Goal: Task Accomplishment & Management: Manage account settings

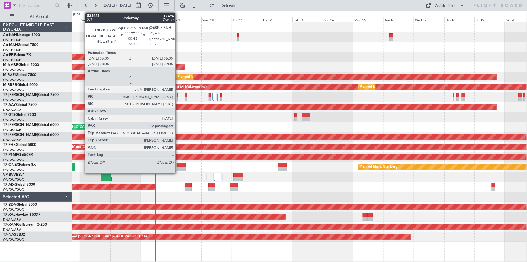
click at [178, 95] on div at bounding box center [178, 95] width 2 height 4
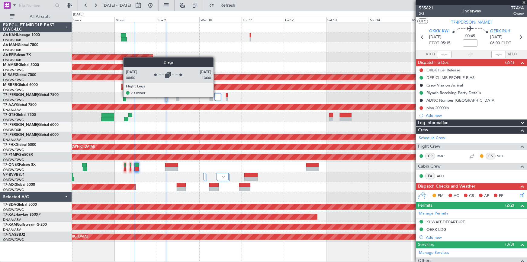
click at [216, 97] on div at bounding box center [218, 96] width 7 height 7
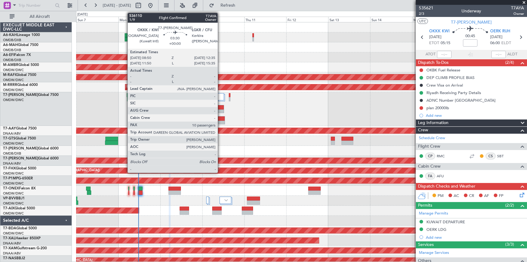
click at [221, 107] on div at bounding box center [221, 107] width 6 height 4
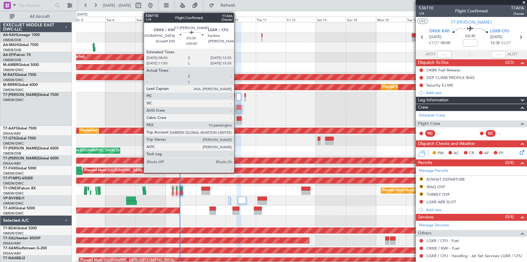
click at [237, 106] on div at bounding box center [239, 107] width 4 height 4
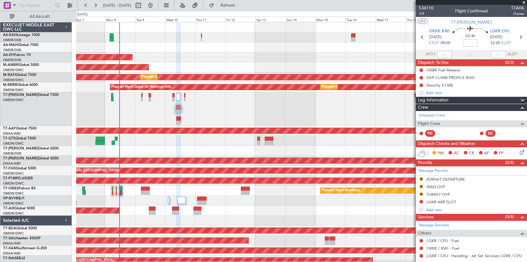
click at [170, 147] on div "Planned Maint Dubai (Al Maktoum Intl) Planned Maint Dubai (Dubai Intl) Planned …" at bounding box center [301, 143] width 451 height 243
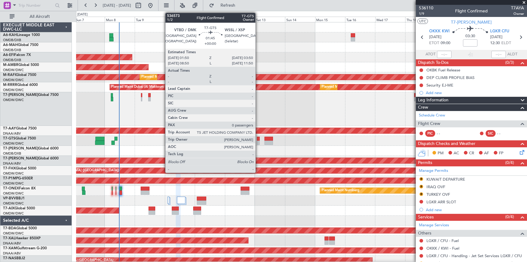
click at [258, 138] on div at bounding box center [258, 139] width 3 height 4
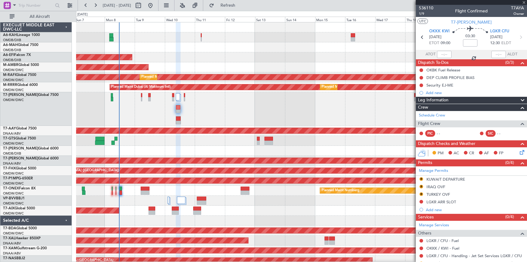
type input "0"
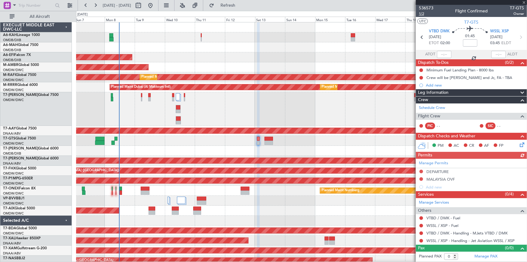
click at [423, 15] on span "1/2" at bounding box center [426, 13] width 15 height 5
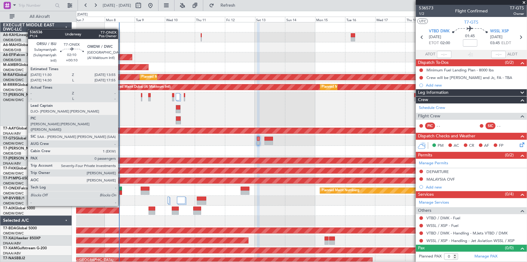
click at [121, 189] on div at bounding box center [120, 188] width 3 height 4
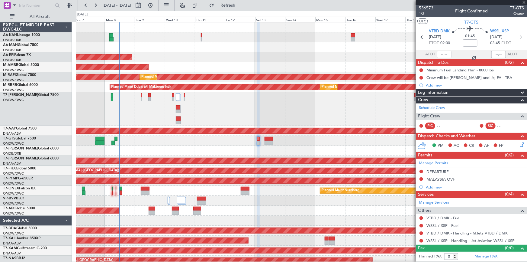
type input "+00:10"
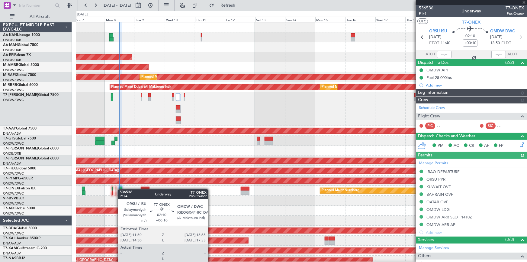
type input "[PERSON_NAME] (ANI)"
type input "7228"
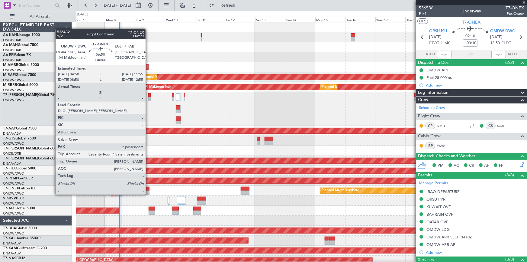
click at [148, 188] on div at bounding box center [145, 188] width 9 height 4
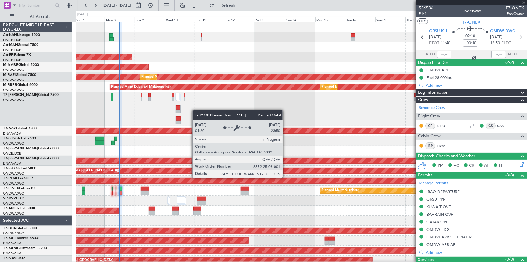
type input "2"
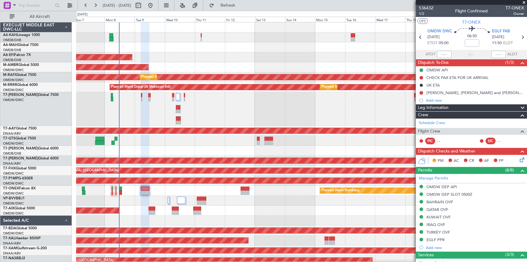
scroll to position [3, 0]
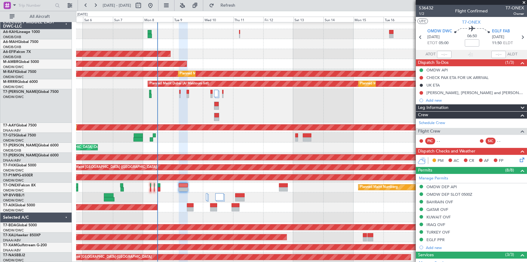
click at [177, 195] on div "Planned Maint Dubai (Al Maktoum Intl)" at bounding box center [301, 197] width 451 height 10
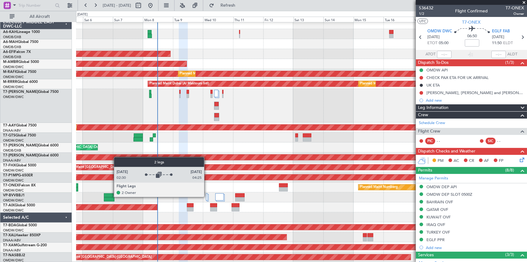
click at [207, 196] on div at bounding box center [207, 196] width 2 height 7
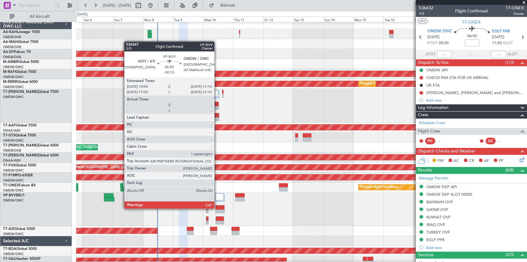
click at [217, 209] on div at bounding box center [220, 207] width 8 height 4
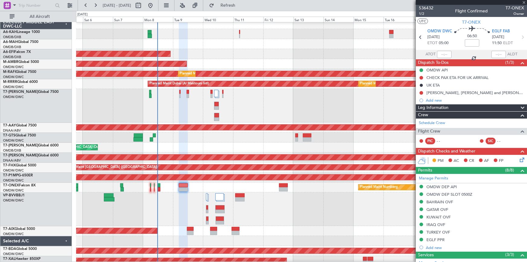
type input "-00:15"
type input "1"
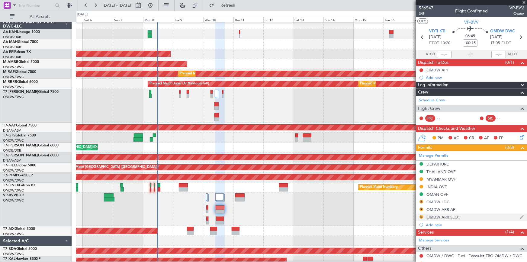
scroll to position [50, 0]
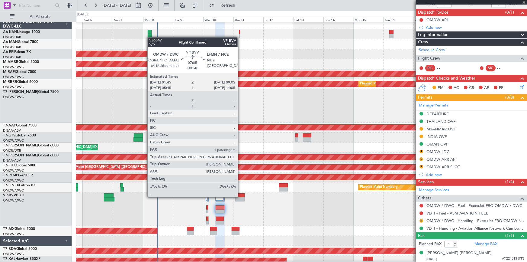
click at [241, 197] on div at bounding box center [239, 199] width 9 height 4
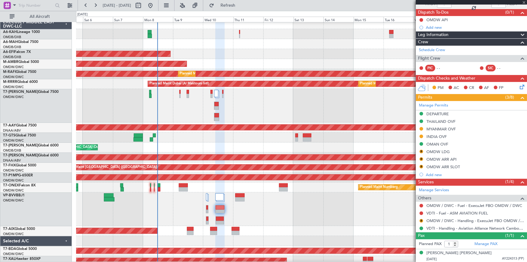
type input "+00:40"
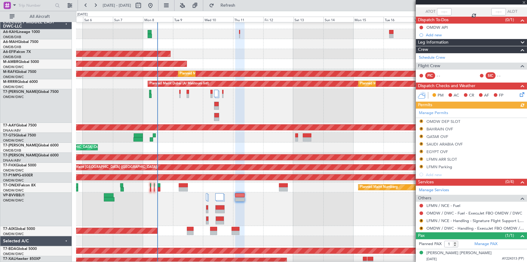
scroll to position [0, 0]
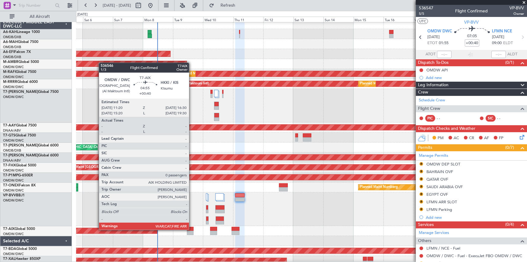
click at [192, 229] on div at bounding box center [190, 229] width 7 height 4
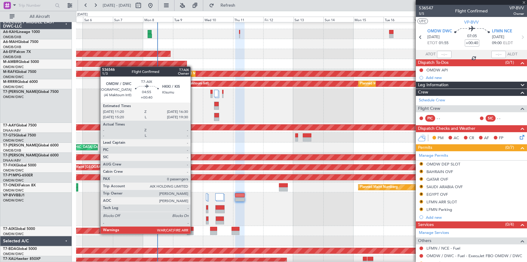
type input "0"
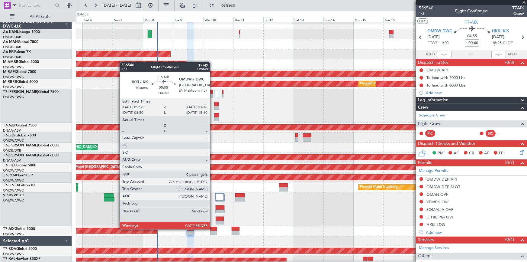
click at [213, 228] on div at bounding box center [213, 229] width 7 height 4
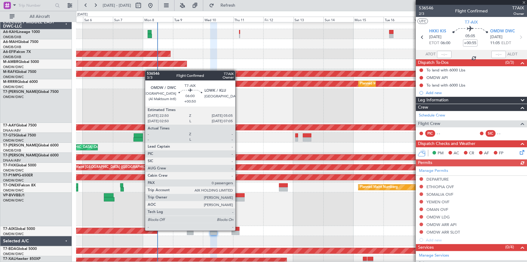
click at [238, 230] on div at bounding box center [236, 229] width 8 height 4
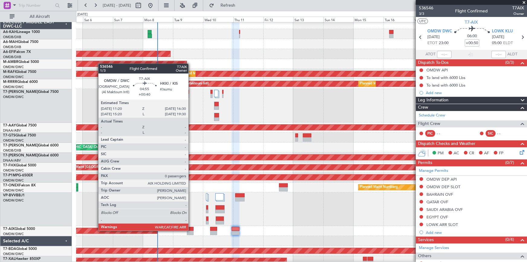
click at [191, 230] on div at bounding box center [190, 229] width 7 height 4
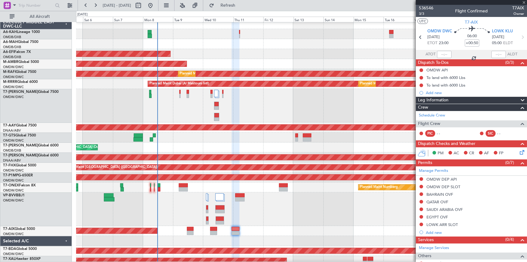
type input "+00:40"
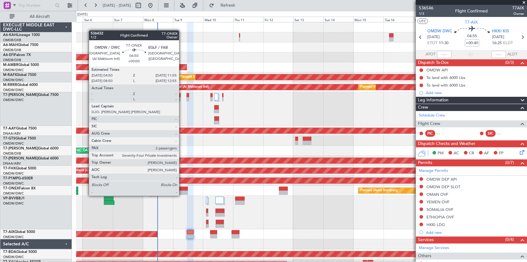
click at [182, 189] on div at bounding box center [183, 188] width 9 height 4
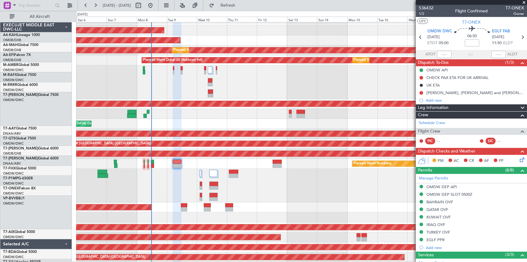
scroll to position [27, 0]
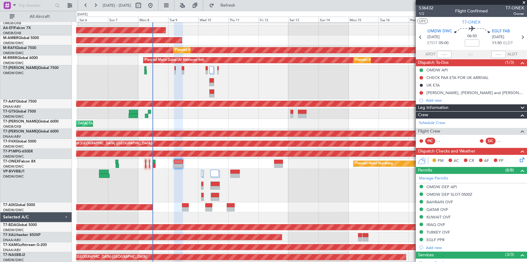
click at [322, 121] on div "Planned Maint Dubai (Al Maktoum Intl) Planned Maint Dubai (Dubai Intl) Planned …" at bounding box center [301, 128] width 451 height 267
click at [270, 167] on div "Planned Maint Dubai (Al Maktoum Intl) Planned Maint Dubai (Dubai Intl) Planned …" at bounding box center [301, 128] width 451 height 267
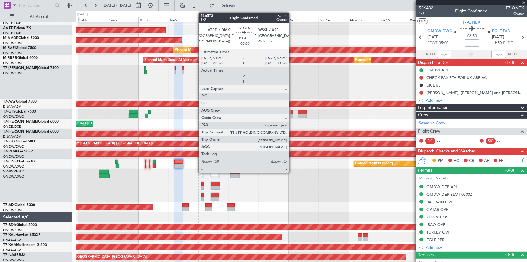
click at [292, 112] on div at bounding box center [292, 112] width 3 height 4
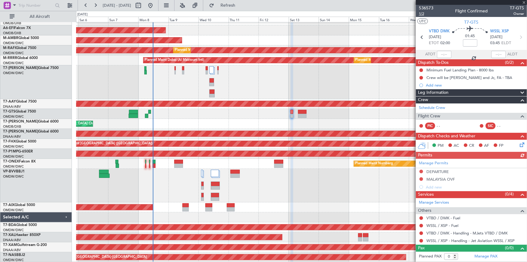
click at [422, 14] on span "1/2" at bounding box center [426, 13] width 15 height 5
click at [432, 108] on link "Schedule Crew" at bounding box center [432, 108] width 26 height 6
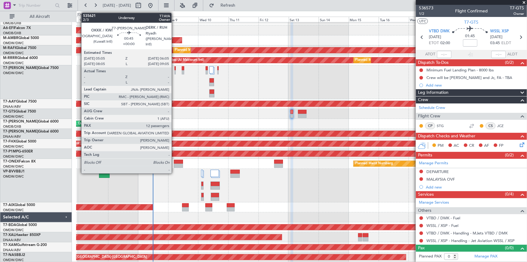
click at [175, 69] on div at bounding box center [176, 68] width 2 height 4
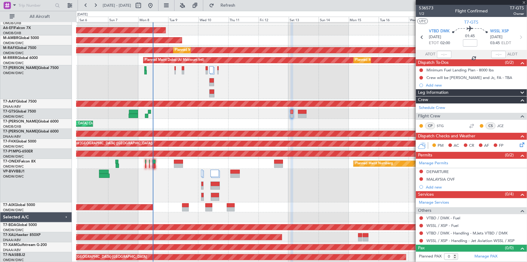
type input "12"
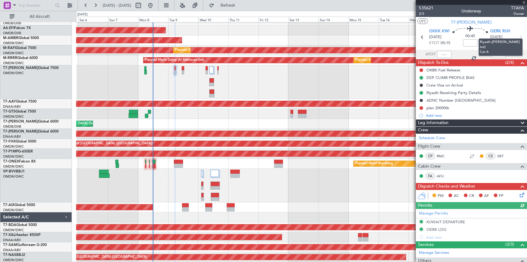
click at [518, 36] on mat-tooltip-component "Riyadh ([PERSON_NAME] Intl) Cat A" at bounding box center [501, 47] width 53 height 26
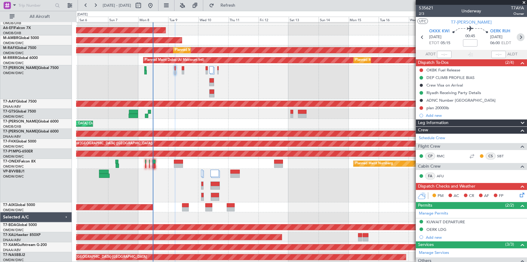
click at [519, 38] on icon at bounding box center [521, 37] width 8 height 8
type input "+00:25"
type input "11"
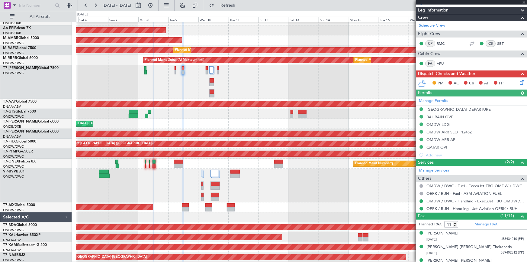
scroll to position [0, 0]
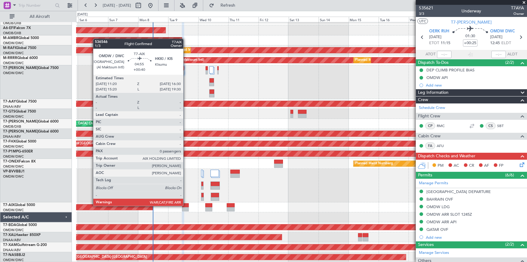
click at [186, 205] on div at bounding box center [185, 205] width 7 height 4
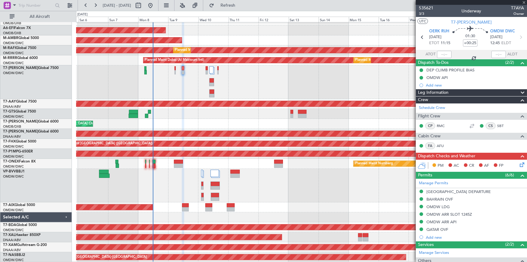
type input "+00:40"
type input "0"
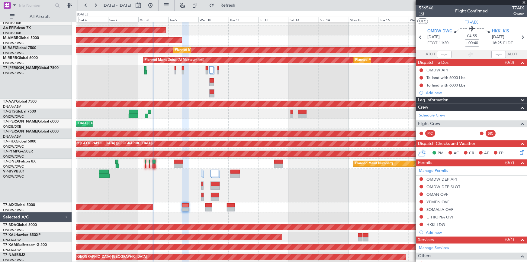
click at [422, 12] on span "1/3" at bounding box center [426, 13] width 15 height 5
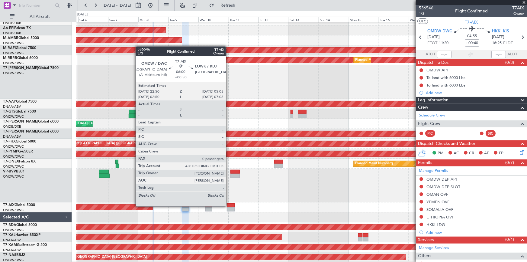
click at [229, 206] on div at bounding box center [231, 205] width 8 height 4
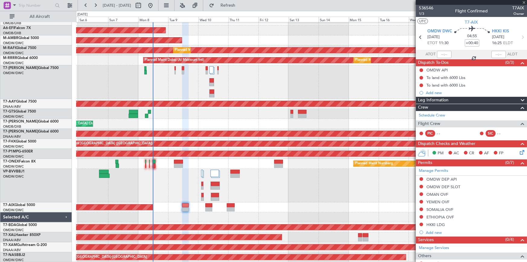
type input "+00:50"
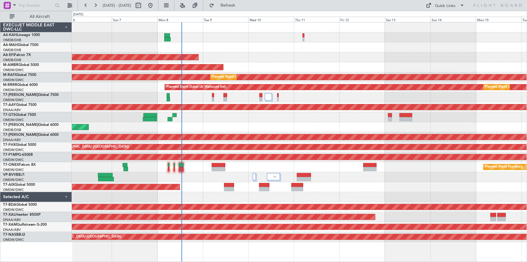
click at [212, 185] on div "AOG Maint" at bounding box center [299, 187] width 455 height 10
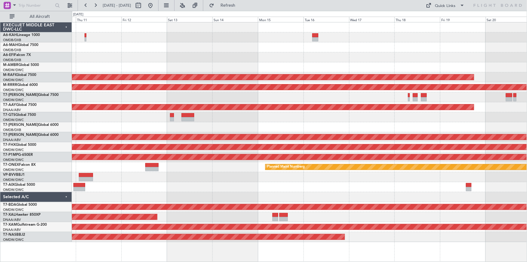
click at [222, 170] on div "Planned Maint Dubai (Al Maktoum Intl) AOG Maint [GEOGRAPHIC_DATA] (Al Maktoum I…" at bounding box center [299, 131] width 455 height 219
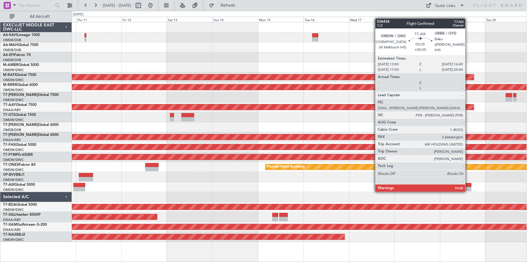
click at [468, 185] on div at bounding box center [468, 185] width 5 height 4
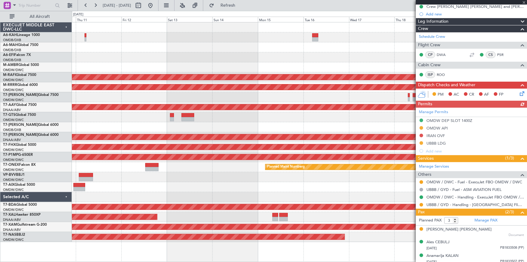
scroll to position [89, 0]
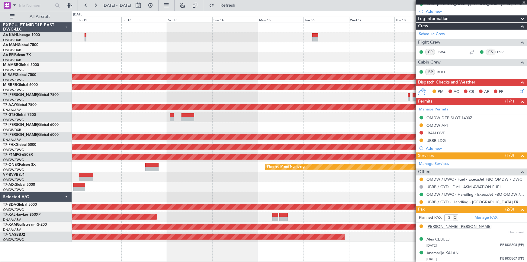
click at [452, 226] on div "[PERSON_NAME] [PERSON_NAME]" at bounding box center [459, 227] width 65 height 6
click at [241, 3] on span "Refresh" at bounding box center [227, 5] width 25 height 4
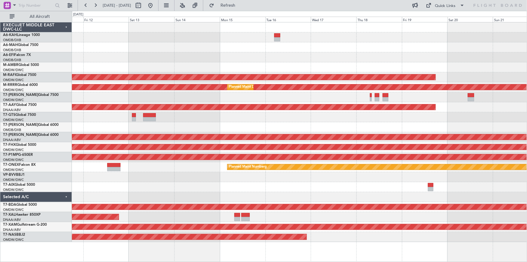
click at [124, 200] on div "AOG Maint Dubai (Al Maktoum Intl) Planned Maint [GEOGRAPHIC_DATA] (Al Maktoum I…" at bounding box center [299, 131] width 455 height 219
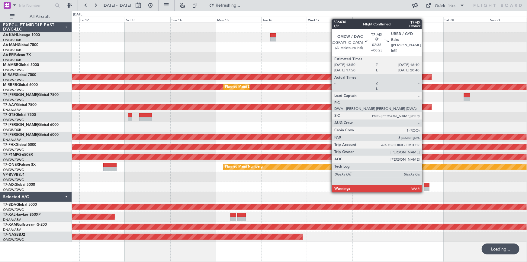
click at [425, 185] on div at bounding box center [426, 185] width 5 height 4
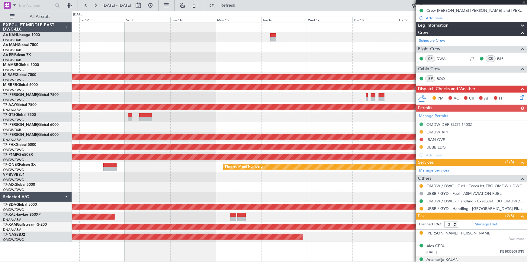
scroll to position [89, 0]
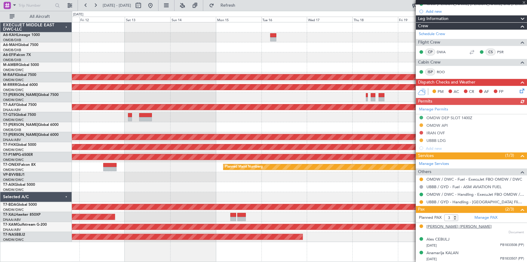
click at [452, 226] on div "Hasib Nawaz Shaikh" at bounding box center [459, 227] width 65 height 6
click at [241, 5] on span "Refresh" at bounding box center [227, 5] width 25 height 4
click at [486, 216] on link "Manage PAX" at bounding box center [486, 218] width 23 height 6
click at [241, 4] on span "Refresh" at bounding box center [227, 5] width 25 height 4
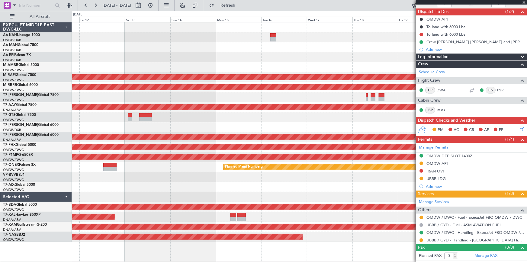
scroll to position [0, 0]
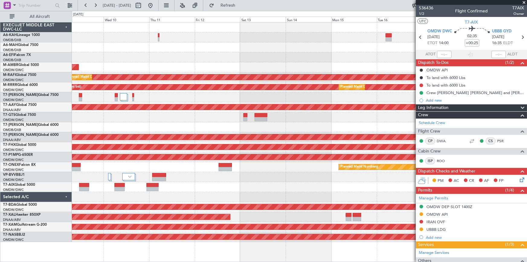
click at [263, 166] on div "Planned Maint Nurnberg" at bounding box center [299, 167] width 455 height 10
click at [85, 4] on button at bounding box center [86, 6] width 10 height 10
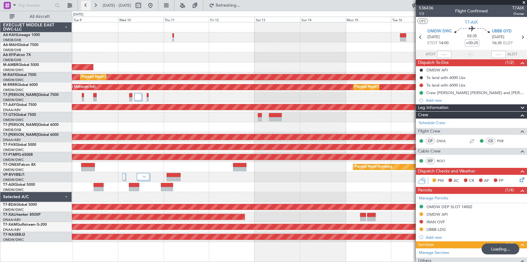
click at [85, 4] on button at bounding box center [86, 6] width 10 height 10
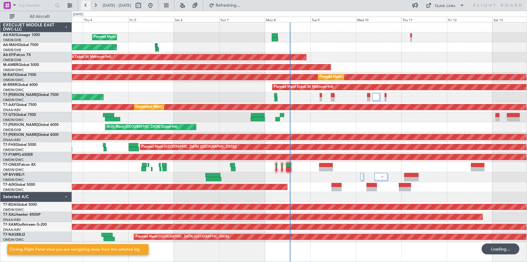
click at [85, 4] on button at bounding box center [86, 6] width 10 height 10
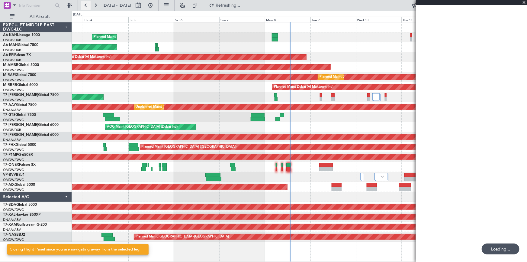
click at [85, 4] on button at bounding box center [86, 6] width 10 height 10
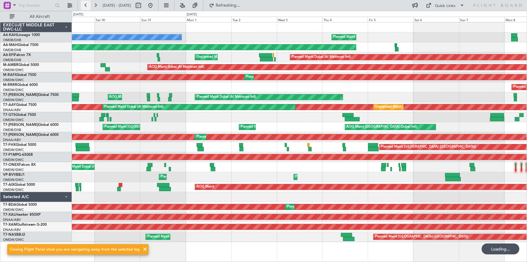
click at [85, 4] on button at bounding box center [86, 6] width 10 height 10
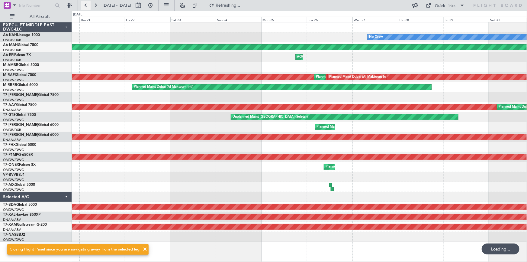
click at [85, 4] on button at bounding box center [86, 6] width 10 height 10
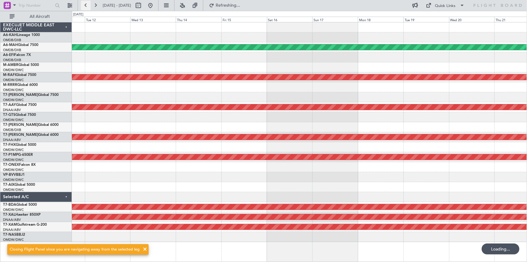
click at [85, 4] on button at bounding box center [86, 6] width 10 height 10
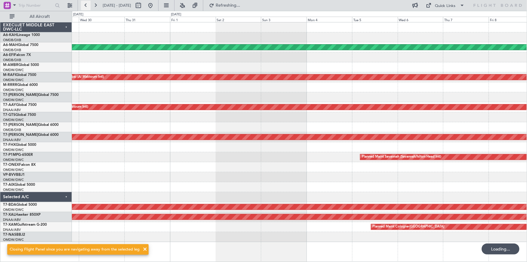
click at [85, 4] on button at bounding box center [86, 6] width 10 height 10
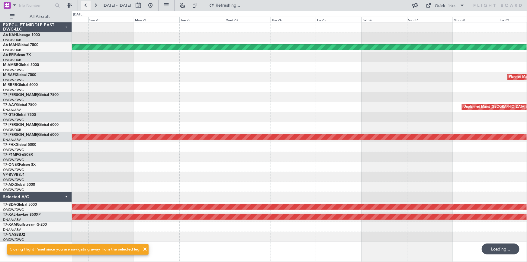
click at [85, 4] on button at bounding box center [86, 6] width 10 height 10
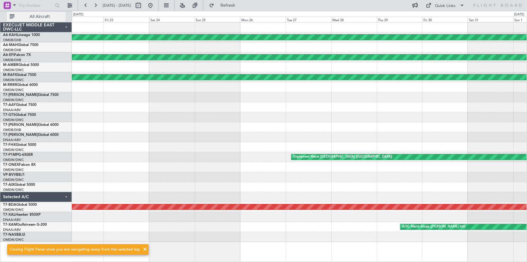
click at [41, 15] on span "All Aircraft" at bounding box center [40, 17] width 48 height 4
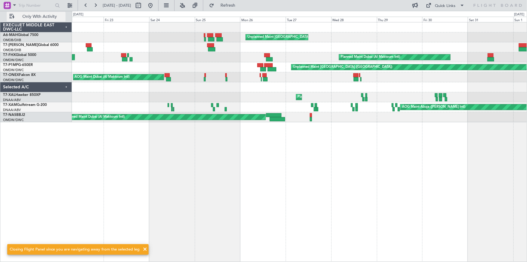
click at [9, 15] on button "Only With Activity" at bounding box center [36, 17] width 59 height 10
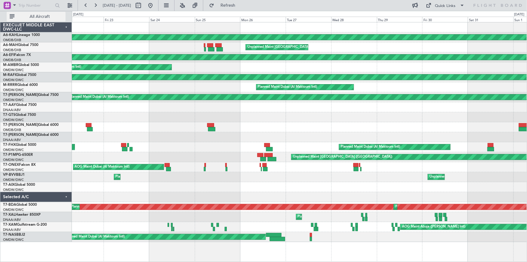
click at [11, 15] on button "All Aircraft" at bounding box center [36, 17] width 59 height 10
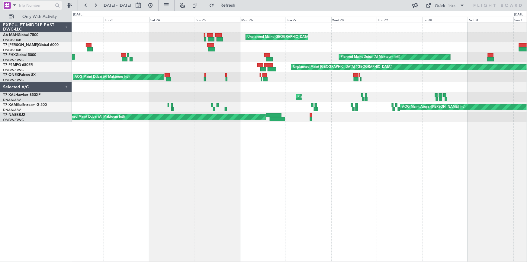
click at [14, 5] on span at bounding box center [14, 5] width 7 height 8
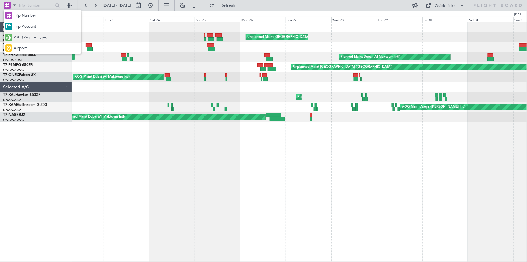
click at [34, 38] on span "A/C (Reg. or Type)" at bounding box center [31, 37] width 34 height 6
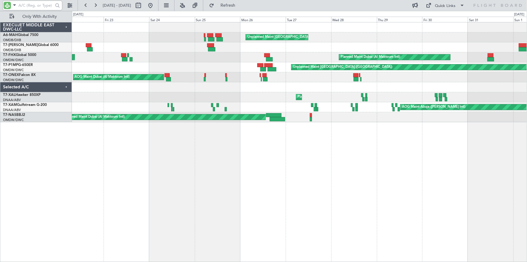
click at [40, 6] on input "text" at bounding box center [35, 5] width 35 height 9
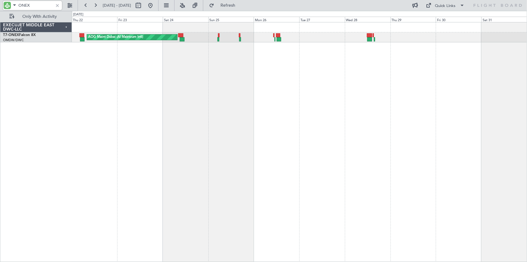
click at [283, 60] on div "AOG Maint Dubai (Al Maktoum Intl) AOG Maint Paris (Le Bourget)" at bounding box center [300, 142] width 456 height 240
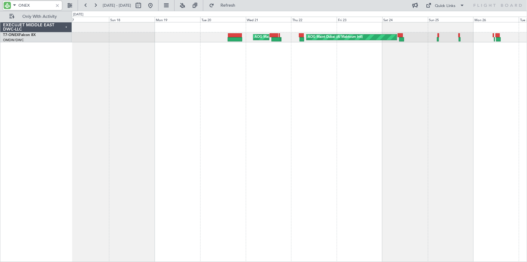
click at [327, 51] on div "AOG Maint Paris (Le Bourget) AOG Maint Dubai (Al Maktoum Intl) Planned Maint Sc…" at bounding box center [300, 142] width 456 height 240
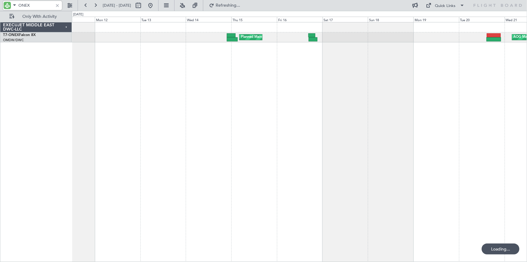
click at [324, 54] on div "AOG Maint Paris (Le Bourget) Planned Maint Scottsdale Planned Maint Washington …" at bounding box center [300, 142] width 456 height 240
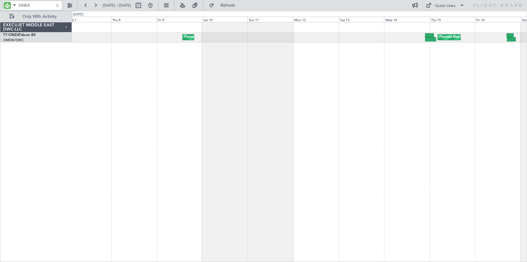
click at [396, 66] on div "Planned Maint Scottsdale Planned Maint Washington (Washington Dulles Intl) Plan…" at bounding box center [300, 142] width 456 height 240
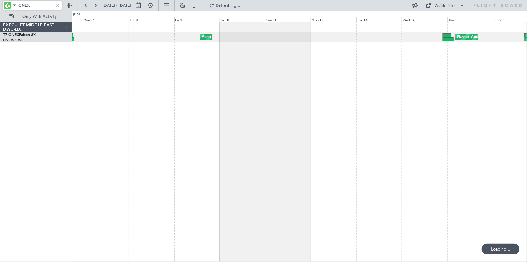
click at [398, 65] on div "Planned Maint Scottsdale Planned Maint Washington (Washington Dulles Intl) Plan…" at bounding box center [300, 142] width 456 height 240
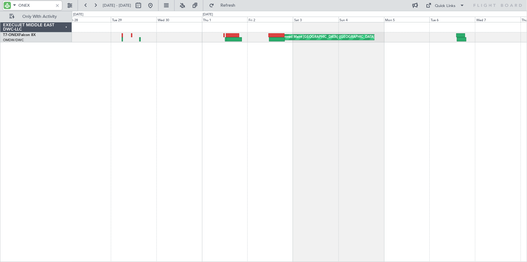
click at [394, 88] on div "Planned Maint Los Angeles (Los Angeles International) Planned Maint Washington …" at bounding box center [300, 142] width 456 height 240
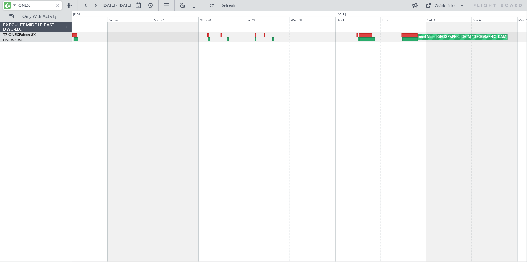
click at [401, 73] on div "Planned Maint Los Angeles (Los Angeles International) Planned Maint Dubai (Duba…" at bounding box center [300, 142] width 456 height 240
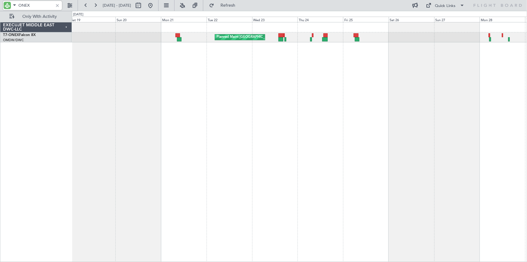
click at [341, 66] on div "Planned Maint [GEOGRAPHIC_DATA] ([GEOGRAPHIC_DATA] Intl)" at bounding box center [300, 142] width 456 height 240
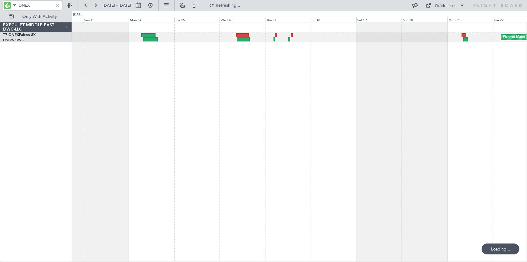
click at [438, 76] on div "Planned Maint [GEOGRAPHIC_DATA] ([GEOGRAPHIC_DATA] Intl)" at bounding box center [300, 142] width 456 height 240
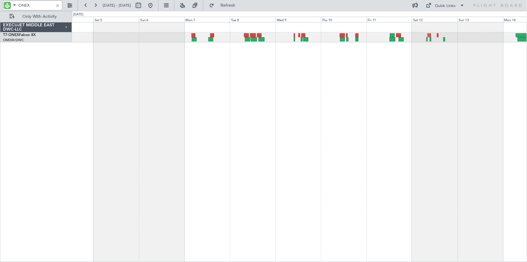
click at [493, 99] on div at bounding box center [300, 142] width 456 height 240
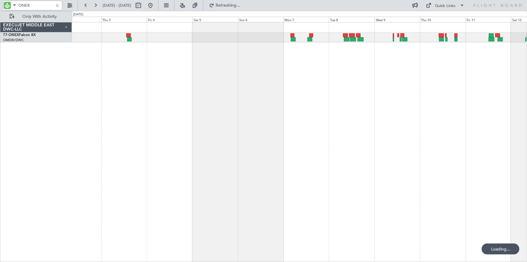
click at [440, 78] on div at bounding box center [300, 142] width 456 height 240
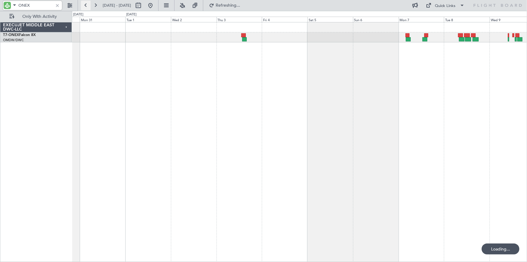
type input "ONEX"
click at [84, 7] on button at bounding box center [86, 6] width 10 height 10
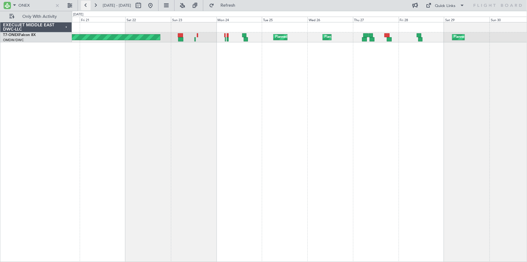
click at [85, 3] on button at bounding box center [86, 6] width 10 height 10
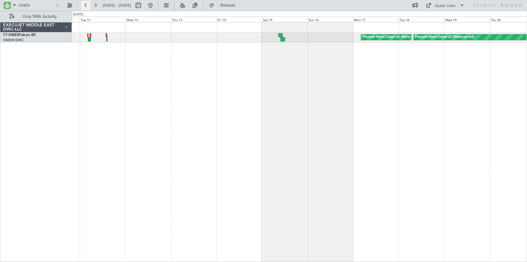
click at [85, 3] on button at bounding box center [86, 6] width 10 height 10
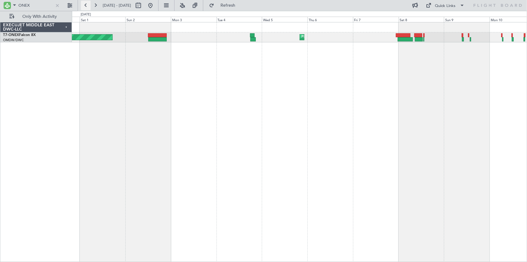
click at [83, 6] on button at bounding box center [86, 6] width 10 height 10
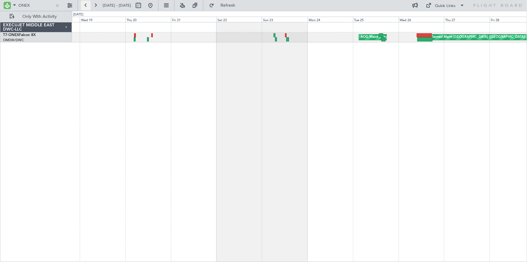
click at [86, 4] on button at bounding box center [86, 6] width 10 height 10
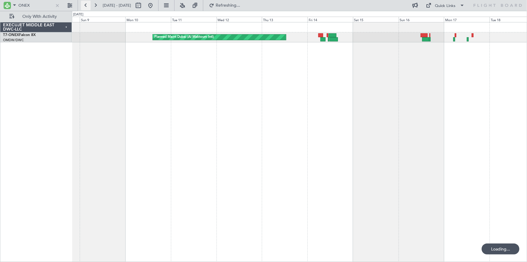
click at [86, 4] on button at bounding box center [86, 6] width 10 height 10
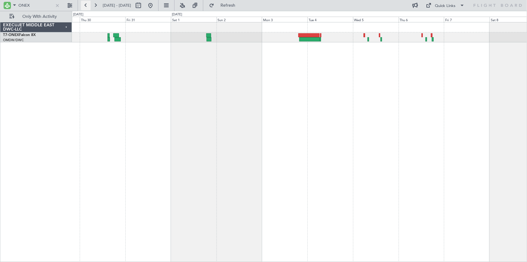
click at [83, 4] on button at bounding box center [86, 6] width 10 height 10
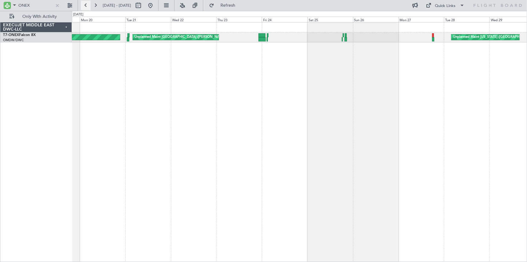
click at [83, 4] on button at bounding box center [86, 6] width 10 height 10
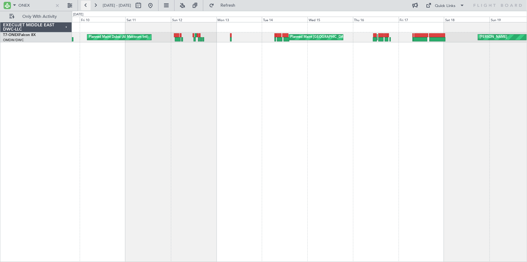
click at [87, 5] on button at bounding box center [86, 6] width 10 height 10
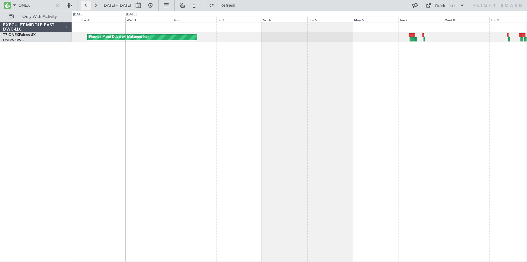
click at [87, 5] on button at bounding box center [86, 6] width 10 height 10
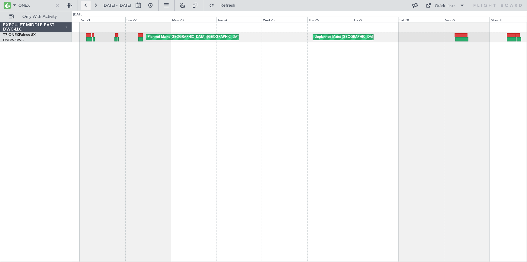
click at [85, 6] on button at bounding box center [86, 6] width 10 height 10
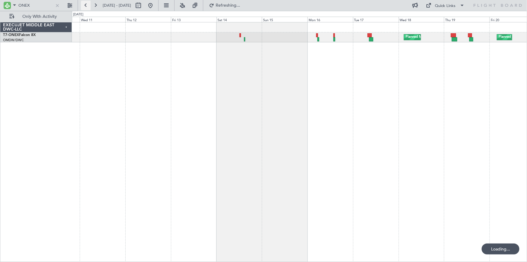
click at [85, 6] on button at bounding box center [86, 6] width 10 height 10
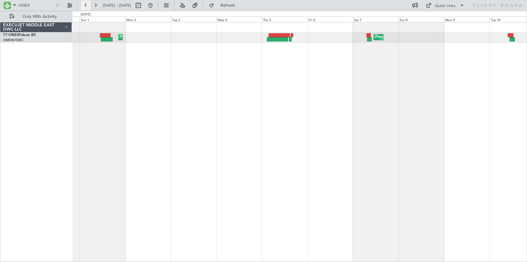
click at [86, 4] on button at bounding box center [86, 6] width 10 height 10
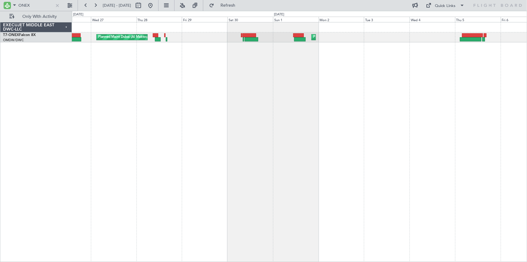
click at [159, 86] on div "Planned Maint Dubai (Al Maktoum Intl) Planned Maint Washington (Washington Dull…" at bounding box center [300, 142] width 456 height 240
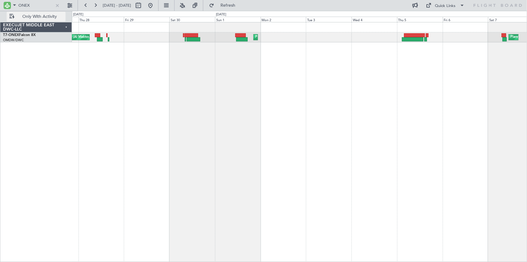
drag, startPoint x: 56, startPoint y: 5, endPoint x: 63, endPoint y: 14, distance: 11.1
click at [56, 5] on div at bounding box center [57, 5] width 7 height 7
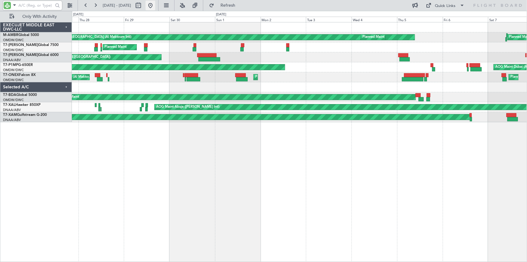
click at [155, 5] on button at bounding box center [151, 6] width 10 height 10
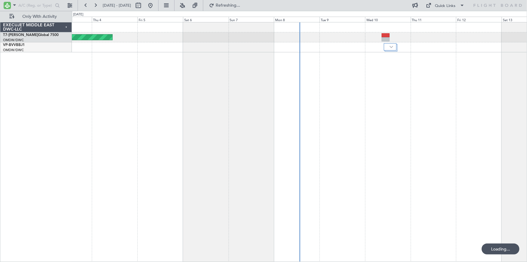
click at [57, 25] on div "EXECUJET MIDDLE EAST DWC-LLC" at bounding box center [36, 27] width 72 height 10
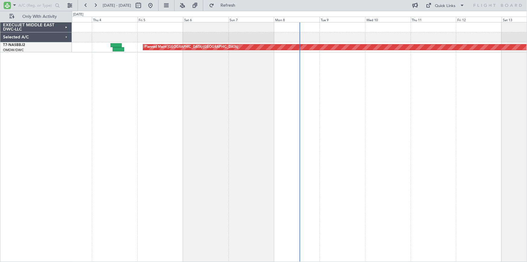
click at [57, 25] on div "EXECUJET MIDDLE EAST DWC-LLC" at bounding box center [36, 27] width 72 height 10
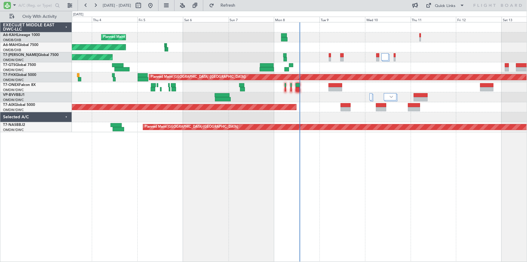
click at [54, 119] on div "Selected A/C" at bounding box center [36, 117] width 72 height 10
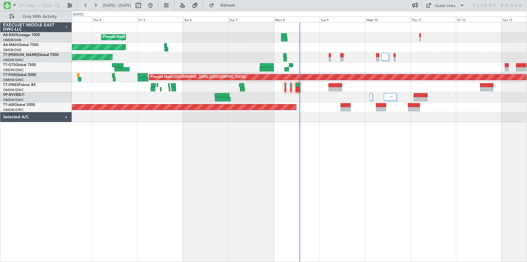
click at [54, 119] on div "Selected A/C" at bounding box center [36, 117] width 72 height 10
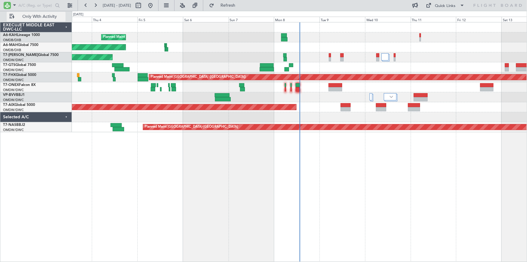
click at [11, 14] on button "Only With Activity" at bounding box center [36, 17] width 59 height 10
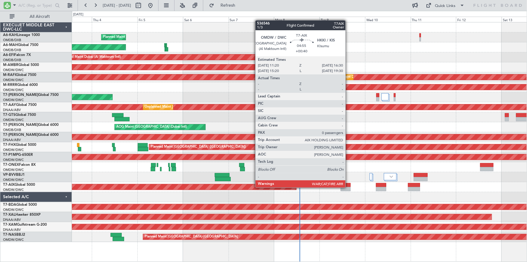
click at [348, 187] on div at bounding box center [346, 189] width 10 height 4
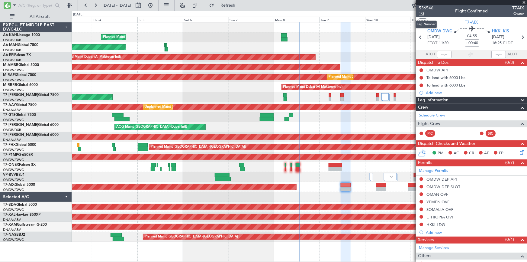
click at [423, 12] on span "1/3" at bounding box center [426, 13] width 15 height 5
click at [424, 12] on span "1/3" at bounding box center [426, 13] width 15 height 5
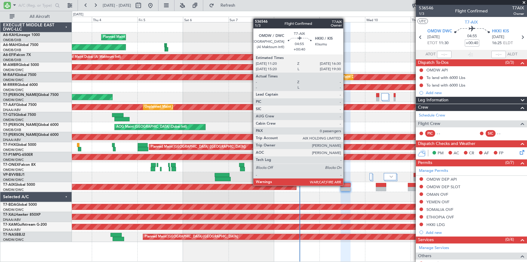
click at [346, 185] on div at bounding box center [346, 185] width 10 height 4
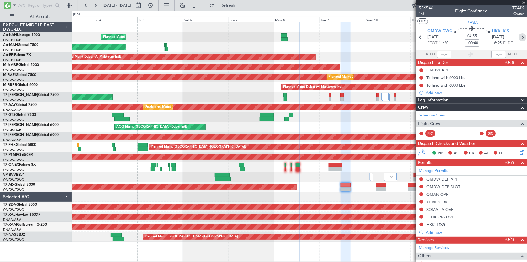
click at [519, 37] on icon at bounding box center [523, 37] width 8 height 8
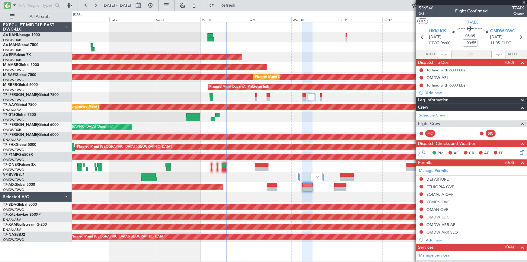
click at [316, 186] on div "Planned Maint Dubai (Al Maktoum Intl) Planned Maint Dubai (Dubai Intl) Planned …" at bounding box center [299, 131] width 455 height 219
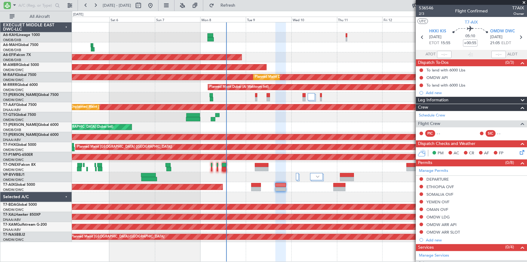
drag, startPoint x: 257, startPoint y: 4, endPoint x: 262, endPoint y: 25, distance: 21.6
click at [241, 4] on span "Refresh" at bounding box center [227, 5] width 25 height 4
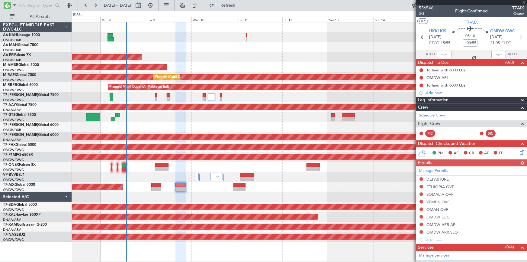
click at [206, 185] on div "AOG Maint" at bounding box center [299, 187] width 455 height 10
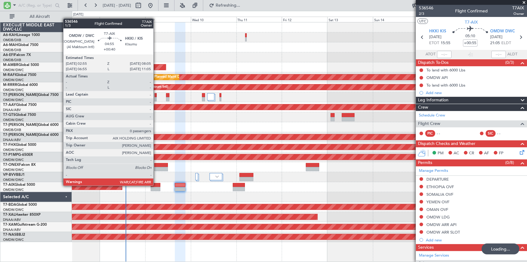
click at [156, 185] on div at bounding box center [156, 185] width 10 height 4
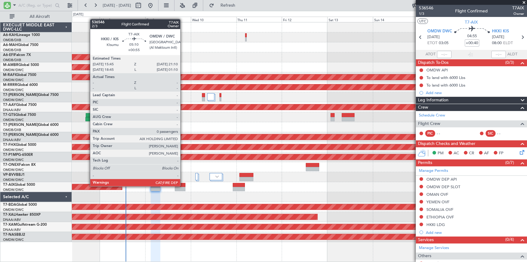
click at [183, 186] on div at bounding box center [180, 185] width 11 height 4
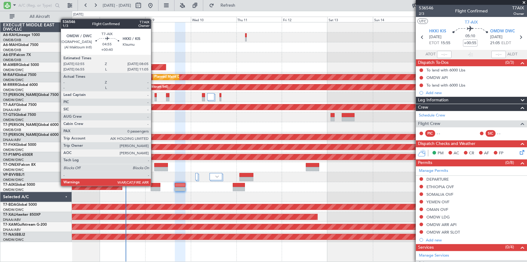
click at [154, 185] on div at bounding box center [156, 185] width 10 height 4
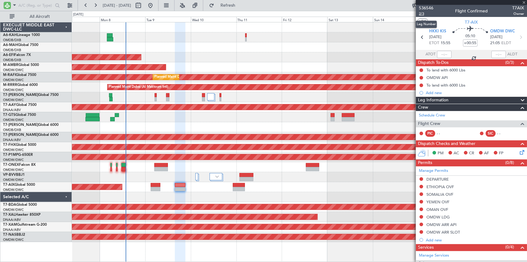
type input "+00:40"
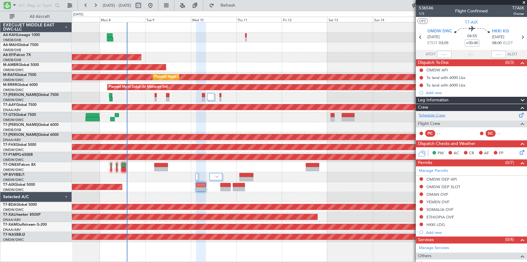
click at [438, 113] on link "Schedule Crew" at bounding box center [432, 115] width 26 height 6
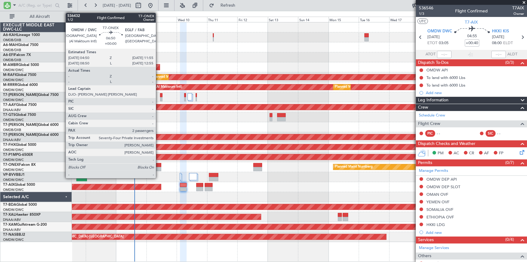
click at [159, 165] on div at bounding box center [156, 165] width 9 height 4
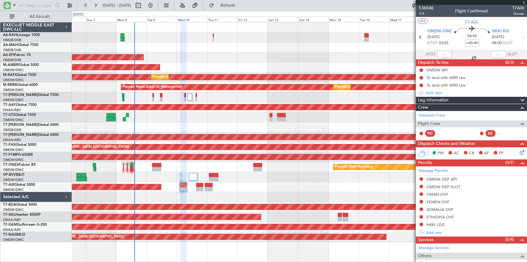
type input "2"
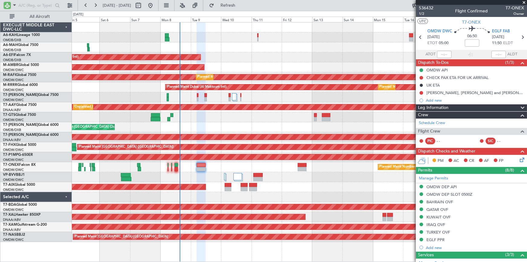
click at [260, 169] on div "Planned Maint Nurnberg" at bounding box center [299, 167] width 455 height 10
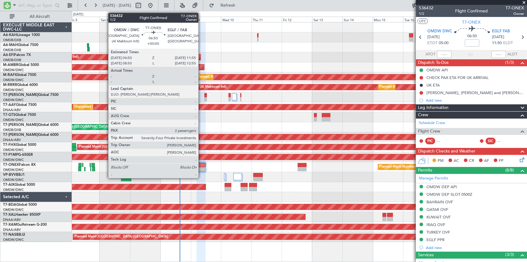
click at [201, 164] on div at bounding box center [201, 165] width 9 height 4
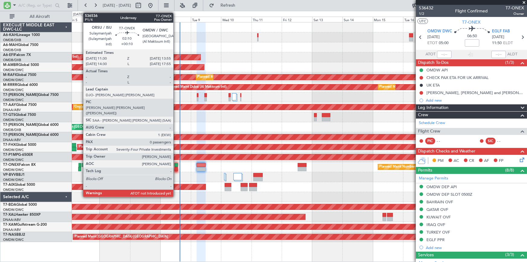
click at [176, 164] on div at bounding box center [176, 165] width 3 height 4
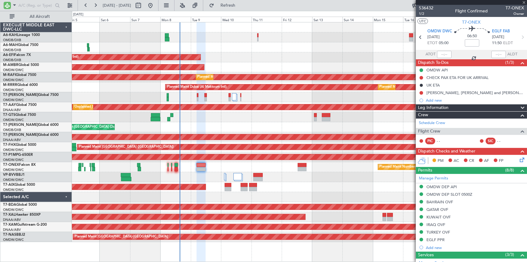
type input "+00:10"
type input "0"
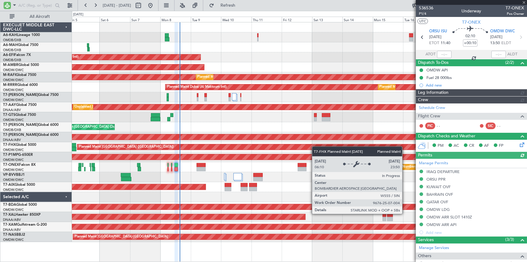
type input "[PERSON_NAME] (ANI)"
type input "7228"
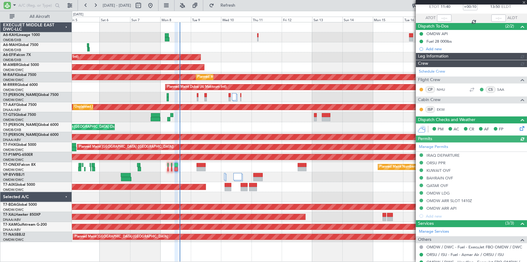
type input "[PERSON_NAME] (ANI)"
type input "7228"
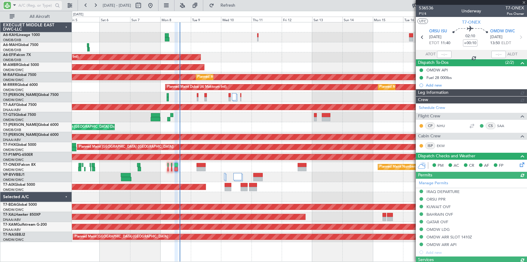
type input "[PERSON_NAME] (ANI)"
type input "7228"
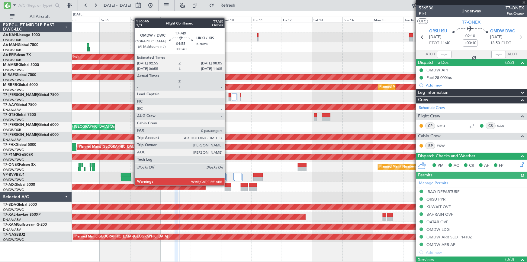
click at [228, 184] on div at bounding box center [228, 185] width 7 height 4
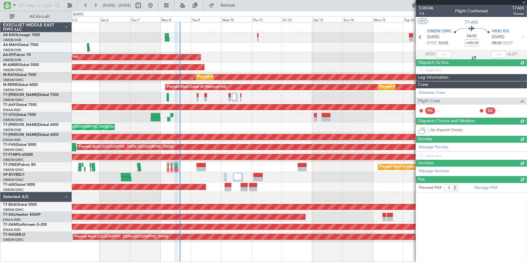
type input "+00:40"
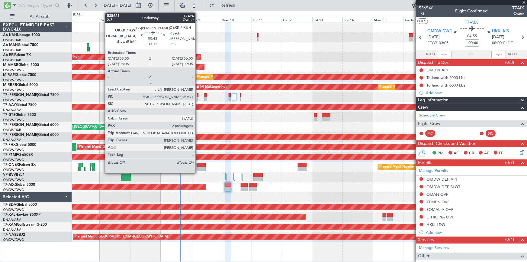
click at [198, 94] on div at bounding box center [198, 95] width 2 height 4
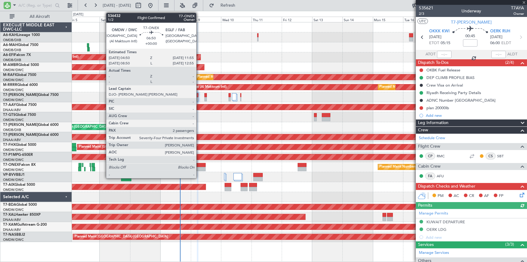
click at [199, 166] on div at bounding box center [201, 165] width 9 height 4
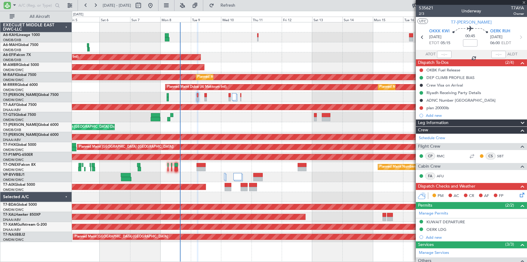
type input "2"
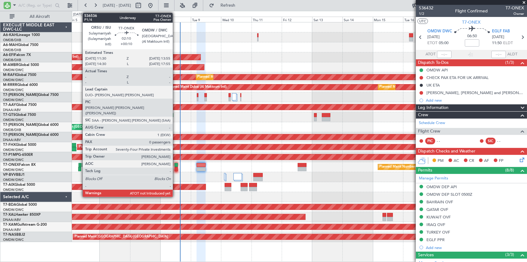
click at [176, 165] on div at bounding box center [176, 165] width 3 height 4
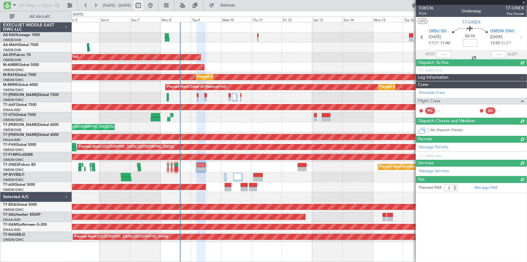
type input "+00:10"
type input "0"
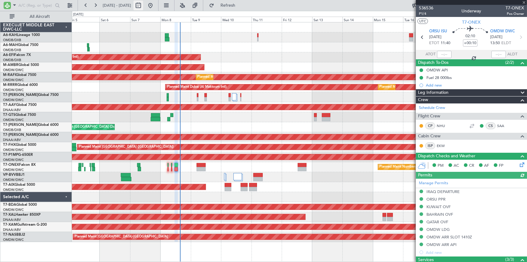
type input "[PERSON_NAME] (ANI)"
type input "7228"
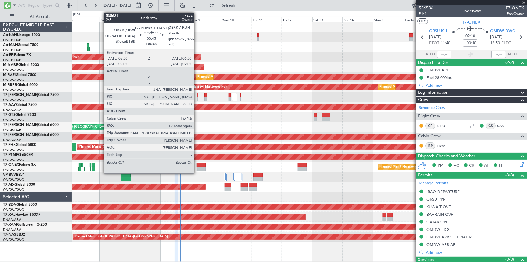
click at [197, 95] on div at bounding box center [198, 95] width 2 height 4
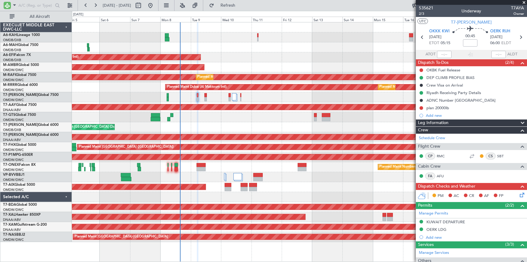
click at [199, 95] on div "Planned Maint Dubai (Al Maktoum Intl)" at bounding box center [299, 97] width 455 height 10
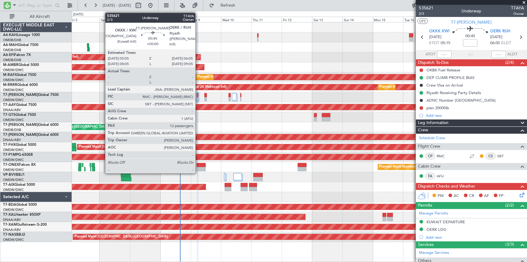
click at [198, 95] on div at bounding box center [198, 95] width 2 height 4
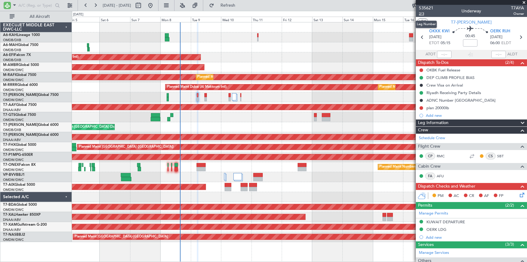
click at [423, 13] on span "2/3" at bounding box center [426, 13] width 15 height 5
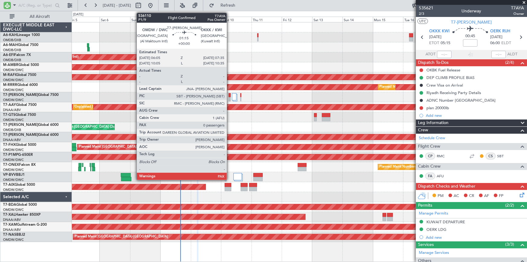
click at [230, 94] on div at bounding box center [230, 95] width 2 height 4
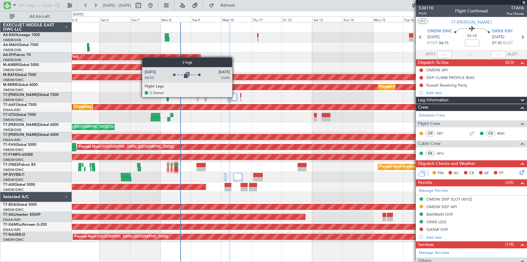
click at [235, 97] on div at bounding box center [234, 96] width 5 height 7
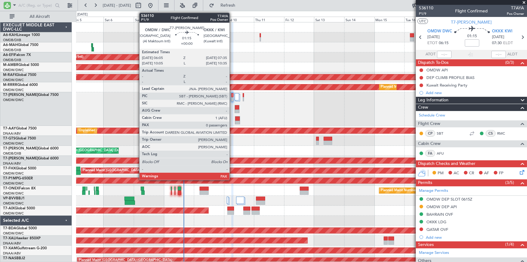
click at [232, 95] on div at bounding box center [233, 95] width 2 height 4
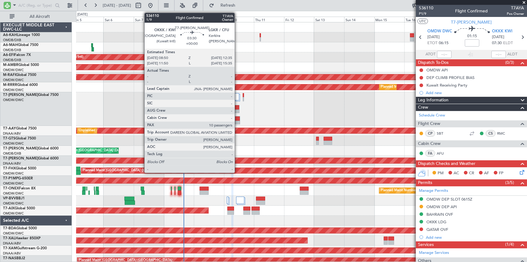
click at [238, 105] on div at bounding box center [237, 107] width 4 height 4
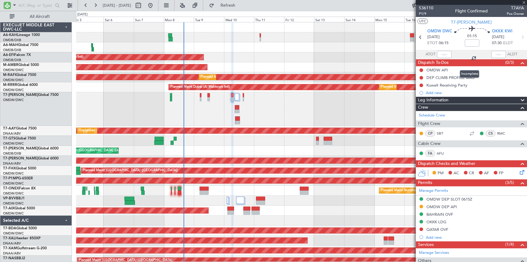
type input "10"
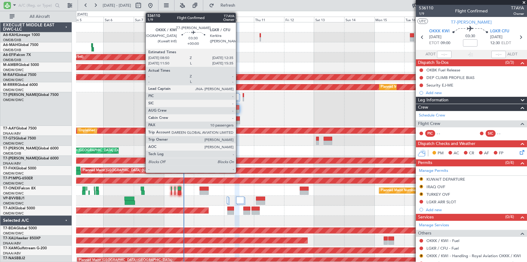
click at [239, 106] on div at bounding box center [237, 107] width 4 height 4
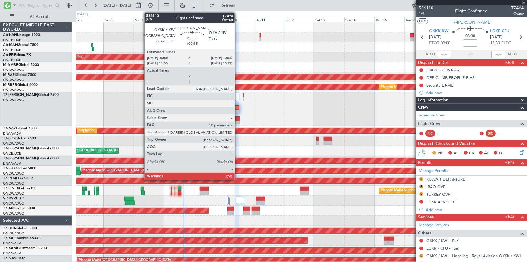
click at [238, 118] on div at bounding box center [237, 118] width 5 height 4
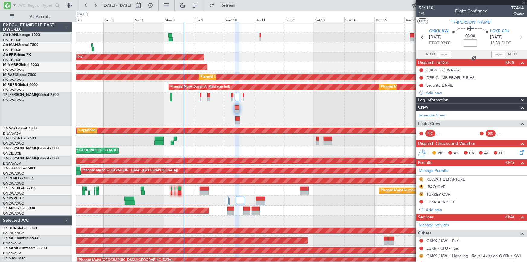
type input "+00:15"
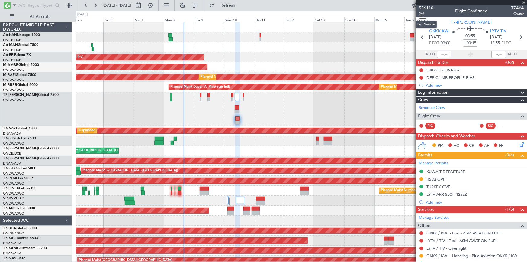
click at [423, 12] on span "2/9" at bounding box center [426, 13] width 15 height 5
click at [230, 5] on button "Refresh" at bounding box center [224, 6] width 36 height 10
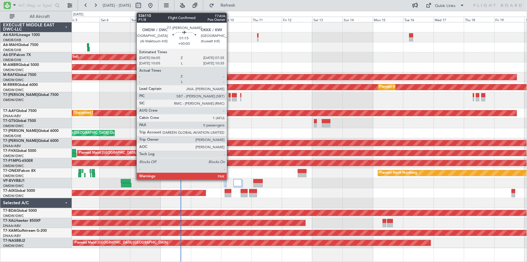
click at [230, 95] on div at bounding box center [230, 95] width 2 height 4
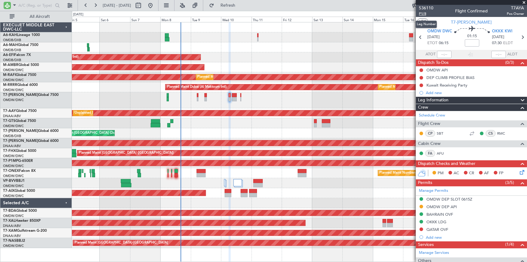
click at [424, 14] on span "P1/8" at bounding box center [426, 13] width 15 height 5
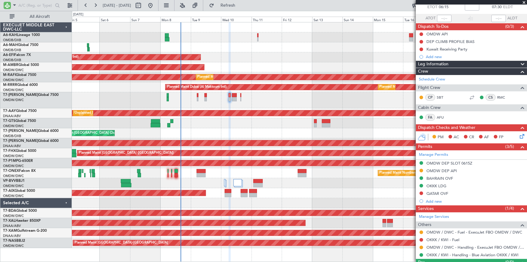
scroll to position [49, 0]
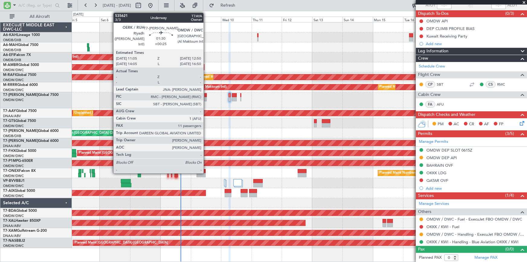
click at [206, 95] on div at bounding box center [206, 95] width 2 height 4
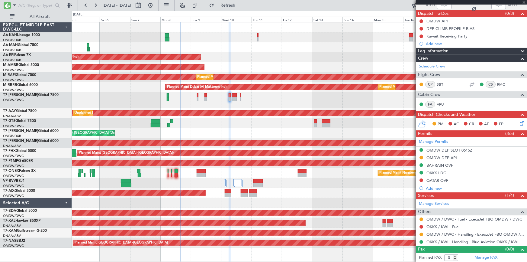
type input "+00:25"
type input "11"
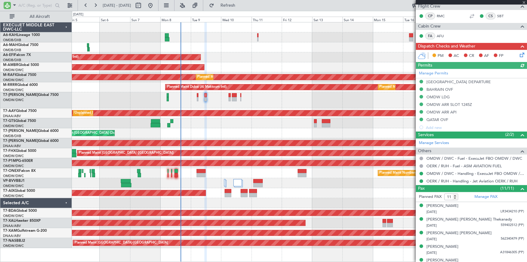
scroll to position [0, 0]
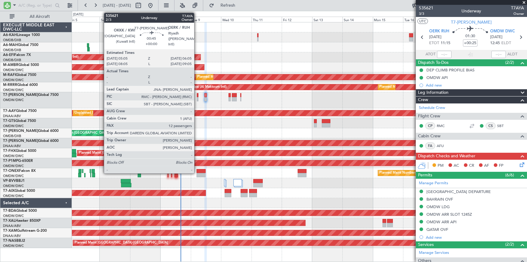
click at [197, 97] on div at bounding box center [198, 99] width 2 height 4
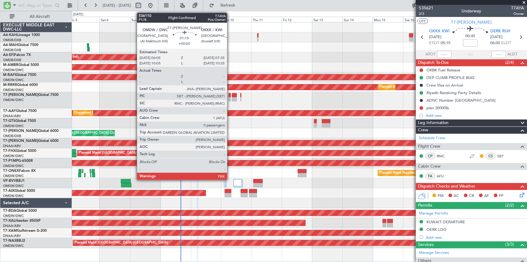
click at [230, 95] on div at bounding box center [230, 95] width 2 height 4
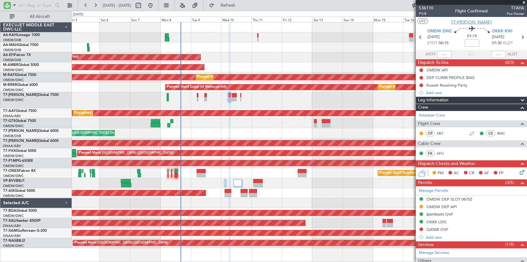
click at [474, 21] on span "T7-[PERSON_NAME]" at bounding box center [472, 22] width 41 height 6
click at [425, 13] on span "P1/8" at bounding box center [426, 13] width 15 height 5
click at [422, 229] on button at bounding box center [422, 229] width 4 height 4
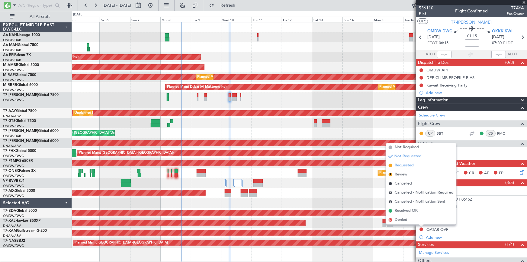
click at [406, 165] on span "Requested" at bounding box center [404, 165] width 19 height 6
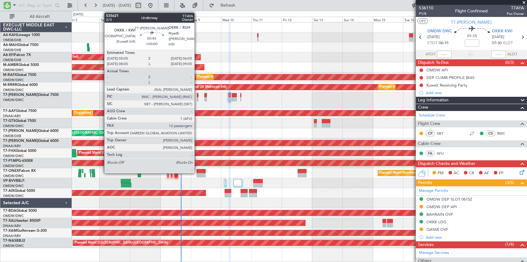
click at [197, 94] on div at bounding box center [198, 95] width 2 height 4
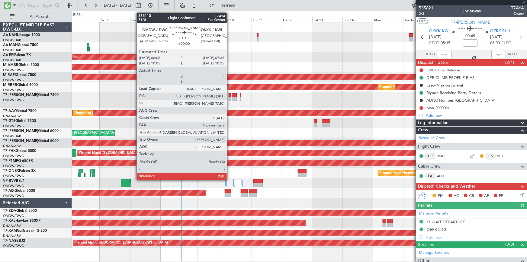
click at [230, 95] on div at bounding box center [230, 95] width 2 height 4
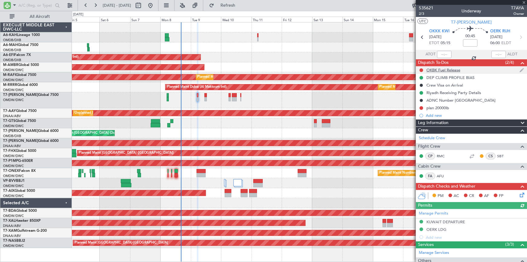
type input "0"
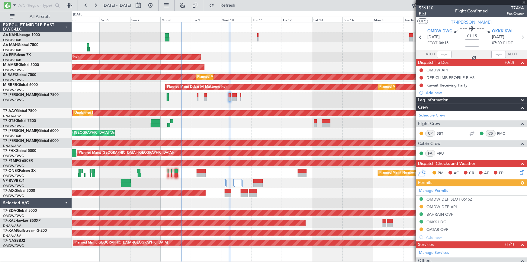
click at [425, 14] on span "P1/8" at bounding box center [426, 13] width 15 height 5
click at [520, 36] on icon at bounding box center [523, 37] width 8 height 8
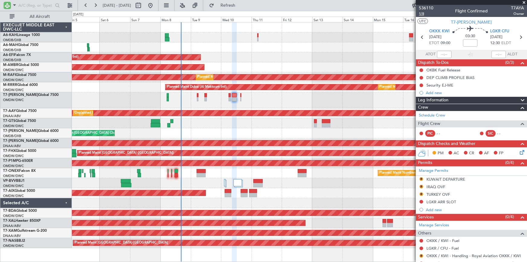
click at [420, 15] on span "1/8" at bounding box center [426, 13] width 15 height 5
click at [424, 13] on span "1/8" at bounding box center [426, 13] width 15 height 5
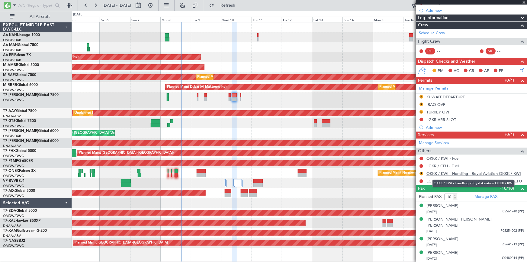
click at [452, 173] on link "OKKK / KWI - Handling - Royal Aviation OKKK / KWI" at bounding box center [474, 173] width 95 height 5
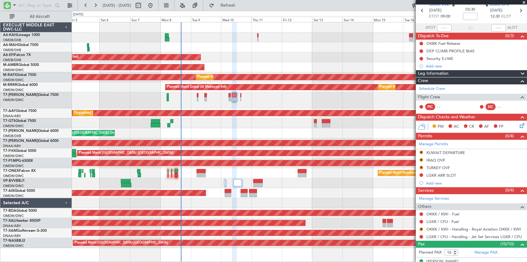
scroll to position [0, 0]
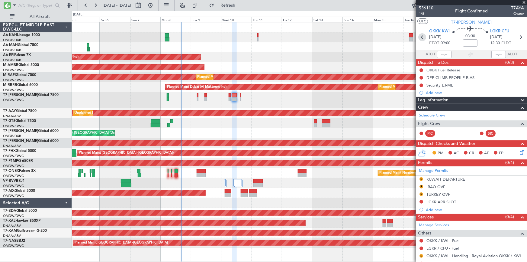
click at [422, 38] on icon at bounding box center [423, 37] width 8 height 8
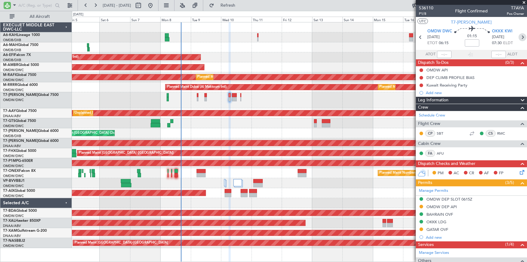
click at [519, 37] on icon at bounding box center [523, 37] width 8 height 8
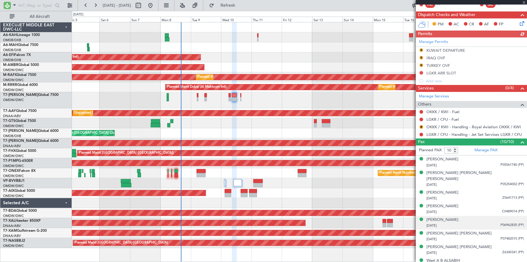
scroll to position [137, 0]
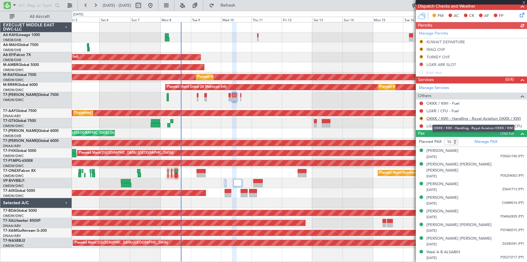
click at [469, 116] on link "OKKK / KWI - Handling - Royal Aviation OKKK / KWI" at bounding box center [474, 118] width 95 height 5
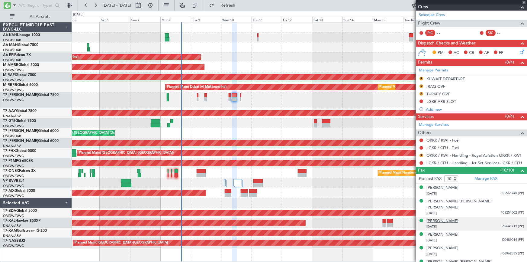
scroll to position [110, 0]
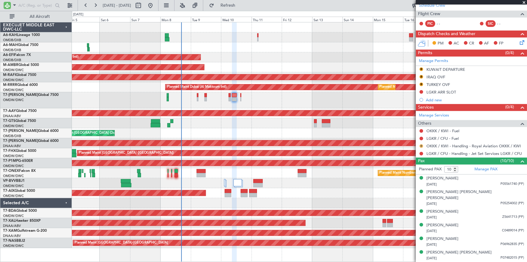
click at [423, 146] on button "R" at bounding box center [422, 146] width 4 height 4
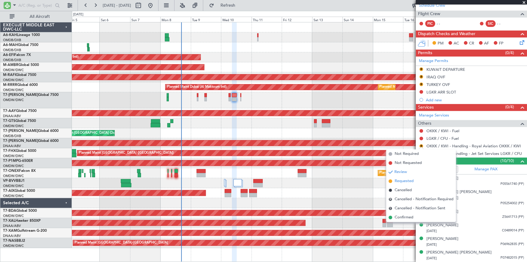
click at [406, 181] on span "Requested" at bounding box center [404, 181] width 19 height 6
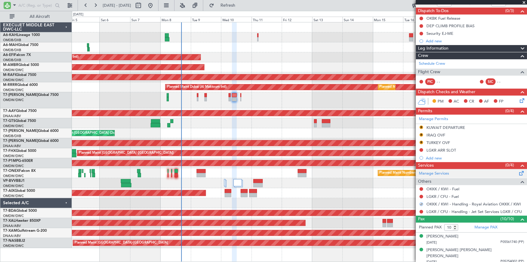
scroll to position [0, 0]
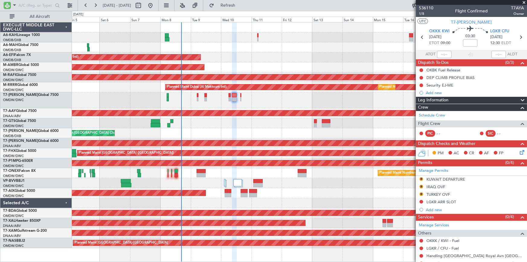
click at [422, 180] on mat-tooltip-component "Review" at bounding box center [422, 188] width 22 height 16
click at [422, 177] on button "R" at bounding box center [422, 179] width 4 height 4
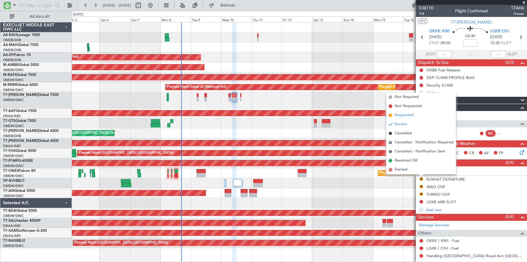
click at [403, 116] on span "Requested" at bounding box center [404, 115] width 19 height 6
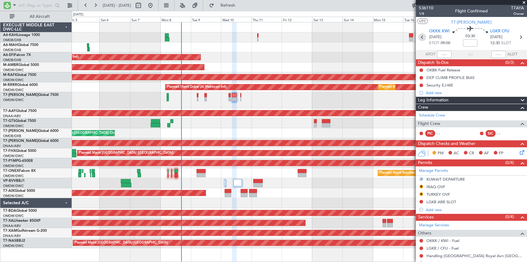
click at [420, 37] on icon at bounding box center [423, 37] width 8 height 8
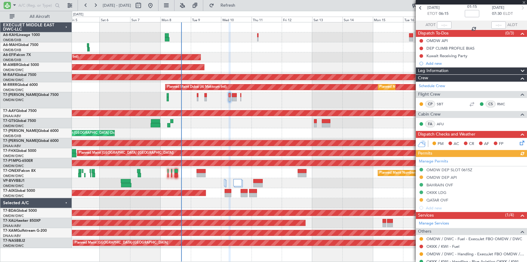
scroll to position [49, 0]
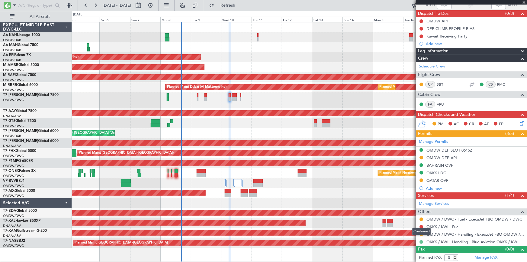
click at [422, 241] on button at bounding box center [422, 242] width 4 height 4
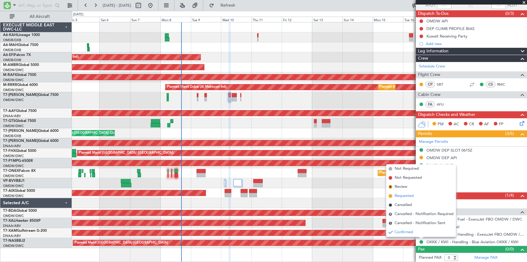
click at [403, 196] on span "Requested" at bounding box center [404, 196] width 19 height 6
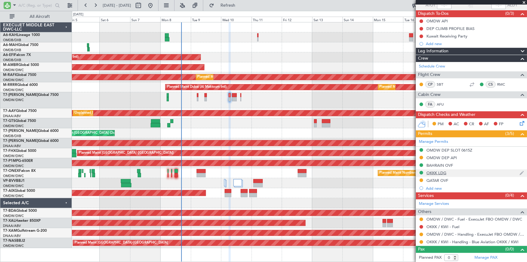
scroll to position [0, 0]
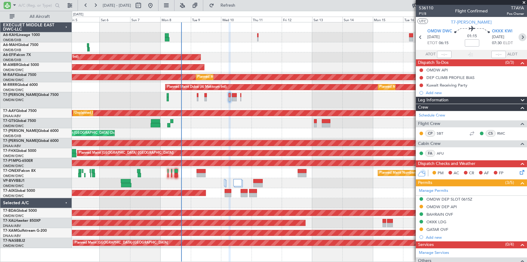
click at [519, 38] on icon at bounding box center [523, 37] width 8 height 8
type input "10"
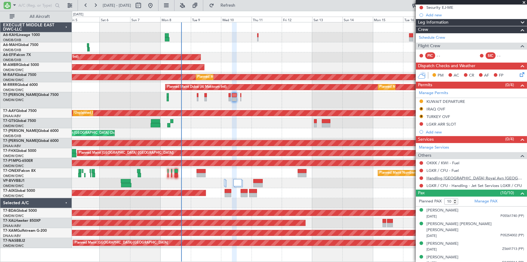
scroll to position [110, 0]
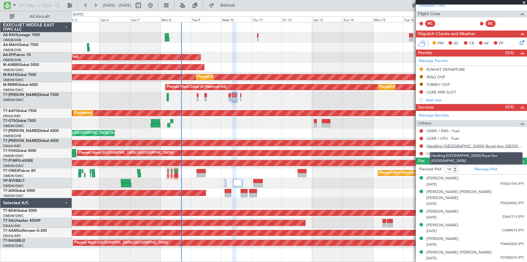
click at [454, 144] on link "Handling [GEOGRAPHIC_DATA] Royal Avn [GEOGRAPHIC_DATA]" at bounding box center [476, 145] width 98 height 5
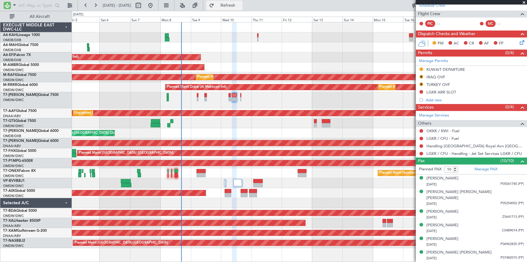
click at [238, 2] on button "Refresh" at bounding box center [224, 6] width 36 height 10
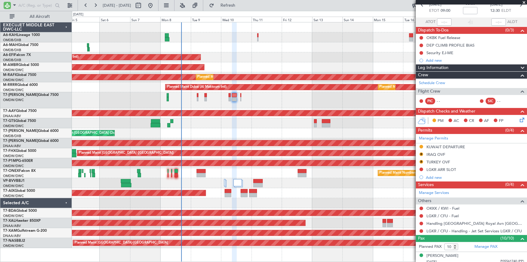
scroll to position [55, 0]
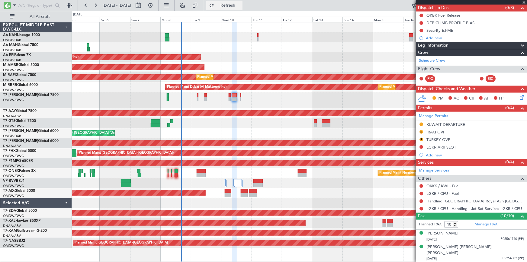
click at [238, 3] on span "Refresh" at bounding box center [227, 5] width 25 height 4
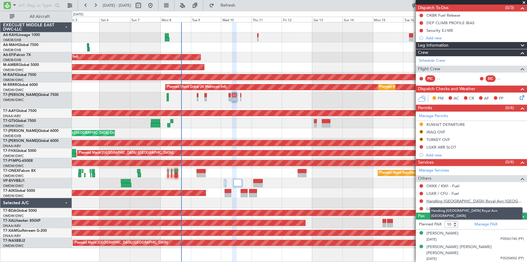
click at [463, 200] on link "Handling [GEOGRAPHIC_DATA] Royal Avn [GEOGRAPHIC_DATA]" at bounding box center [476, 200] width 98 height 5
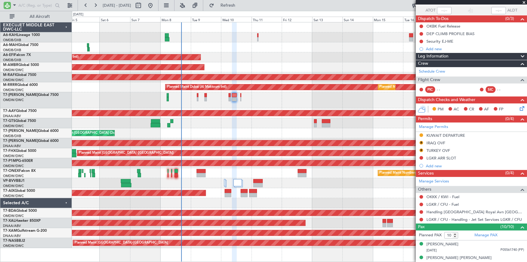
scroll to position [110, 0]
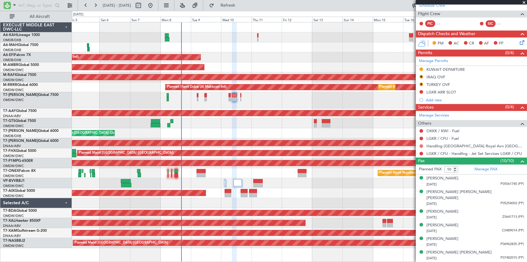
click at [421, 145] on button at bounding box center [422, 146] width 4 height 4
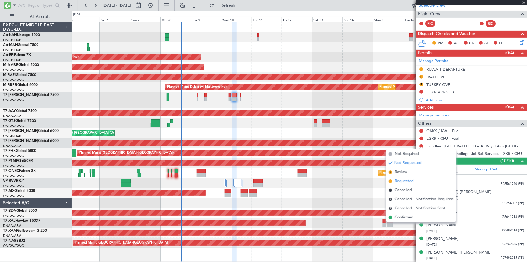
click at [404, 180] on span "Requested" at bounding box center [404, 181] width 19 height 6
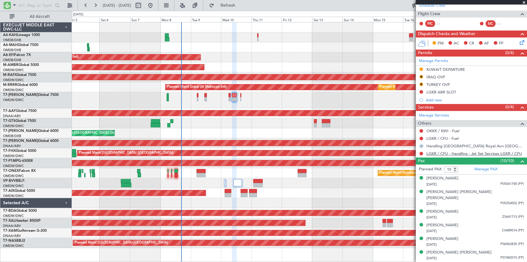
click at [459, 154] on link "LGKR / CFU - Handling - Jet Set Services LGKR / CFU" at bounding box center [475, 153] width 96 height 5
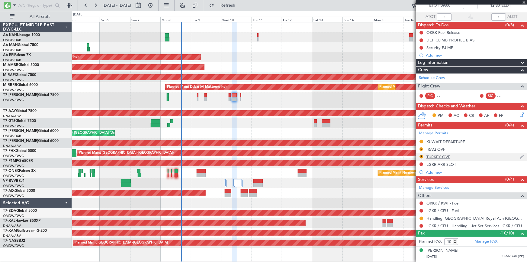
scroll to position [0, 0]
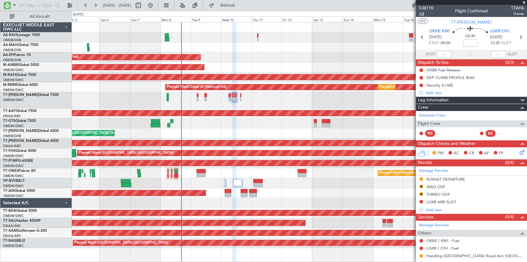
click at [422, 15] on span "1/8" at bounding box center [426, 13] width 15 height 5
click at [469, 41] on input at bounding box center [470, 42] width 15 height 7
click at [455, 45] on div "03:30 +20" at bounding box center [471, 37] width 40 height 22
type input "+00:20"
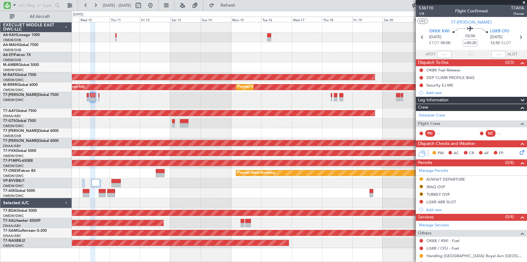
click at [209, 134] on div "Planned Maint Dubai (Al Maktoum Intl) Planned Maint Singapore (Seletar) AOG Mai…" at bounding box center [299, 134] width 455 height 225
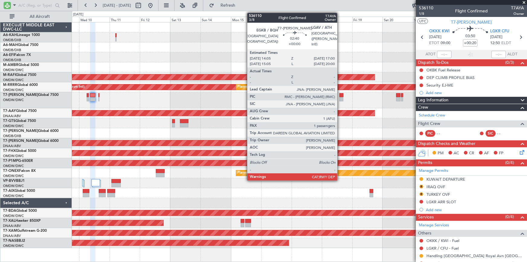
click at [340, 95] on div at bounding box center [342, 95] width 4 height 4
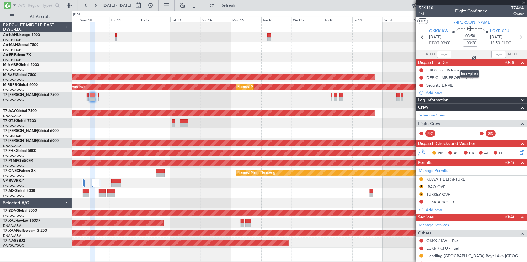
type input "1"
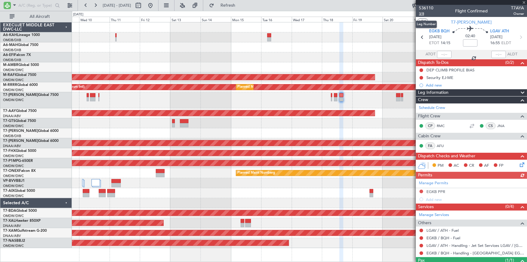
click at [420, 13] on span "3/8" at bounding box center [426, 13] width 15 height 5
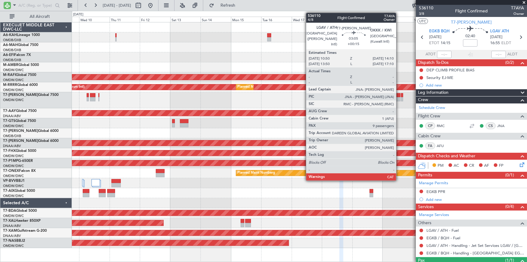
click at [399, 95] on div at bounding box center [399, 95] width 4 height 4
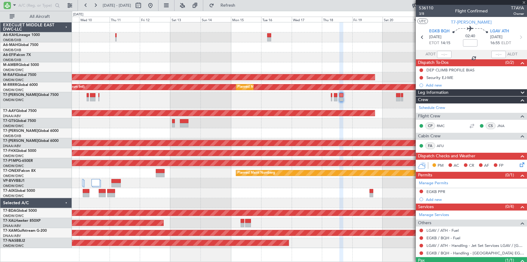
type input "+00:15"
type input "9"
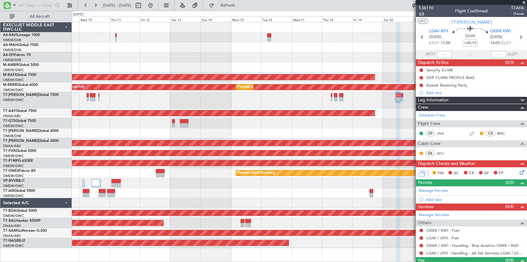
click at [423, 15] on span "4/8" at bounding box center [426, 13] width 15 height 5
click at [236, 4] on span "Refresh" at bounding box center [227, 5] width 25 height 4
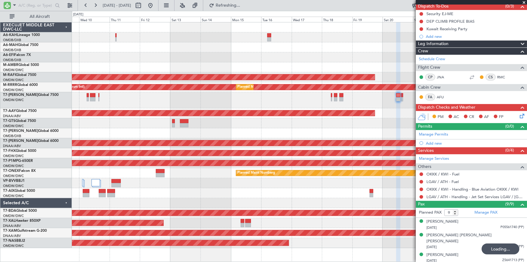
scroll to position [82, 0]
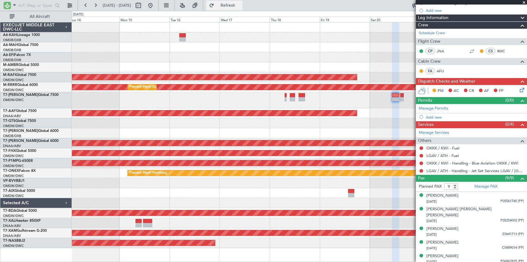
click at [241, 5] on span "Refresh" at bounding box center [227, 5] width 25 height 4
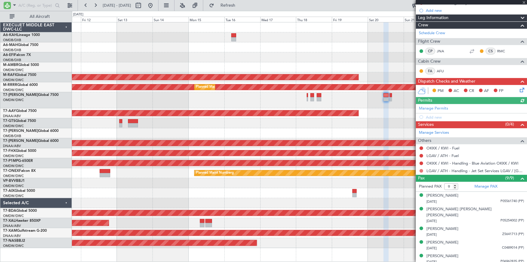
click at [421, 170] on button at bounding box center [422, 171] width 4 height 4
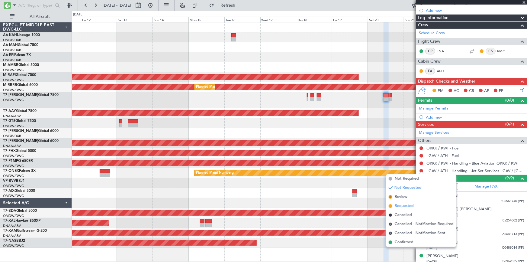
click at [403, 204] on span "Requested" at bounding box center [404, 206] width 19 height 6
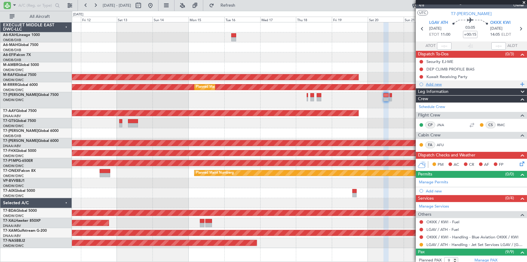
scroll to position [0, 0]
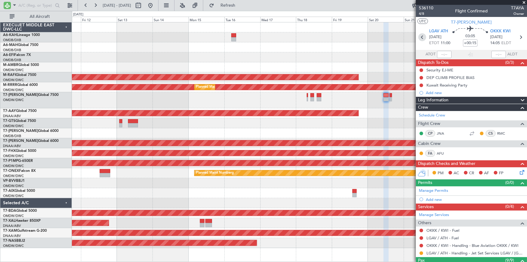
click at [422, 37] on icon at bounding box center [423, 37] width 8 height 8
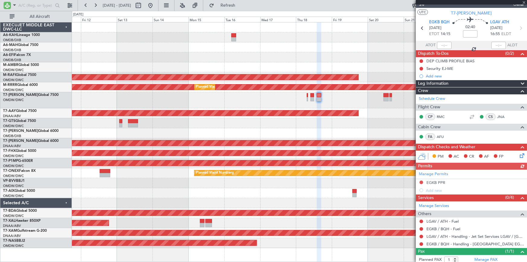
scroll to position [25, 0]
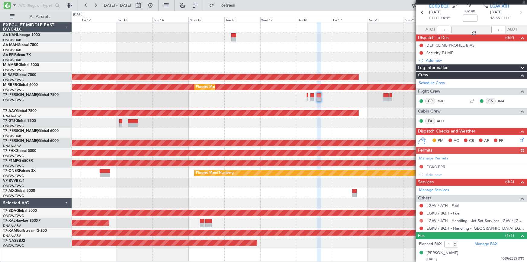
click at [422, 219] on button at bounding box center [422, 221] width 4 height 4
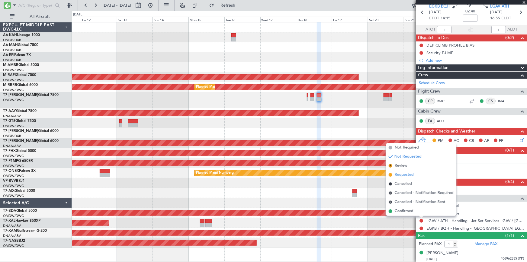
click at [403, 172] on span "Requested" at bounding box center [404, 175] width 19 height 6
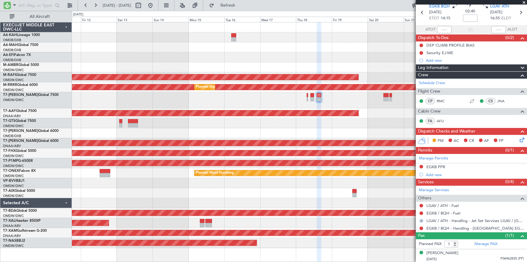
scroll to position [0, 0]
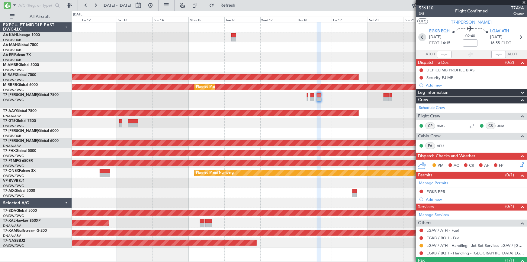
click at [420, 37] on icon at bounding box center [423, 37] width 8 height 8
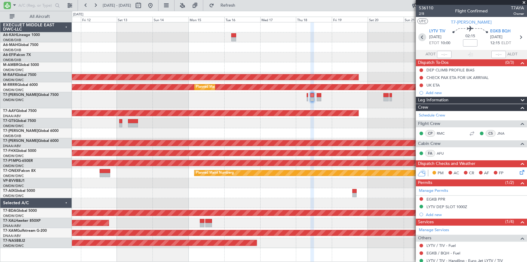
click at [421, 38] on icon at bounding box center [423, 37] width 8 height 8
type input "0"
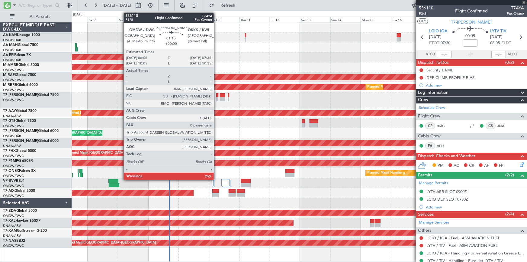
click at [217, 96] on div at bounding box center [217, 95] width 2 height 4
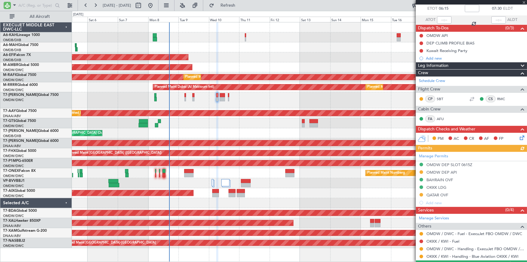
scroll to position [49, 0]
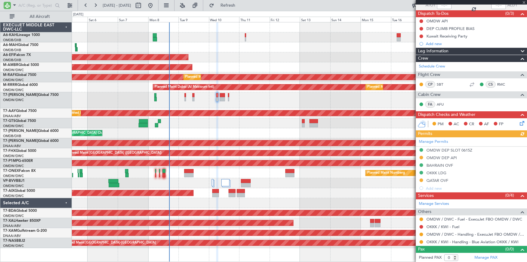
click at [421, 179] on div "Manage Permits OMDW DEP SLOT 0615Z OMDW DEP API BAHRAIN OVF OKKK LDG QATAR OVF …" at bounding box center [471, 164] width 111 height 55
click at [422, 179] on button at bounding box center [422, 180] width 4 height 4
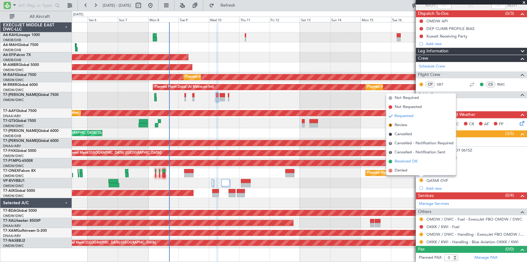
click at [406, 160] on span "Received OK" at bounding box center [406, 161] width 23 height 6
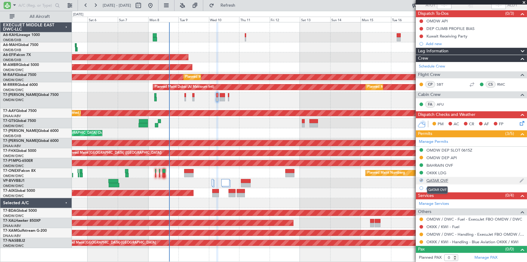
click at [440, 180] on div "QATAR OVF" at bounding box center [438, 180] width 22 height 5
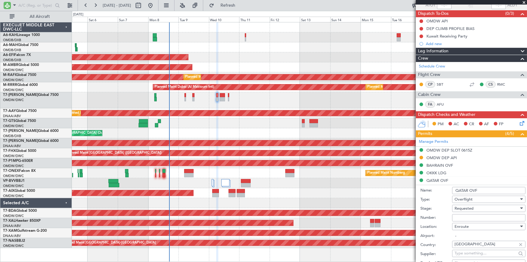
click at [468, 209] on span "Requested" at bounding box center [464, 208] width 19 height 5
click at [472, 253] on span "Received OK" at bounding box center [487, 256] width 64 height 9
click at [469, 217] on input "Number:" at bounding box center [488, 217] width 73 height 7
type input "APPROVED"
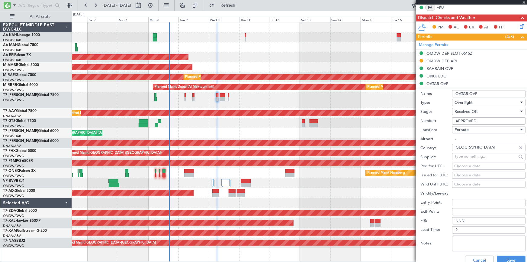
scroll to position [159, 0]
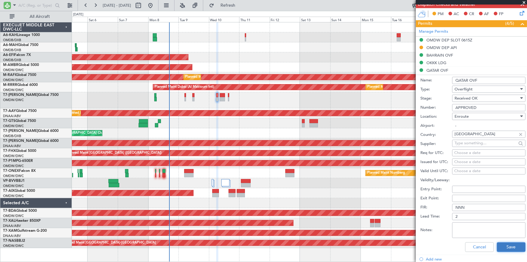
click at [505, 245] on button "Save" at bounding box center [511, 247] width 29 height 10
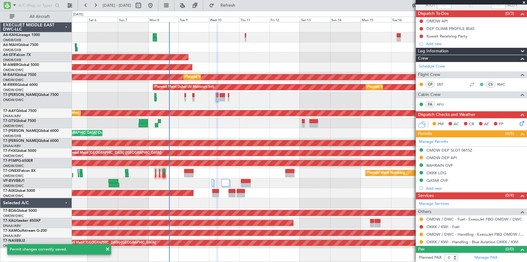
scroll to position [0, 0]
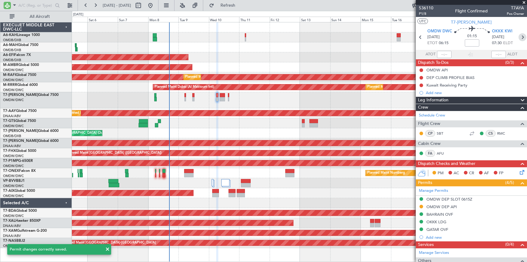
click at [519, 37] on icon at bounding box center [523, 37] width 8 height 8
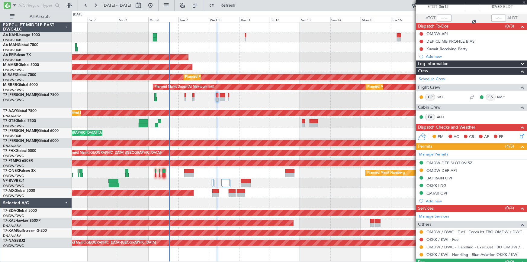
scroll to position [49, 0]
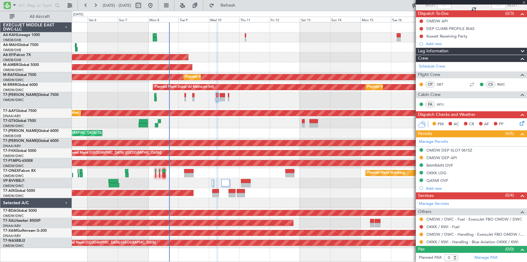
type input "+00:20"
type input "10"
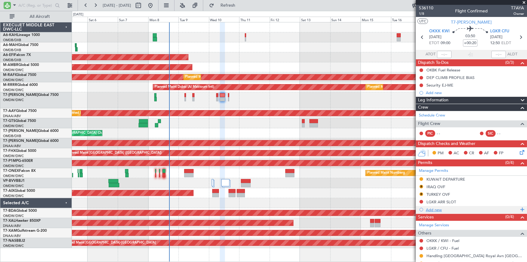
scroll to position [82, 0]
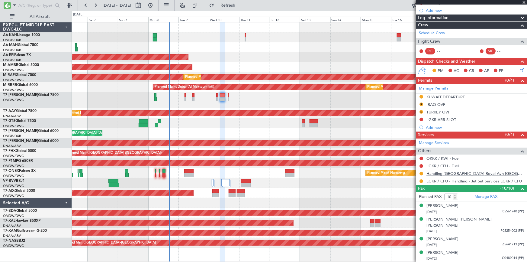
click at [441, 174] on link "Handling [GEOGRAPHIC_DATA] Royal Avn [GEOGRAPHIC_DATA]" at bounding box center [476, 173] width 98 height 5
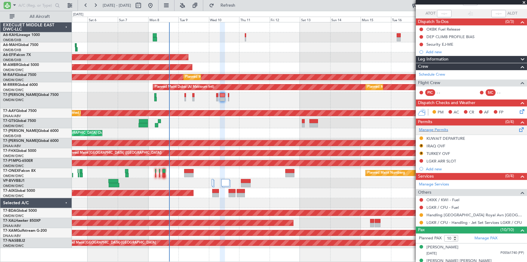
scroll to position [0, 0]
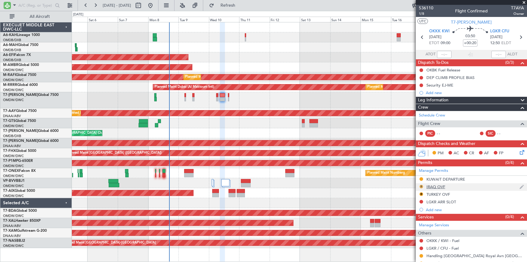
click at [422, 187] on button "R" at bounding box center [422, 187] width 4 height 4
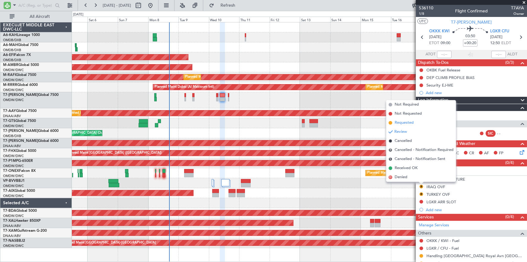
click at [404, 122] on span "Requested" at bounding box center [404, 123] width 19 height 6
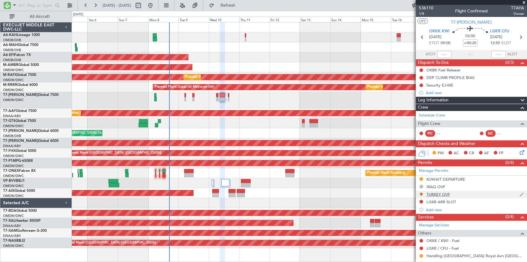
click at [421, 193] on button "R" at bounding box center [422, 194] width 4 height 4
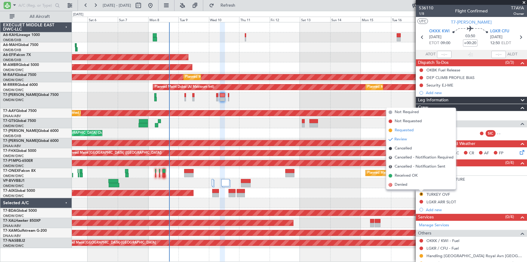
click at [402, 131] on span "Requested" at bounding box center [404, 130] width 19 height 6
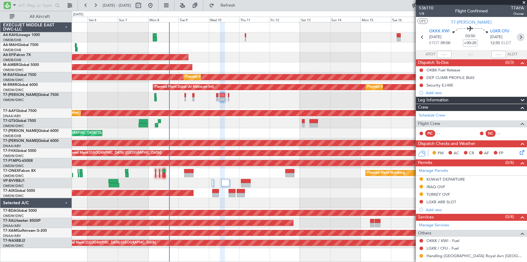
click at [520, 37] on icon at bounding box center [521, 37] width 8 height 8
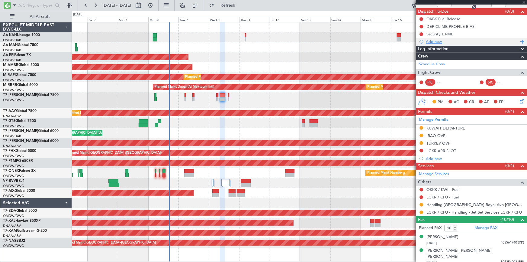
scroll to position [82, 0]
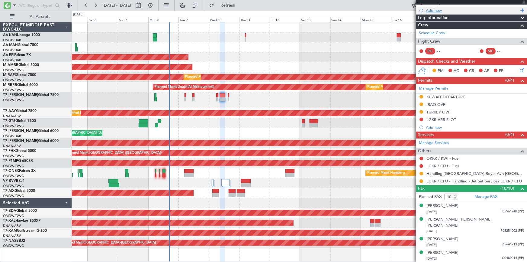
type input "0"
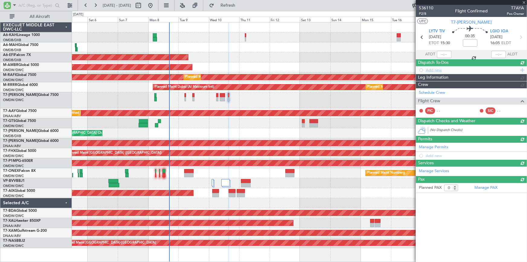
scroll to position [0, 0]
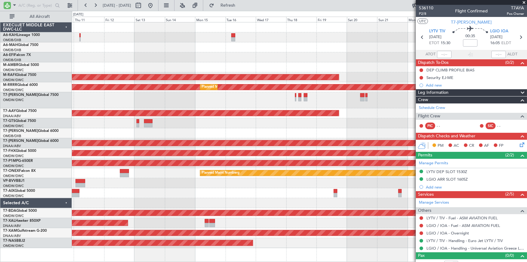
click at [160, 105] on div at bounding box center [299, 100] width 455 height 16
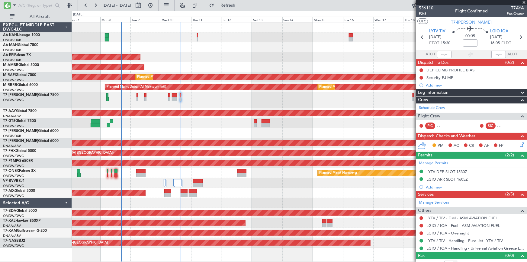
click at [326, 105] on div "Planned Maint Dubai (Al Maktoum Intl)" at bounding box center [299, 100] width 455 height 16
click at [423, 12] on span "P2/8" at bounding box center [426, 13] width 15 height 5
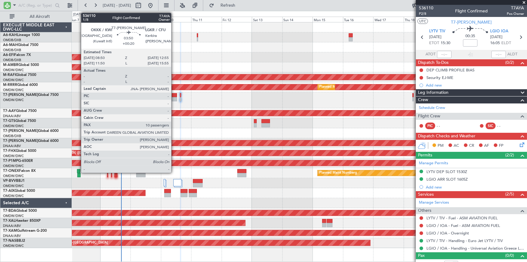
click at [174, 94] on div at bounding box center [174, 95] width 5 height 4
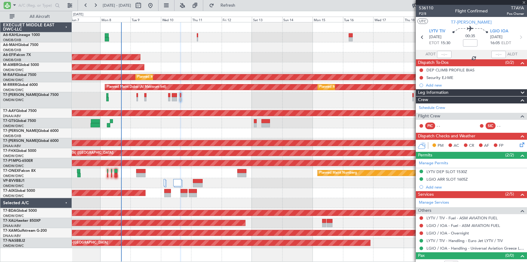
type input "+00:20"
type input "10"
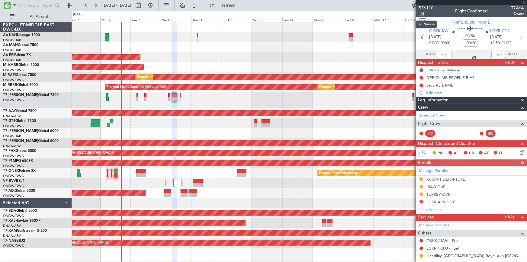
click at [422, 13] on span "1/8" at bounding box center [426, 13] width 15 height 5
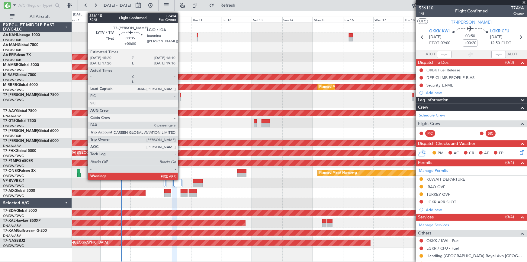
click at [181, 93] on div at bounding box center [180, 95] width 1 height 4
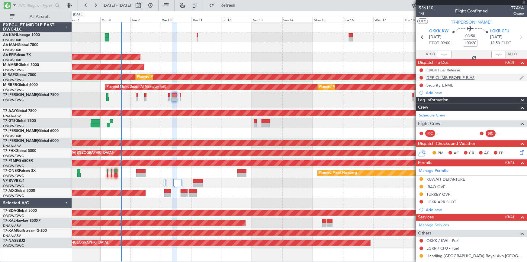
type input "0"
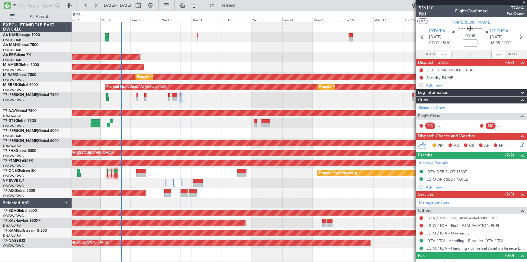
click at [423, 14] on span "P2/8" at bounding box center [426, 13] width 15 height 5
click at [241, 5] on span "Refresh" at bounding box center [227, 5] width 25 height 4
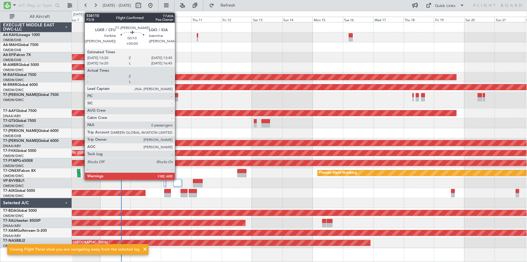
click at [178, 95] on div at bounding box center [177, 95] width 1 height 4
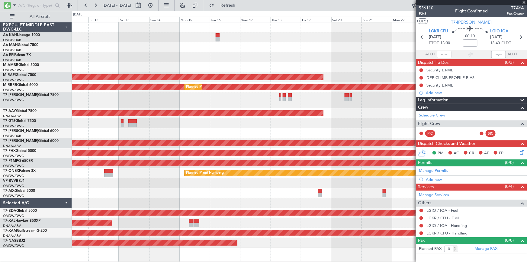
click at [147, 89] on div "Planned Maint Dubai (Al Maktoum Intl) Planned Maint Singapore (Seletar) AOG Mai…" at bounding box center [299, 134] width 455 height 225
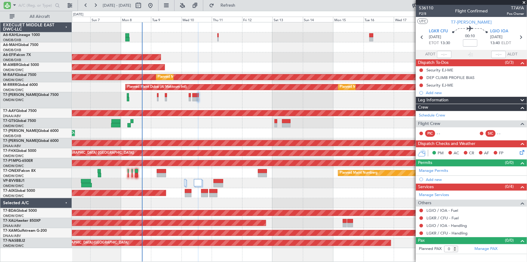
click at [338, 110] on div "Planned Maint Dubai (Al Maktoum Intl) Planned Maint Dubai (Dubai Intl) Planned …" at bounding box center [299, 134] width 455 height 225
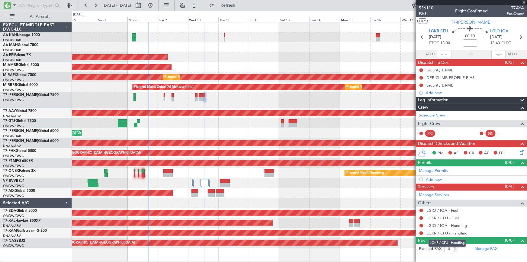
click at [441, 233] on link "LGKR / CFU - Handling" at bounding box center [447, 232] width 41 height 5
click at [241, 4] on span "Refresh" at bounding box center [227, 5] width 25 height 4
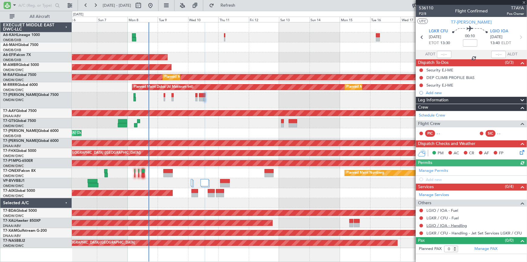
click at [439, 224] on link "LGIO / IOA - Handling" at bounding box center [447, 225] width 40 height 5
drag, startPoint x: 241, startPoint y: 6, endPoint x: 231, endPoint y: 2, distance: 11.6
click at [238, 5] on span "Refresh" at bounding box center [227, 5] width 25 height 4
click at [423, 225] on button at bounding box center [422, 226] width 4 height 4
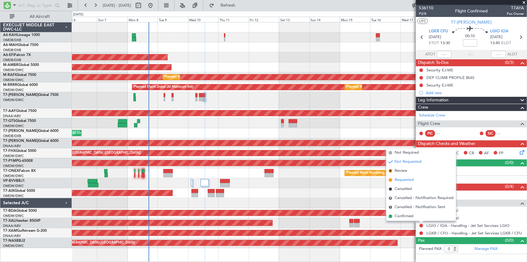
click at [404, 180] on span "Requested" at bounding box center [404, 180] width 19 height 6
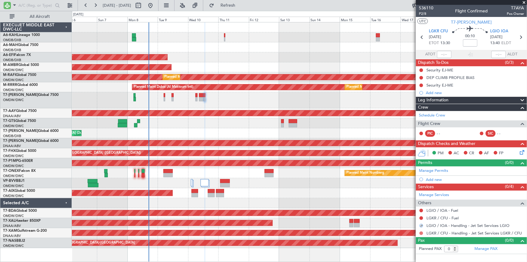
click at [422, 232] on button at bounding box center [422, 233] width 4 height 4
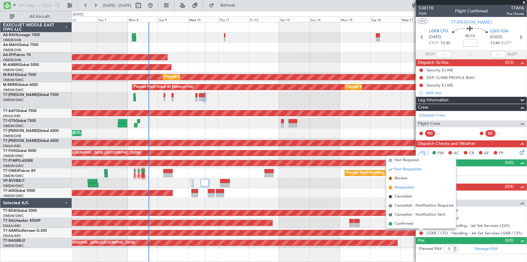
click at [404, 188] on span "Requested" at bounding box center [404, 187] width 19 height 6
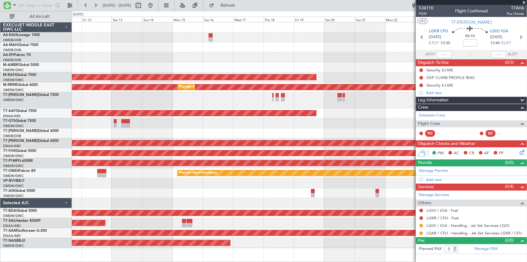
click at [167, 106] on div at bounding box center [299, 100] width 455 height 16
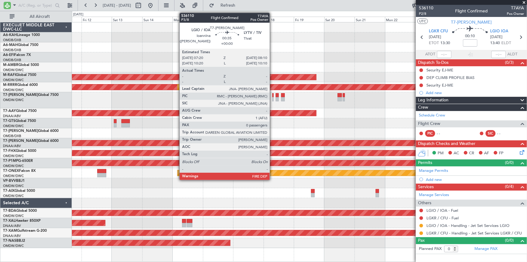
click at [273, 95] on div at bounding box center [273, 95] width 1 height 4
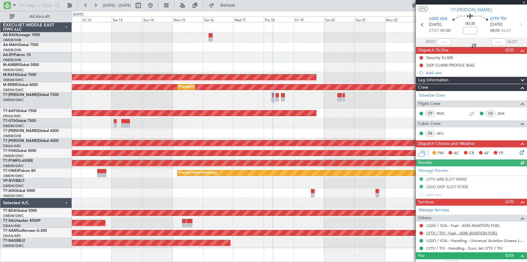
scroll to position [19, 0]
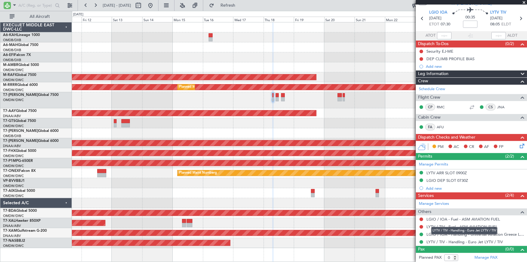
click at [449, 234] on div "LYTV / TIV - Handling - Euro Jet LYTV / TIV" at bounding box center [465, 231] width 66 height 8
click at [431, 233] on link "LGIO / IOA - Handling - Universal Aviation Greece LGIO / IOA" at bounding box center [476, 234] width 98 height 5
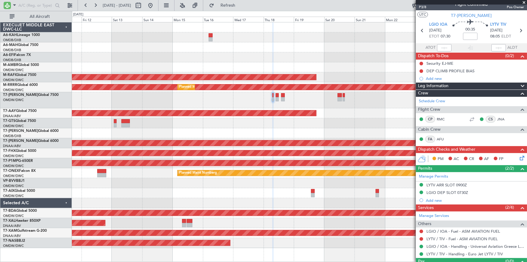
scroll to position [0, 0]
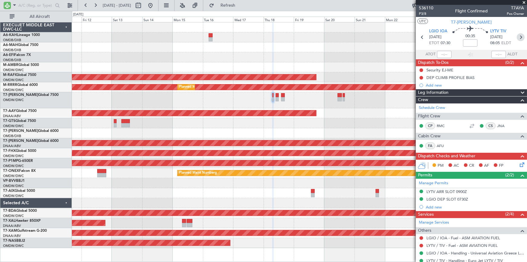
click at [520, 36] on icon at bounding box center [521, 37] width 8 height 8
type input "1"
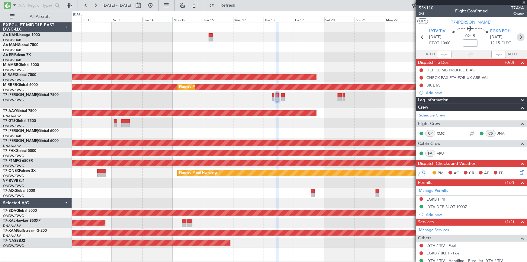
click at [520, 37] on icon at bounding box center [521, 37] width 8 height 8
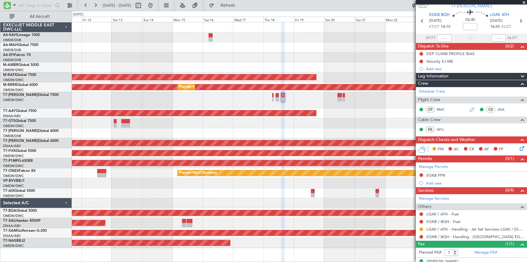
scroll to position [25, 0]
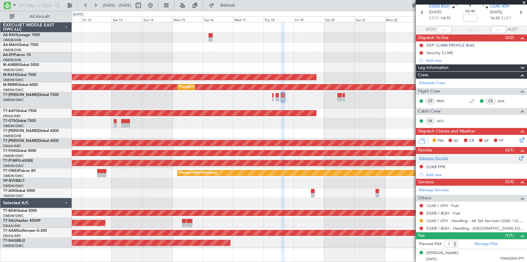
click at [436, 157] on link "Manage Permits" at bounding box center [433, 158] width 29 height 6
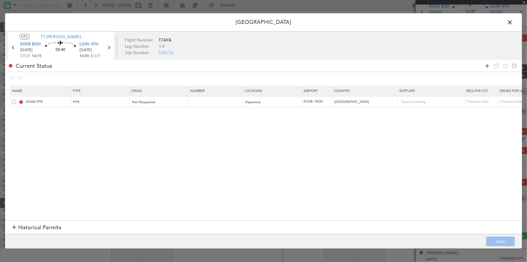
click at [487, 65] on icon at bounding box center [487, 65] width 7 height 7
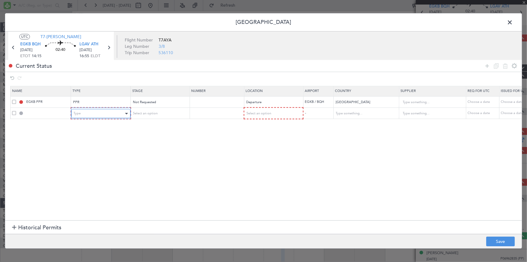
click at [109, 114] on div "Type" at bounding box center [99, 113] width 50 height 9
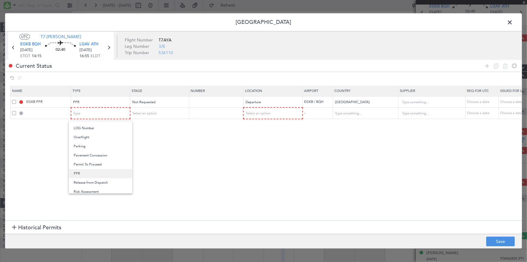
click at [83, 175] on span "PPR" at bounding box center [101, 173] width 54 height 9
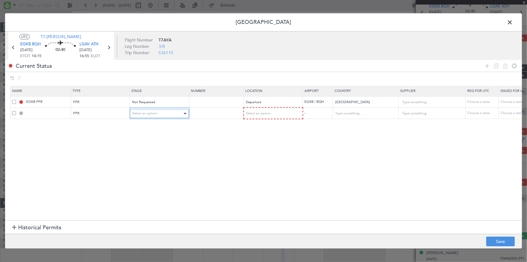
click at [146, 115] on div "Select an option" at bounding box center [157, 113] width 50 height 9
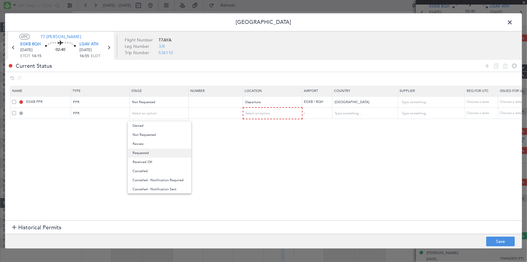
click at [148, 155] on span "Requested" at bounding box center [160, 152] width 54 height 9
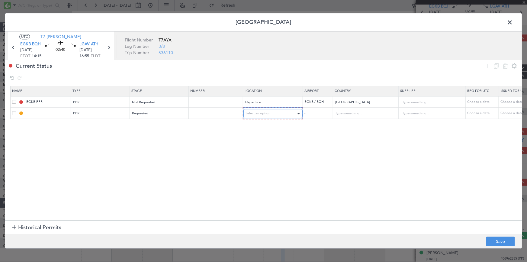
click at [263, 111] on span "Select an option" at bounding box center [258, 113] width 25 height 5
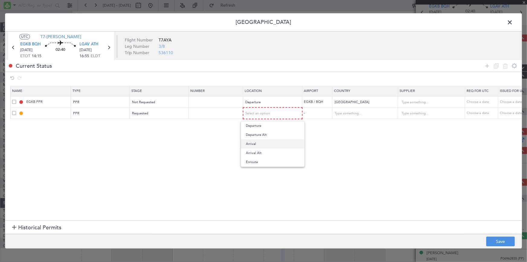
click at [253, 144] on span "Arrival" at bounding box center [273, 143] width 54 height 9
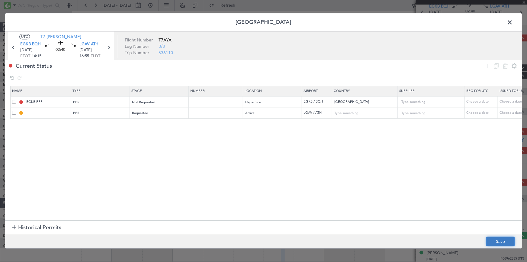
click at [507, 243] on button "Save" at bounding box center [501, 242] width 29 height 10
type input "LGAV PPR"
type input "Greece"
type input "NNN"
click at [513, 23] on span at bounding box center [513, 24] width 0 height 12
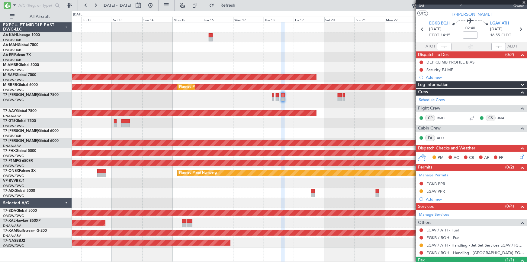
scroll to position [0, 0]
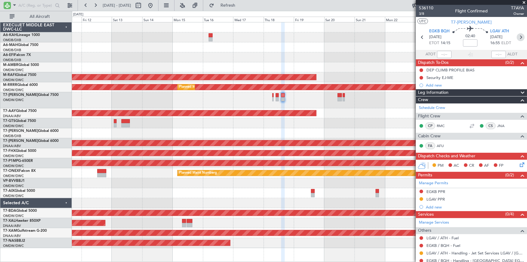
click at [518, 35] on icon at bounding box center [521, 37] width 8 height 8
type input "+00:15"
type input "9"
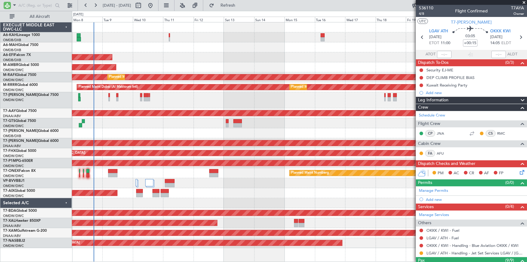
click at [295, 106] on div "Planned Maint Dubai (Al Maktoum Intl)" at bounding box center [299, 100] width 455 height 16
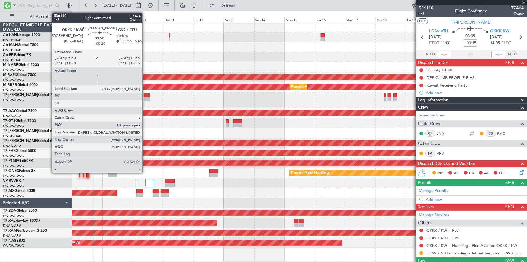
click at [145, 93] on div at bounding box center [146, 95] width 5 height 4
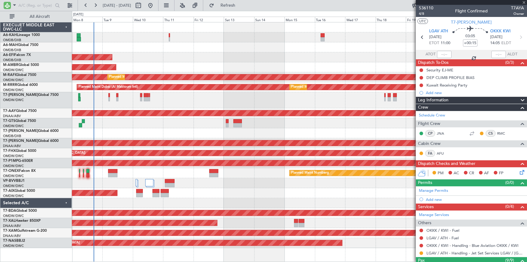
type input "+00:20"
type input "10"
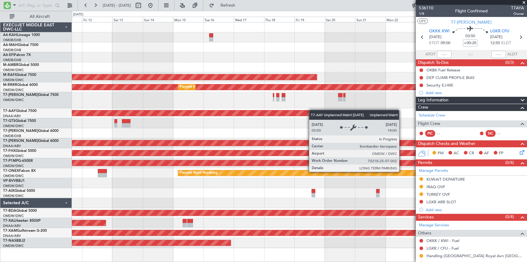
click at [287, 111] on div "Planned Maint Dubai (Al Maktoum Intl) Planned Maint Singapore (Seletar) AOG Mai…" at bounding box center [299, 134] width 455 height 225
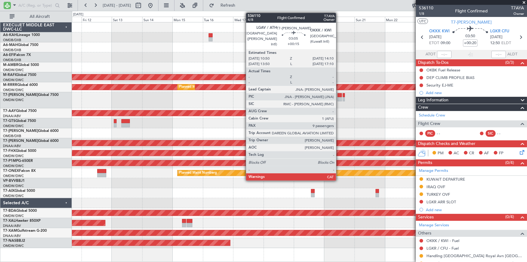
click at [339, 96] on div at bounding box center [340, 95] width 4 height 4
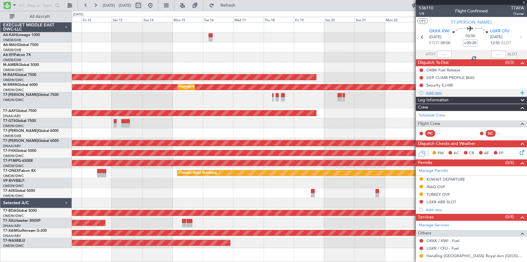
type input "+00:15"
type input "9"
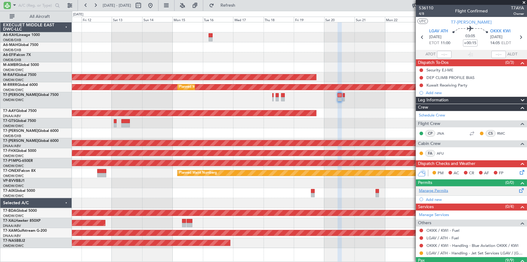
click at [435, 191] on link "Manage Permits" at bounding box center [433, 191] width 29 height 6
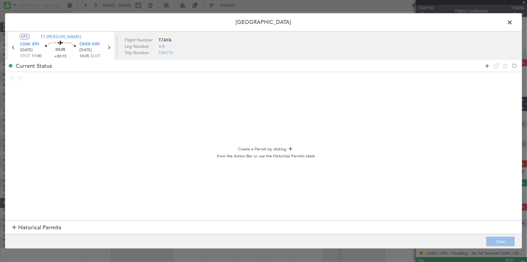
click at [489, 63] on icon at bounding box center [487, 65] width 7 height 7
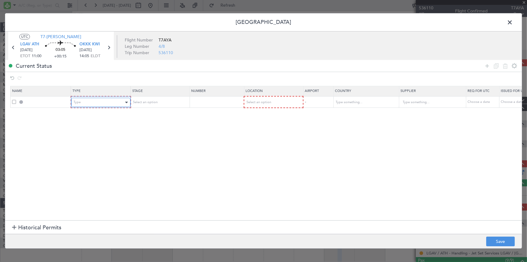
click at [98, 100] on div "Type" at bounding box center [99, 102] width 50 height 9
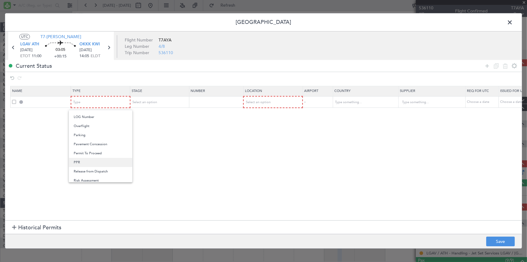
click at [83, 159] on span "PPR" at bounding box center [101, 162] width 54 height 9
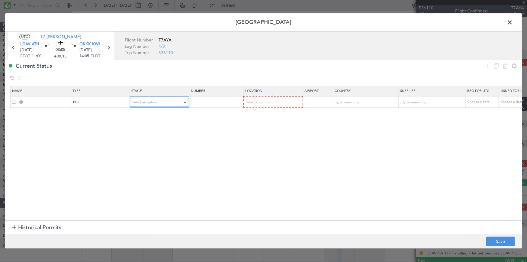
click at [166, 100] on div "Select an option" at bounding box center [157, 102] width 50 height 9
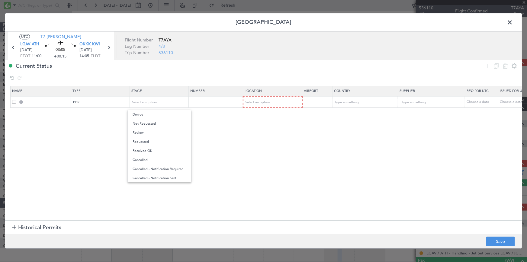
drag, startPoint x: 150, startPoint y: 140, endPoint x: 280, endPoint y: 116, distance: 132.1
click at [154, 139] on span "Requested" at bounding box center [160, 141] width 54 height 9
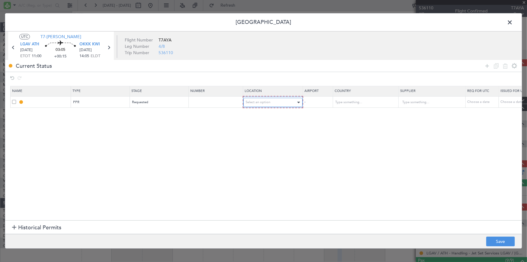
click at [274, 101] on div "Select an option" at bounding box center [271, 102] width 50 height 9
click at [261, 115] on span "Departure" at bounding box center [273, 114] width 54 height 9
drag, startPoint x: 487, startPoint y: 65, endPoint x: 471, endPoint y: 71, distance: 17.3
click at [487, 65] on icon at bounding box center [487, 65] width 7 height 7
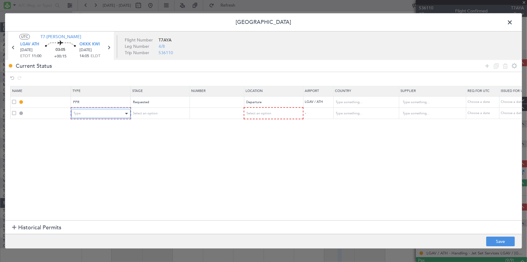
click at [100, 111] on div "Type" at bounding box center [99, 113] width 50 height 9
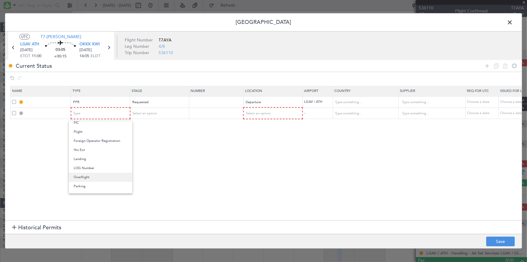
click at [83, 178] on span "Overflight" at bounding box center [101, 177] width 54 height 9
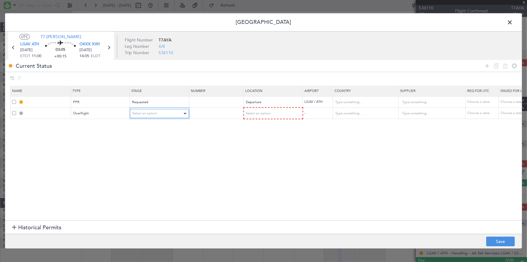
click at [163, 112] on div "Select an option" at bounding box center [157, 113] width 50 height 9
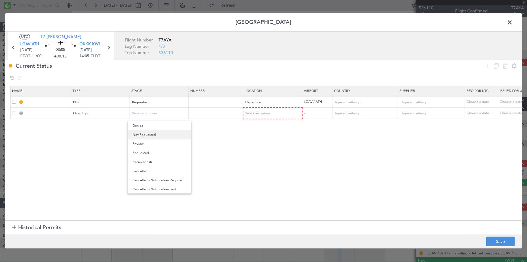
click at [150, 134] on span "Not Requested" at bounding box center [160, 134] width 54 height 9
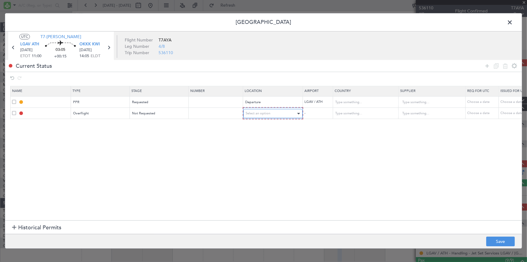
click at [256, 114] on span "Select an option" at bounding box center [258, 113] width 25 height 5
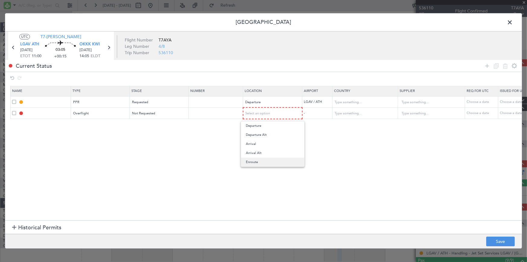
click at [258, 161] on span "Enroute" at bounding box center [273, 161] width 54 height 9
click at [318, 111] on td "-" at bounding box center [317, 112] width 30 height 11
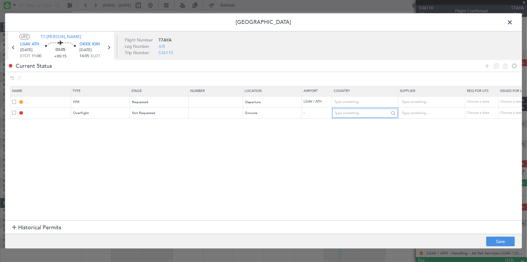
click at [340, 111] on input "text" at bounding box center [362, 112] width 54 height 9
click at [343, 121] on span "Iraq" at bounding box center [365, 122] width 56 height 9
type input "Iraq"
click at [487, 65] on icon at bounding box center [487, 65] width 7 height 7
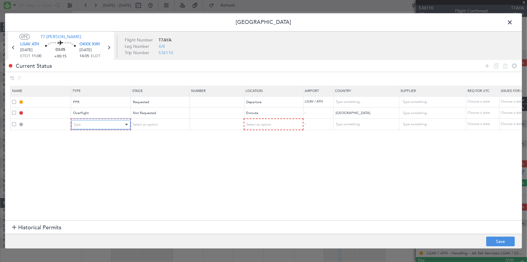
click at [99, 124] on div "Type" at bounding box center [99, 124] width 50 height 9
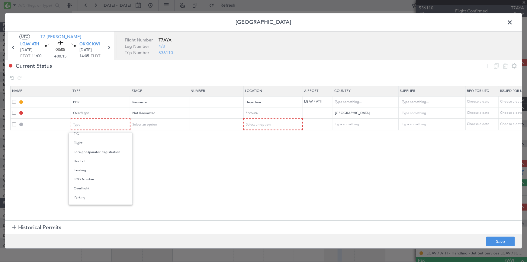
drag, startPoint x: 83, startPoint y: 188, endPoint x: 88, endPoint y: 185, distance: 6.3
click at [84, 188] on span "Overflight" at bounding box center [101, 188] width 54 height 9
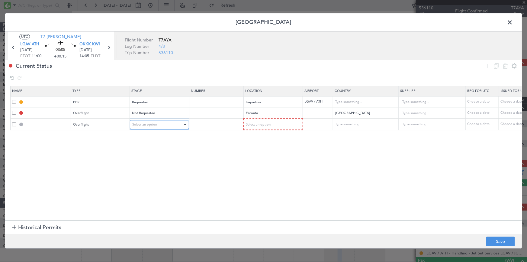
click at [159, 125] on div "Select an option" at bounding box center [157, 124] width 50 height 9
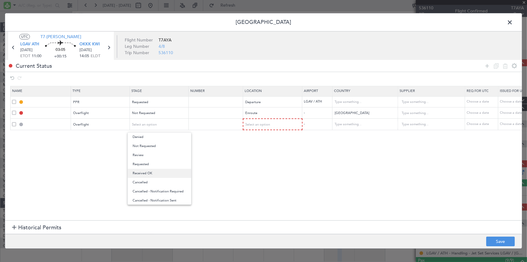
click at [151, 173] on span "Received OK" at bounding box center [160, 173] width 54 height 9
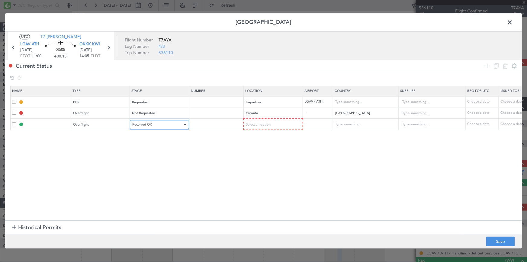
click at [154, 125] on div "Received OK" at bounding box center [157, 124] width 50 height 9
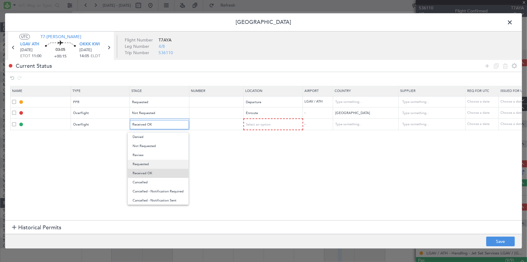
scroll to position [6, 0]
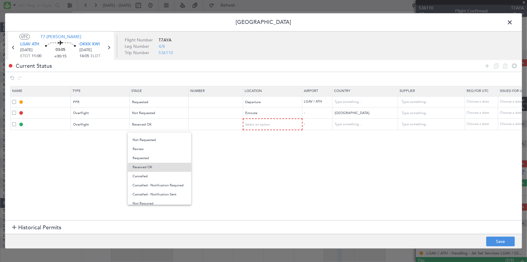
click at [157, 140] on span "Not Requested" at bounding box center [160, 139] width 54 height 9
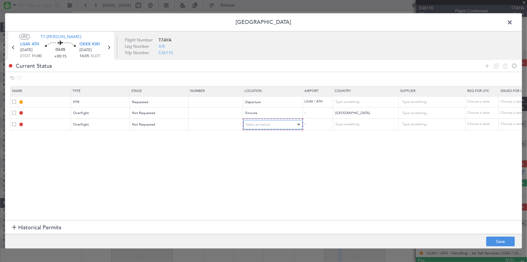
click at [260, 121] on div "Select an option" at bounding box center [271, 124] width 50 height 9
drag, startPoint x: 252, startPoint y: 172, endPoint x: 329, endPoint y: 147, distance: 80.7
click at [254, 171] on span "Enroute" at bounding box center [273, 173] width 54 height 9
click at [350, 126] on input "text" at bounding box center [362, 124] width 54 height 9
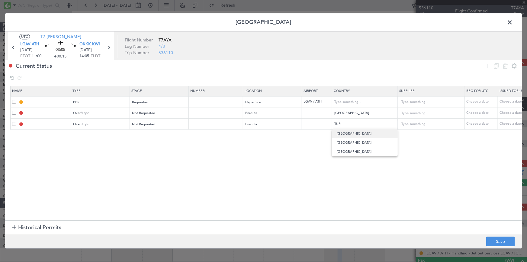
click at [342, 133] on span "Turkey" at bounding box center [365, 133] width 56 height 9
type input "Turkey"
click at [488, 65] on icon at bounding box center [487, 65] width 7 height 7
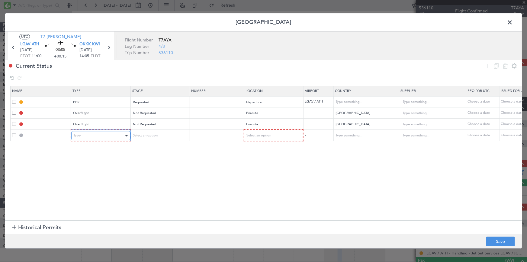
click at [88, 133] on div "Type" at bounding box center [99, 135] width 50 height 9
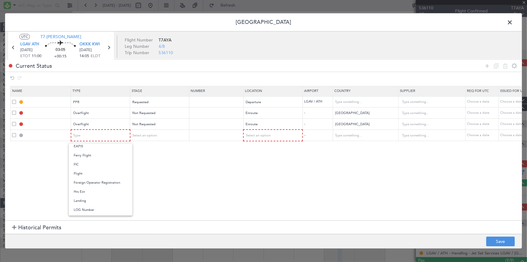
drag, startPoint x: 87, startPoint y: 200, endPoint x: 169, endPoint y: 147, distance: 97.8
click at [88, 200] on span "Landing" at bounding box center [101, 200] width 54 height 9
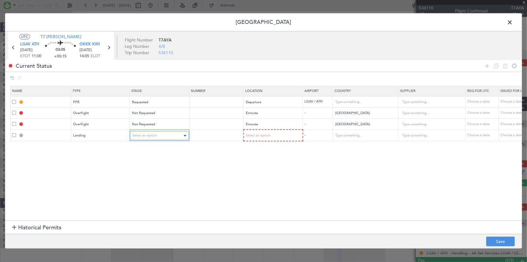
click at [167, 135] on div "Select an option" at bounding box center [157, 135] width 50 height 9
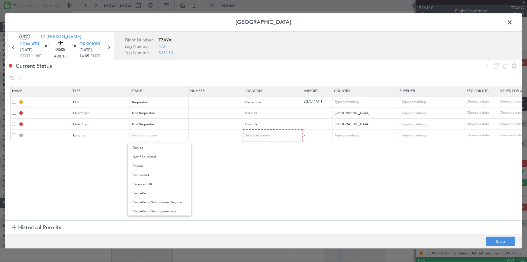
click at [154, 157] on span "Not Requested" at bounding box center [160, 156] width 54 height 9
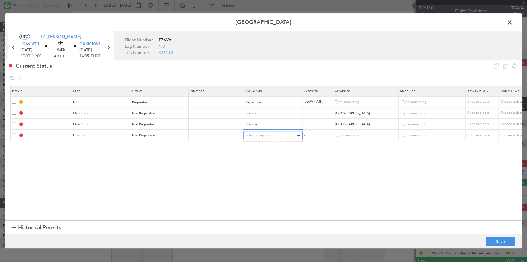
click at [263, 135] on span "Select an option" at bounding box center [258, 135] width 25 height 5
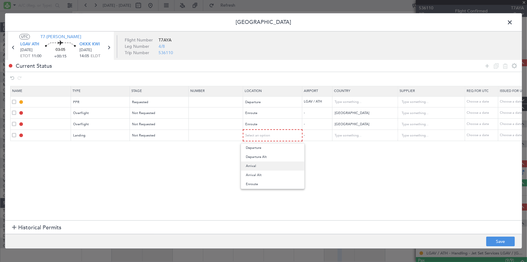
click at [257, 165] on span "Arrival" at bounding box center [273, 165] width 54 height 9
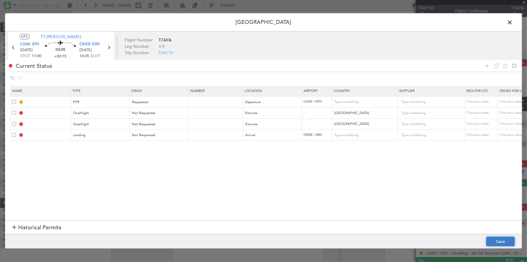
click at [497, 239] on button "Save" at bounding box center [501, 242] width 29 height 10
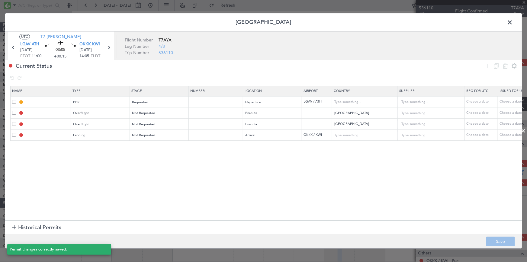
type input "LGAV PPR"
type input "Greece"
type input "NNN"
type input "IRAQ OVF"
type input "NNN"
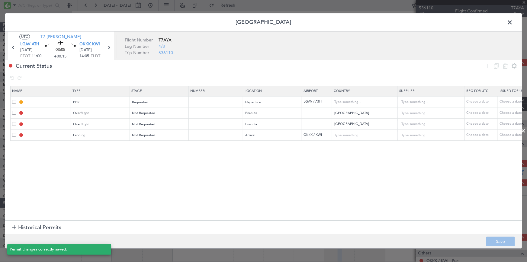
type input "1"
type input "TURKEY OVF"
type input "NNN"
type input "OKKK LDG"
type input "[GEOGRAPHIC_DATA]"
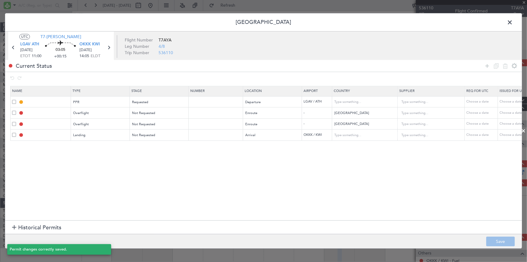
type input "NNN"
click at [513, 22] on span at bounding box center [513, 24] width 0 height 12
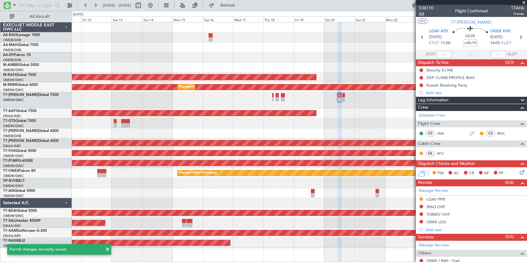
click at [422, 11] on span "4/8" at bounding box center [426, 13] width 15 height 5
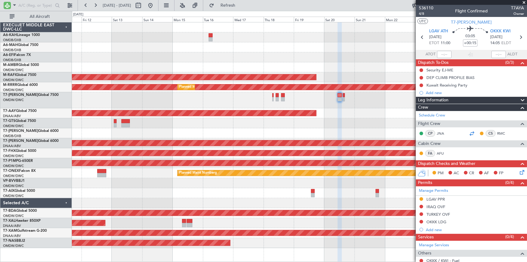
drag, startPoint x: 245, startPoint y: 3, endPoint x: 468, endPoint y: 132, distance: 257.8
click at [241, 3] on span "Refresh" at bounding box center [227, 5] width 25 height 4
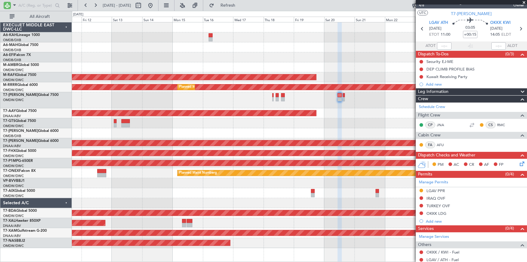
scroll to position [0, 0]
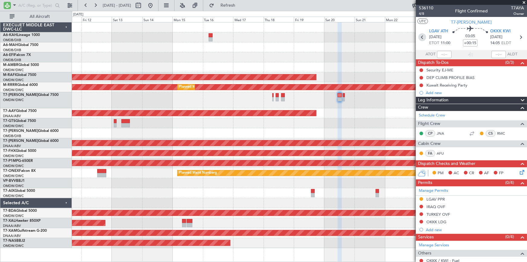
click at [421, 37] on icon at bounding box center [423, 37] width 8 height 8
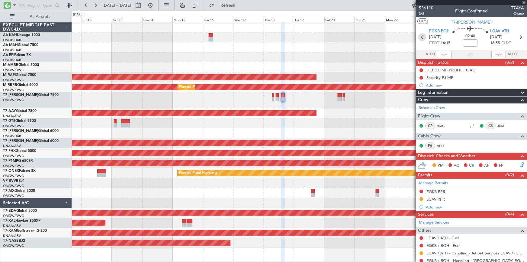
click at [422, 36] on icon at bounding box center [423, 37] width 8 height 8
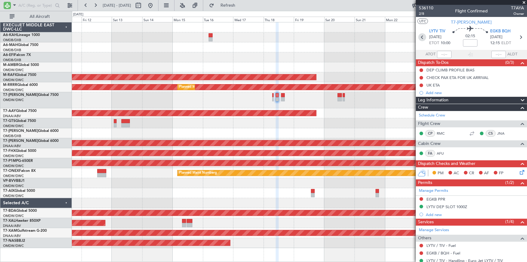
click at [420, 38] on icon at bounding box center [423, 37] width 8 height 8
type input "0"
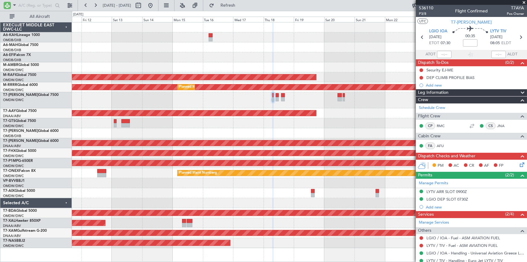
click at [422, 37] on icon at bounding box center [423, 37] width 8 height 8
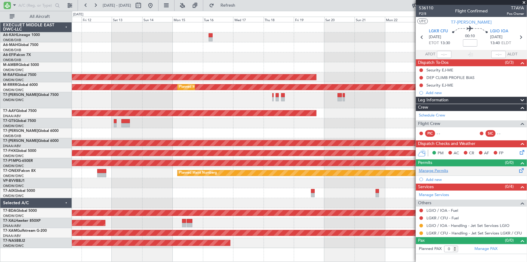
click at [437, 171] on link "Manage Permits" at bounding box center [433, 171] width 29 height 6
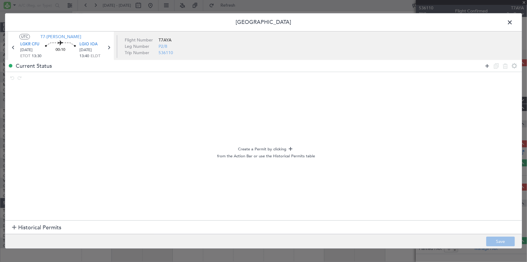
click at [488, 65] on icon at bounding box center [487, 65] width 7 height 7
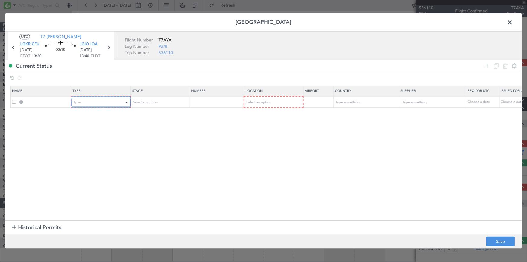
click at [102, 104] on div "Type" at bounding box center [99, 102] width 50 height 9
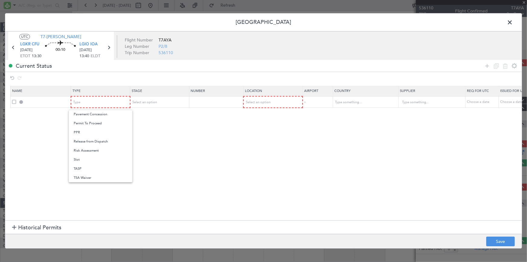
drag, startPoint x: 84, startPoint y: 160, endPoint x: 176, endPoint y: 107, distance: 106.4
click at [84, 160] on span "Slot" at bounding box center [101, 159] width 54 height 9
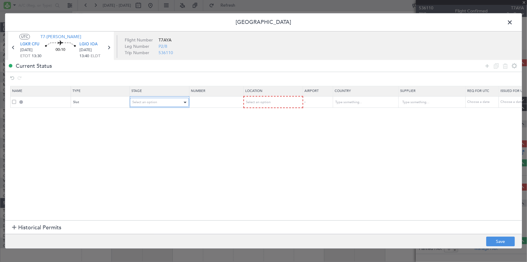
click at [166, 102] on div "Select an option" at bounding box center [157, 102] width 50 height 9
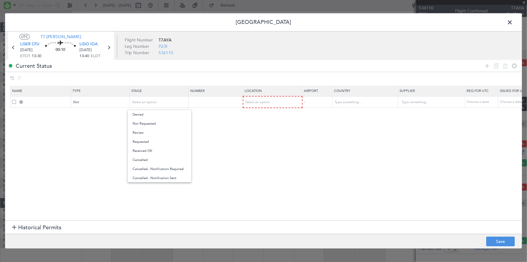
drag, startPoint x: 149, startPoint y: 141, endPoint x: 168, endPoint y: 138, distance: 19.9
click at [153, 140] on span "Requested" at bounding box center [160, 141] width 54 height 9
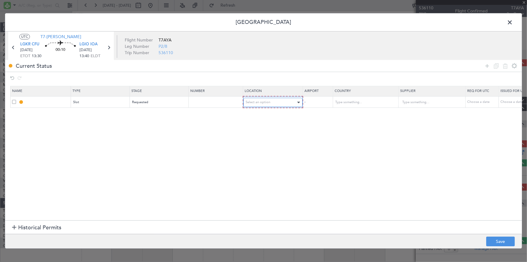
click at [265, 98] on div "Select an option" at bounding box center [271, 102] width 50 height 9
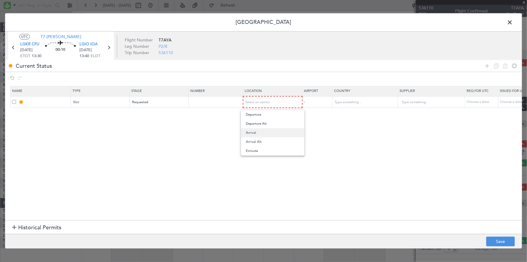
click at [258, 133] on span "Arrival" at bounding box center [273, 132] width 54 height 9
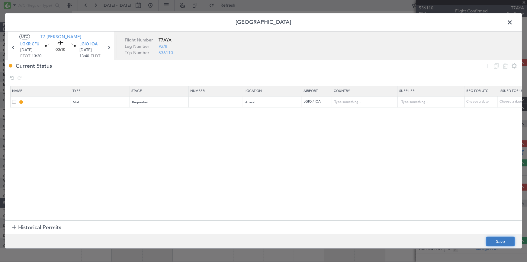
click at [494, 242] on button "Save" at bounding box center [501, 242] width 29 height 10
type input "LGIO ARR SLOT"
type input "[GEOGRAPHIC_DATA]"
type input "NNN"
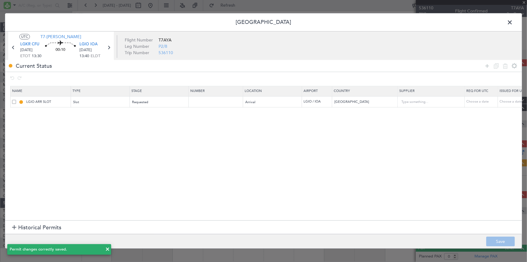
click at [513, 22] on span at bounding box center [513, 24] width 0 height 12
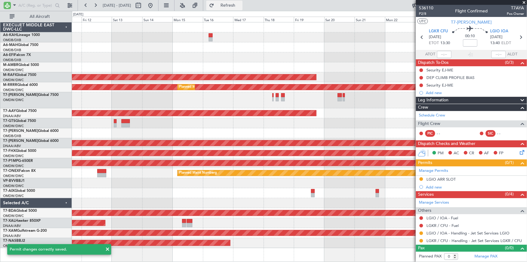
click at [239, 2] on button "Refresh" at bounding box center [224, 6] width 36 height 10
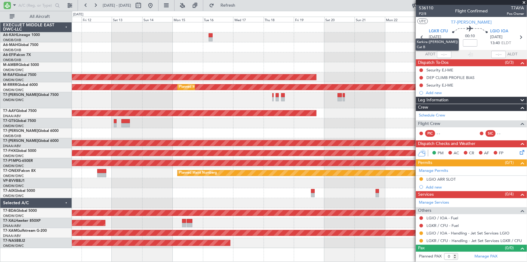
click at [422, 35] on mat-tooltip-component "Kerkira ([PERSON_NAME]) Cat B" at bounding box center [438, 44] width 52 height 21
click at [423, 37] on icon at bounding box center [423, 37] width 8 height 8
type input "+00:20"
type input "10"
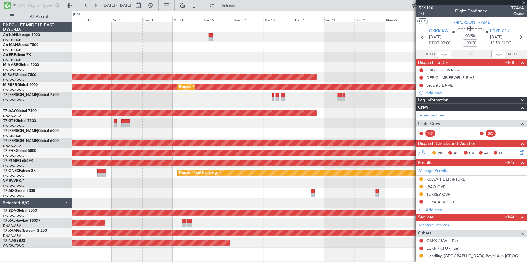
click at [422, 199] on div "Requested" at bounding box center [422, 199] width 0 height 0
click at [423, 202] on button at bounding box center [422, 202] width 4 height 4
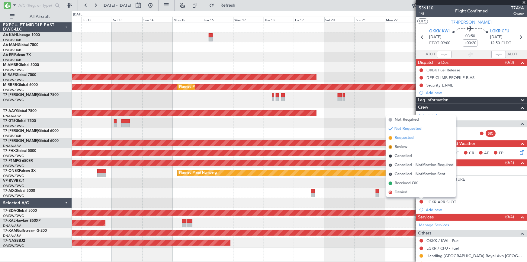
click at [407, 138] on span "Requested" at bounding box center [404, 138] width 19 height 6
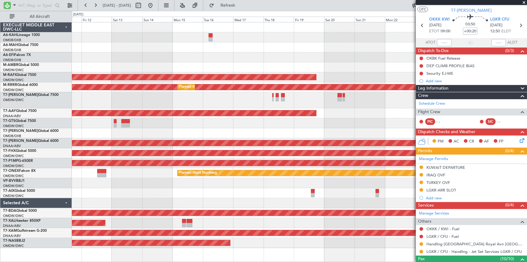
scroll to position [0, 0]
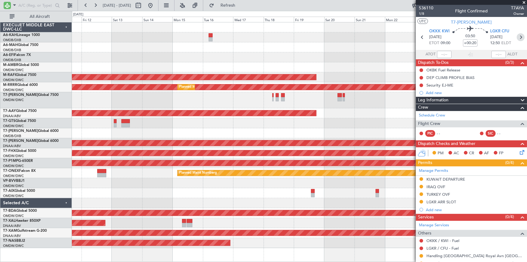
click at [520, 37] on icon at bounding box center [521, 37] width 8 height 8
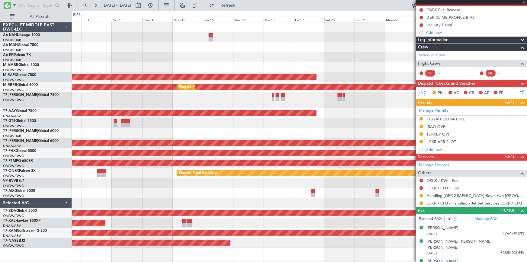
scroll to position [82, 0]
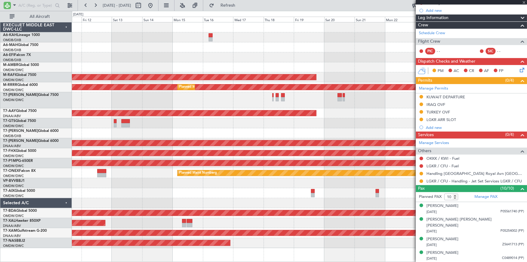
type input "0"
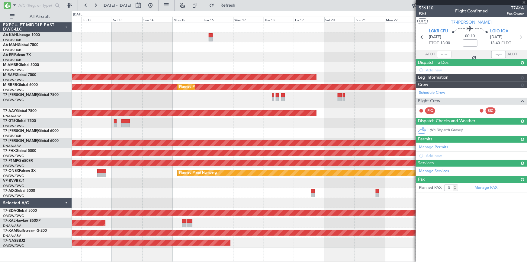
scroll to position [0, 0]
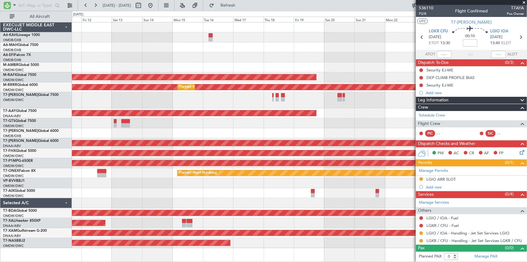
click at [279, 95] on div at bounding box center [299, 100] width 455 height 16
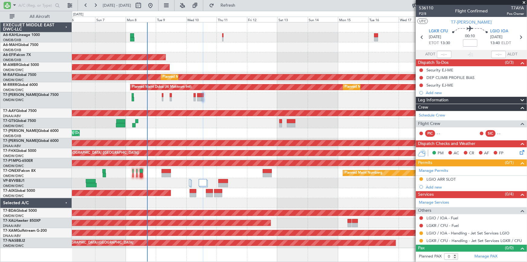
click at [348, 96] on div "Planned Maint Dubai (Al Maktoum Intl) Planned Maint [GEOGRAPHIC_DATA] ([GEOGRAP…" at bounding box center [299, 134] width 455 height 225
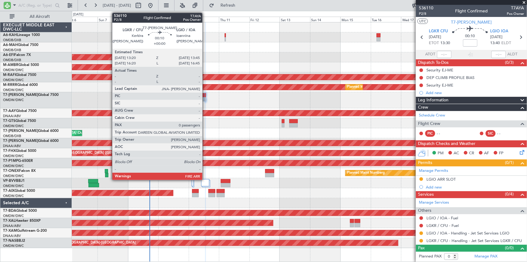
click at [205, 94] on div at bounding box center [205, 95] width 1 height 4
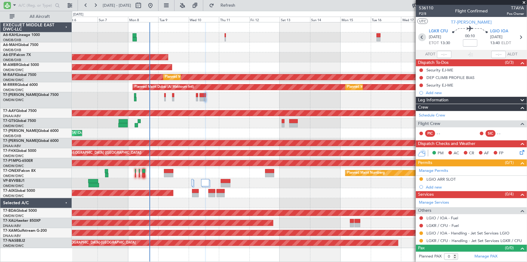
click at [423, 37] on icon at bounding box center [423, 37] width 8 height 8
type input "+00:20"
type input "10"
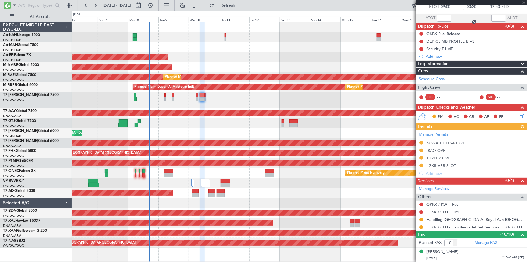
scroll to position [27, 0]
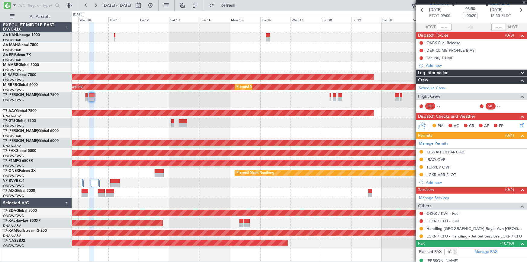
click at [264, 94] on div at bounding box center [299, 100] width 455 height 16
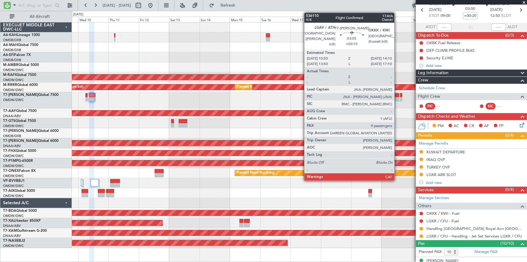
click at [397, 95] on div at bounding box center [397, 95] width 4 height 4
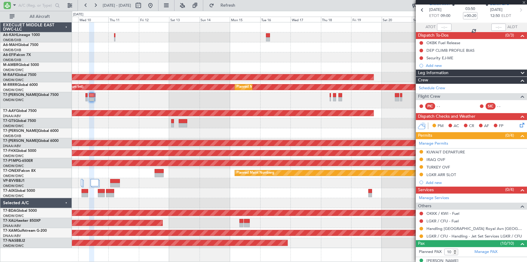
type input "+00:15"
type input "9"
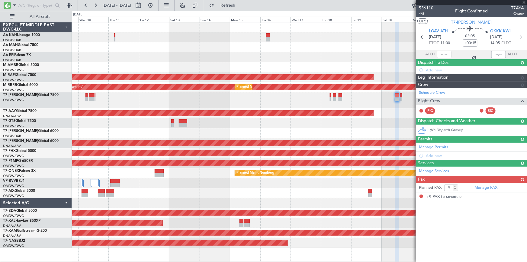
scroll to position [0, 0]
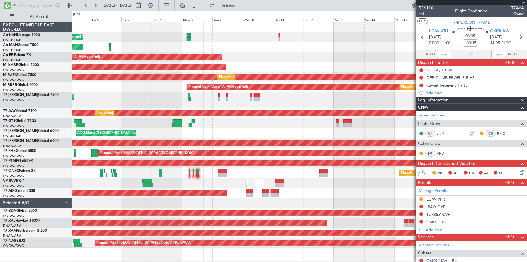
click at [408, 91] on div "Planned Maint Dubai (Al Maktoum Intl) No Crew Planned Maint [GEOGRAPHIC_DATA] (…" at bounding box center [299, 134] width 455 height 225
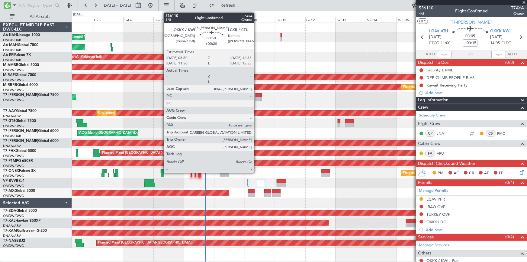
click at [257, 95] on div at bounding box center [258, 95] width 5 height 4
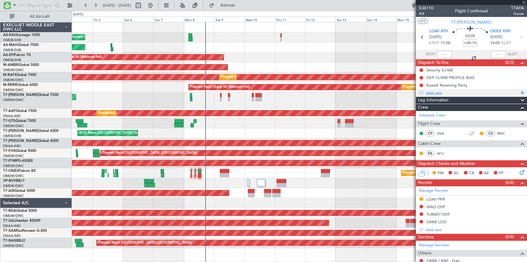
type input "+00:20"
type input "10"
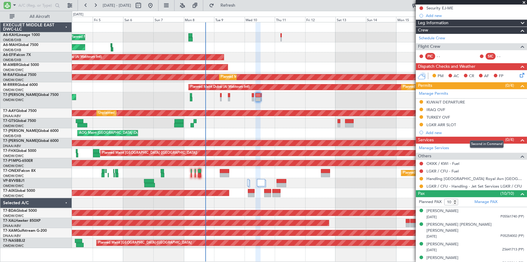
scroll to position [82, 0]
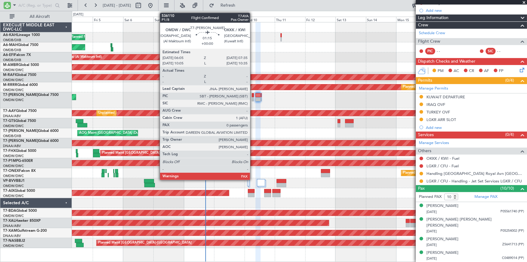
click at [253, 95] on div at bounding box center [253, 95] width 2 height 4
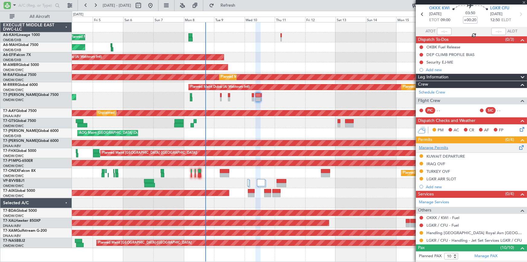
scroll to position [0, 0]
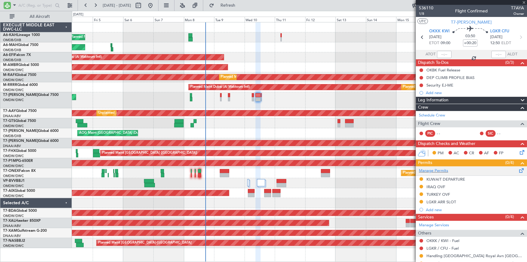
type input "0"
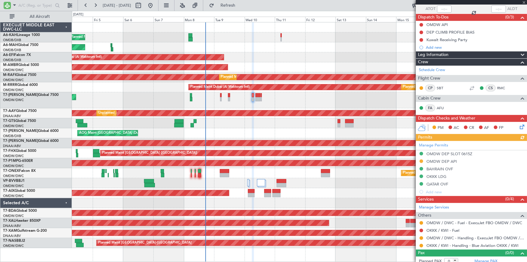
scroll to position [49, 0]
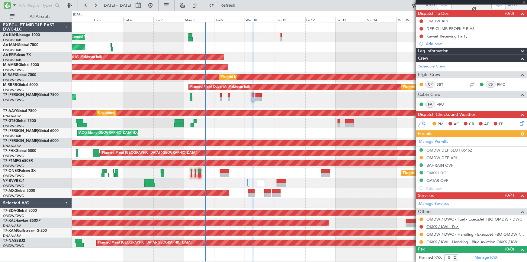
click at [447, 225] on link "OKKK / KWI - Fuel" at bounding box center [443, 226] width 33 height 5
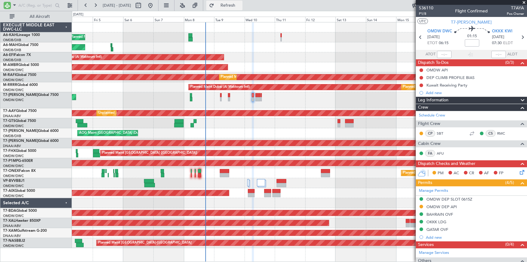
click at [241, 6] on span "Refresh" at bounding box center [227, 5] width 25 height 4
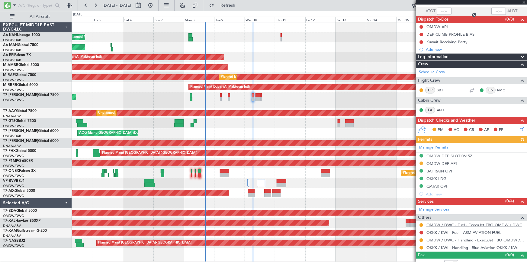
scroll to position [49, 0]
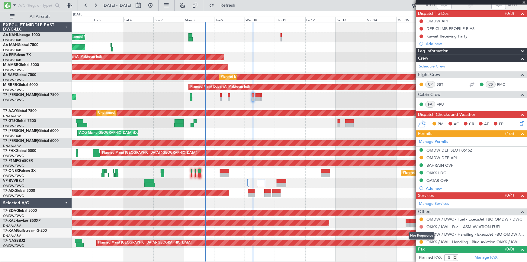
click at [422, 226] on button at bounding box center [422, 227] width 4 height 4
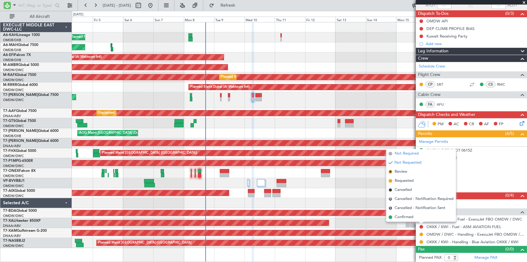
click at [408, 153] on span "Not Required" at bounding box center [407, 154] width 24 height 6
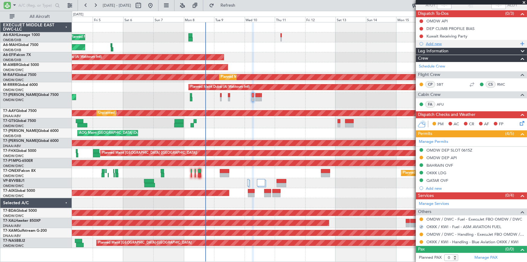
scroll to position [0, 0]
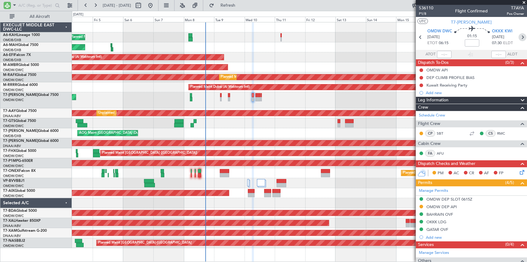
click at [519, 38] on icon at bounding box center [523, 37] width 8 height 8
type input "+00:20"
type input "10"
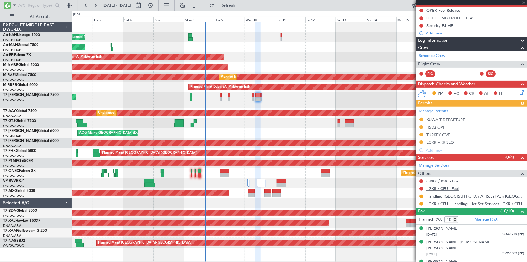
scroll to position [82, 0]
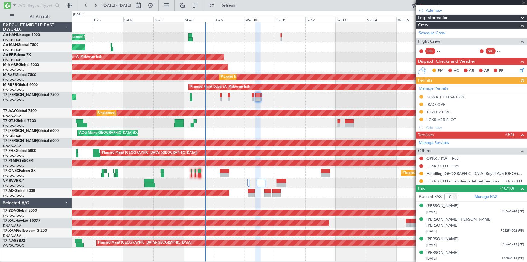
click at [435, 157] on link "OKKK / KWI - Fuel" at bounding box center [443, 158] width 33 height 5
click at [241, 3] on span "Refresh" at bounding box center [227, 5] width 25 height 4
click at [455, 157] on link "OKKK / KWI - Fuel - ASM AVIATION FUEL" at bounding box center [464, 158] width 75 height 5
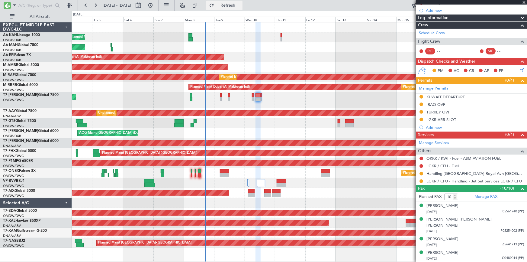
click at [241, 4] on span "Refresh" at bounding box center [227, 5] width 25 height 4
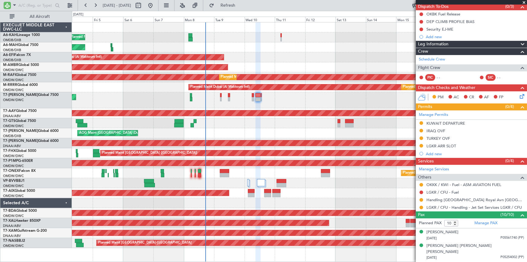
scroll to position [0, 0]
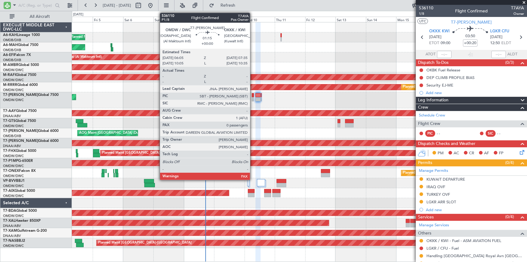
click at [253, 96] on div at bounding box center [253, 95] width 2 height 4
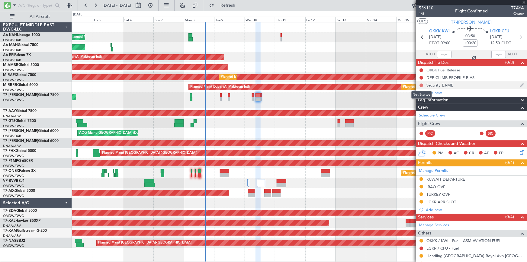
type input "0"
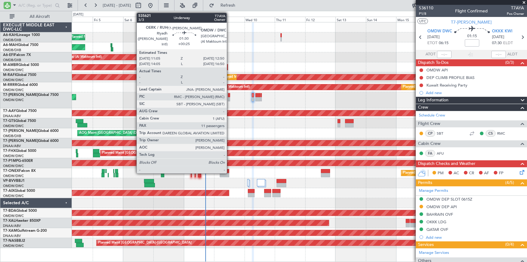
click at [230, 96] on div at bounding box center [229, 95] width 2 height 4
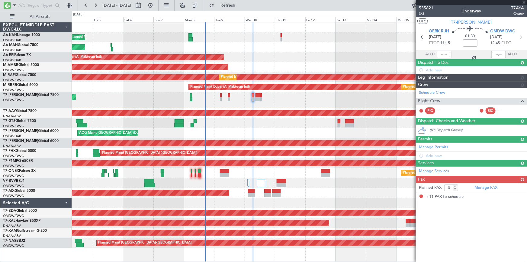
type input "+00:25"
type input "11"
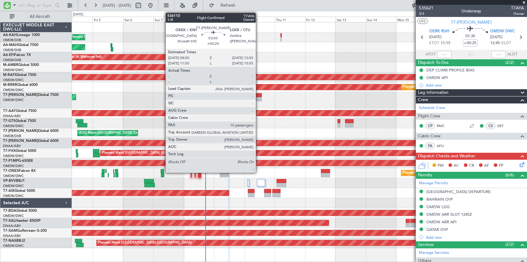
click at [259, 95] on div at bounding box center [258, 95] width 5 height 4
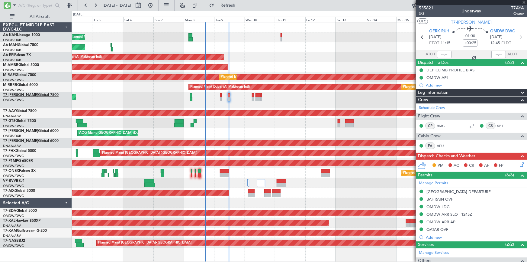
type input "+00:20"
type input "10"
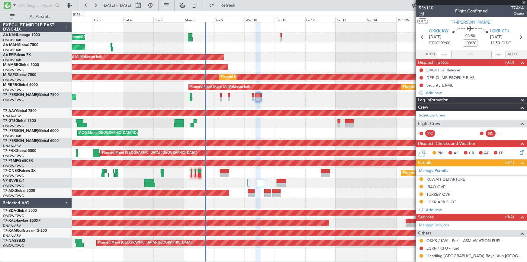
click at [422, 12] on span "1/8" at bounding box center [426, 13] width 15 height 5
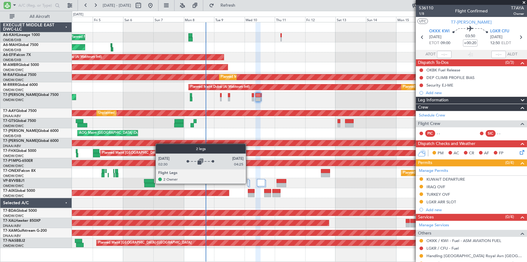
click at [249, 183] on div at bounding box center [249, 182] width 2 height 7
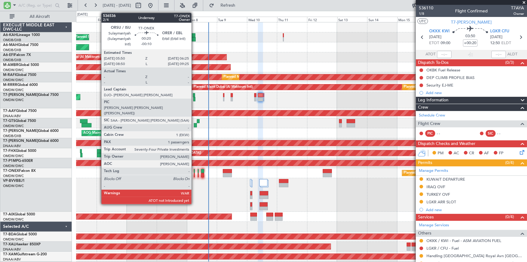
click at [194, 170] on div at bounding box center [194, 171] width 1 height 4
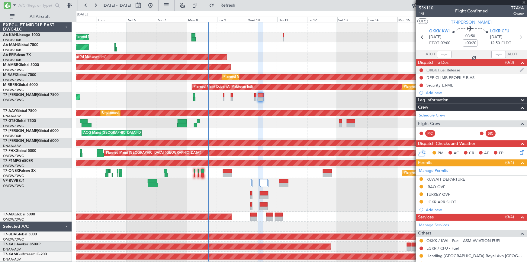
type input "-00:10"
type input "1"
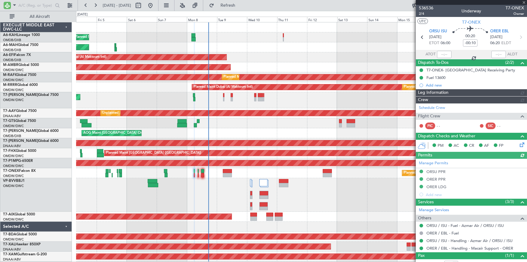
type input "Dherander Fithani (DHF)"
type input "7233"
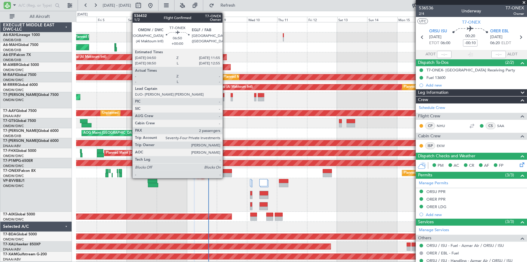
click at [225, 171] on div at bounding box center [227, 171] width 9 height 4
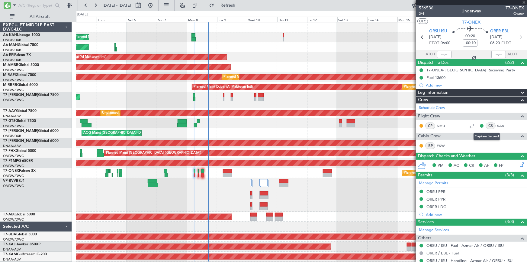
type input "2"
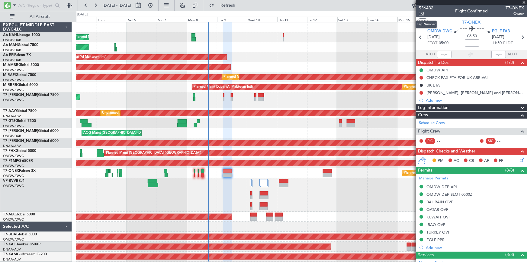
click at [423, 13] on span "1/2" at bounding box center [426, 13] width 15 height 5
click at [421, 13] on span "1/2" at bounding box center [426, 13] width 15 height 5
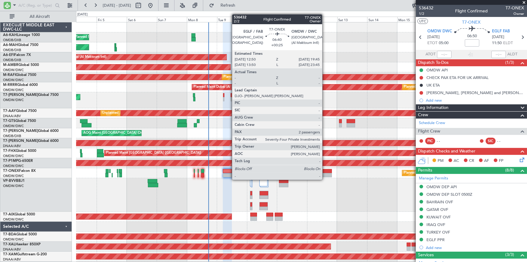
click at [325, 173] on div at bounding box center [327, 175] width 9 height 4
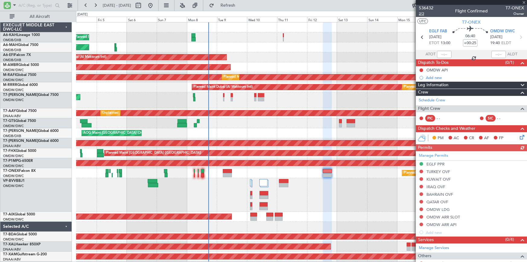
click at [424, 15] on span "2/2" at bounding box center [426, 13] width 15 height 5
click at [241, 5] on span "Refresh" at bounding box center [227, 5] width 25 height 4
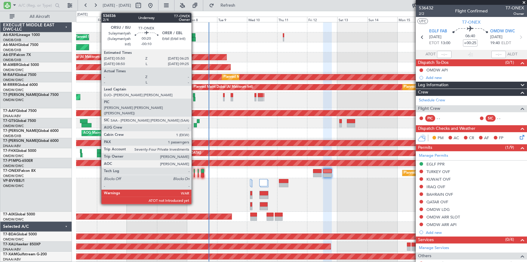
click at [194, 172] on div at bounding box center [194, 171] width 1 height 4
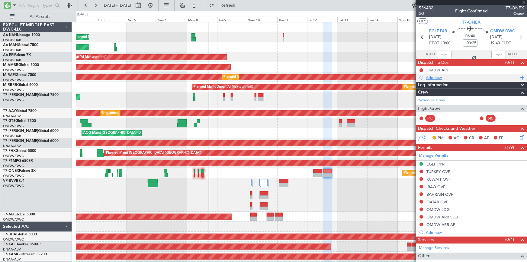
type input "-00:10"
type input "1"
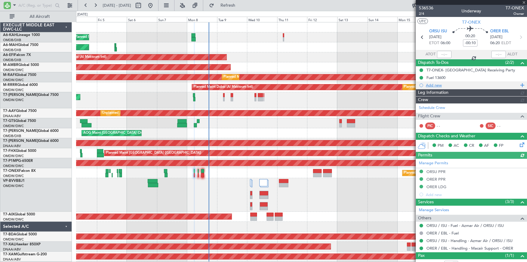
type input "Dherander Fithani (DHF)"
type input "7233"
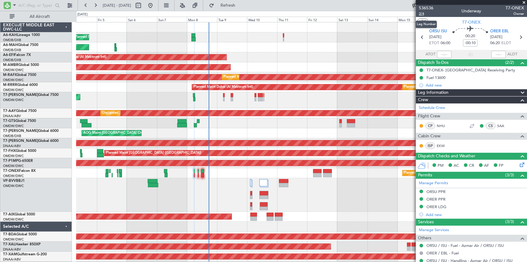
click at [423, 14] on span "2/4" at bounding box center [426, 13] width 15 height 5
click at [430, 107] on link "Schedule Crew" at bounding box center [432, 108] width 26 height 6
click at [241, 4] on span "Refresh" at bounding box center [227, 5] width 25 height 4
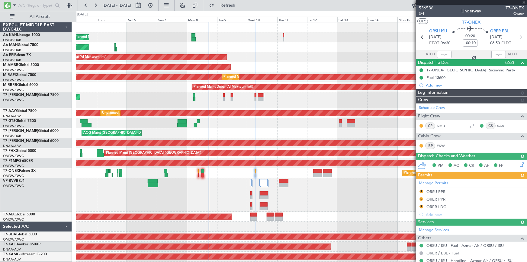
type input "Dherander Fithani (DHF)"
type input "7233"
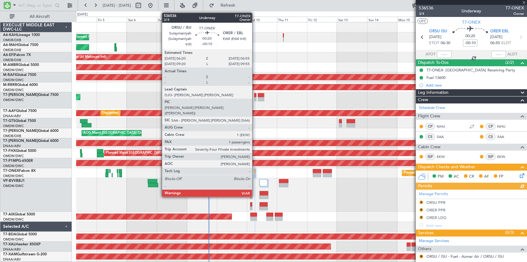
click at [255, 170] on div at bounding box center [255, 171] width 1 height 4
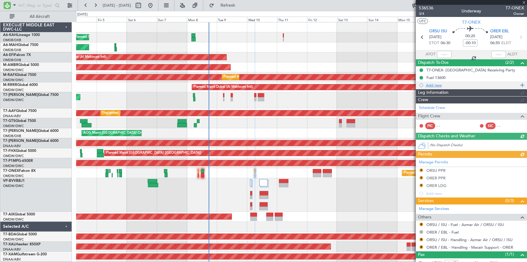
click at [435, 85] on div "Add new" at bounding box center [472, 85] width 93 height 5
type input "Dherander Fithani (DHF)"
type input "7233"
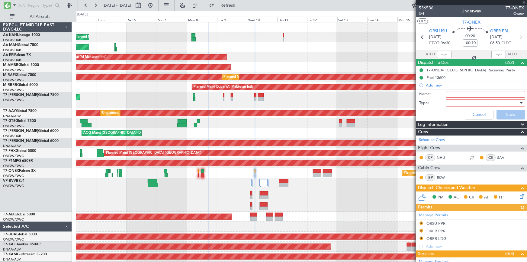
click at [467, 94] on input "Name:" at bounding box center [485, 94] width 79 height 7
click at [459, 94] on input "crew simon, Nigel & Emaa" at bounding box center [485, 94] width 79 height 7
click at [492, 94] on input "crew Simon, Nigel & Emaa" at bounding box center [485, 94] width 79 height 7
type input "crew Simon, Nigel & Emma"
click at [465, 105] on div at bounding box center [484, 102] width 70 height 9
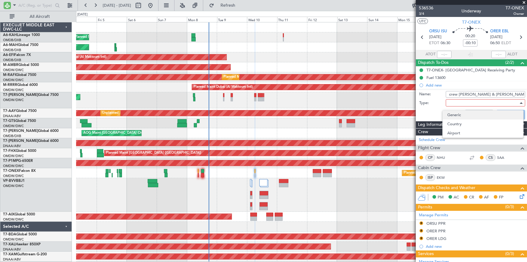
click at [462, 115] on span "Generic" at bounding box center [483, 114] width 71 height 9
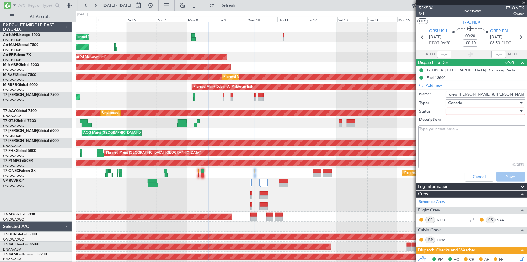
click at [469, 112] on div at bounding box center [484, 111] width 70 height 9
click at [464, 123] on span "Not Started" at bounding box center [483, 123] width 71 height 9
click at [510, 179] on button "Save" at bounding box center [511, 177] width 29 height 10
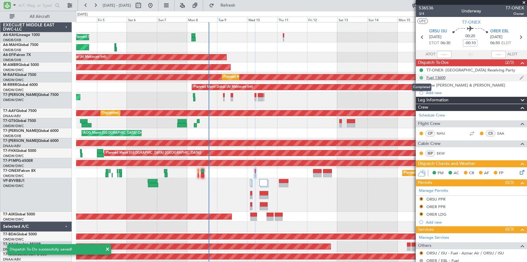
click at [420, 76] on button at bounding box center [422, 78] width 4 height 4
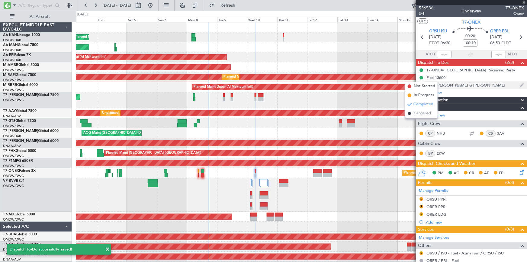
click at [420, 84] on span "Not Started" at bounding box center [424, 86] width 21 height 6
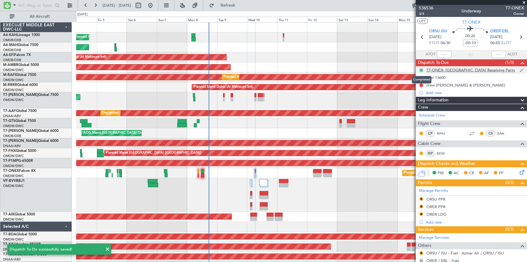
click at [422, 70] on button at bounding box center [422, 70] width 4 height 4
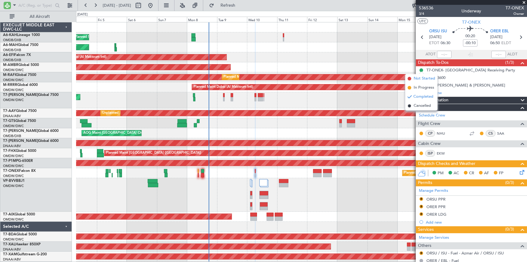
click at [420, 79] on span "Not Started" at bounding box center [424, 79] width 21 height 6
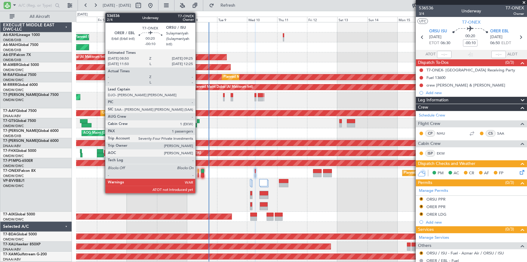
click at [198, 173] on div at bounding box center [198, 175] width 1 height 4
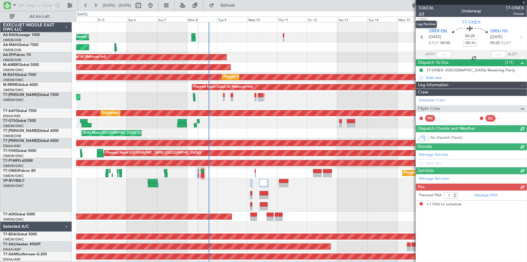
type input "Dherander Fithani (DHF)"
type input "7234"
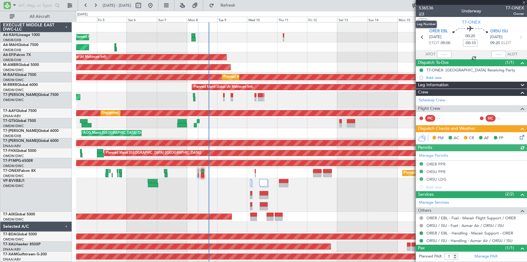
click at [423, 13] on span "2/4" at bounding box center [426, 13] width 15 height 5
click at [232, 5] on button "Refresh" at bounding box center [224, 6] width 36 height 10
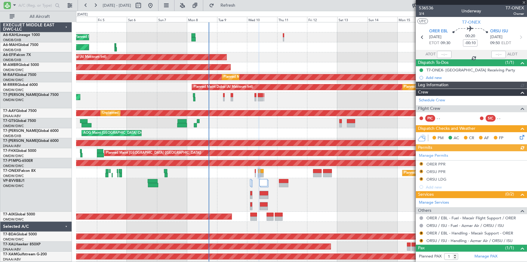
type input "Dherander Fithani (DHF)"
type input "7234"
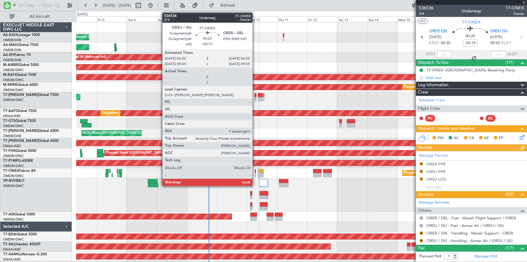
click at [255, 170] on div at bounding box center [255, 171] width 1 height 4
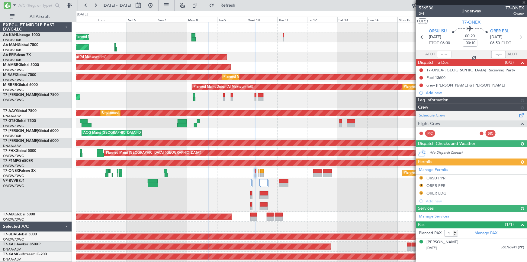
type input "Dherander Fithani (DHF)"
type input "7233"
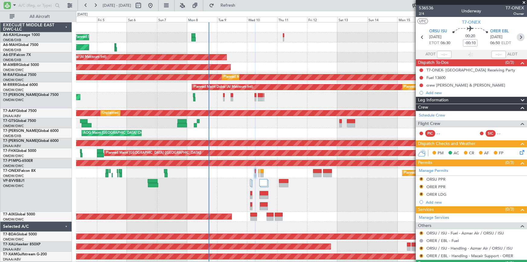
click at [519, 37] on icon at bounding box center [521, 37] width 8 height 8
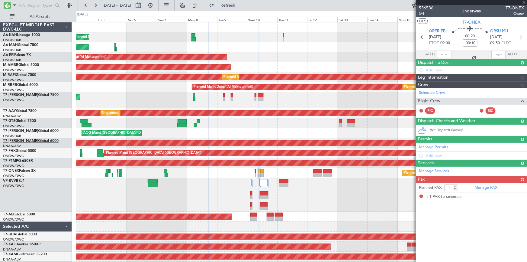
type input "Dherander Fithani (DHF)"
type input "7234"
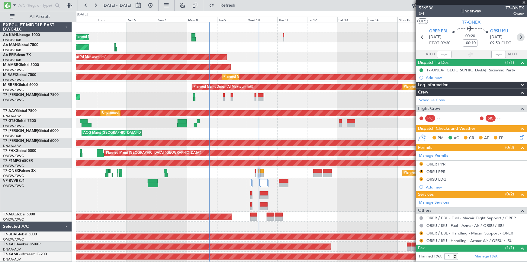
click at [518, 37] on icon at bounding box center [521, 37] width 8 height 8
type input "+00:10"
type input "0"
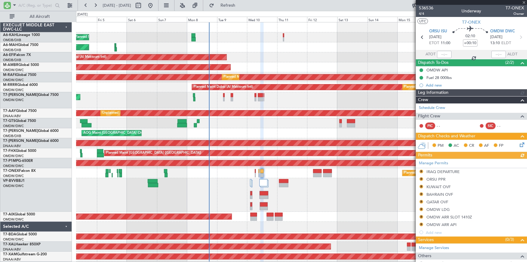
type input "Anita Mani (ANI)"
type input "7228"
click at [422, 34] on icon at bounding box center [423, 37] width 8 height 8
type input "-00:10"
type input "1"
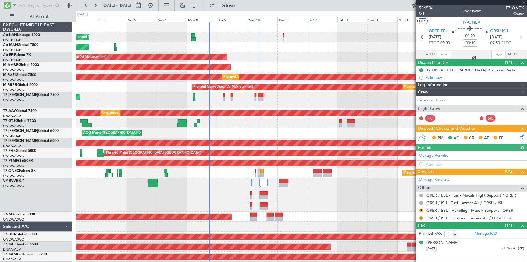
type input "Dherander Fithani (DHF)"
type input "7234"
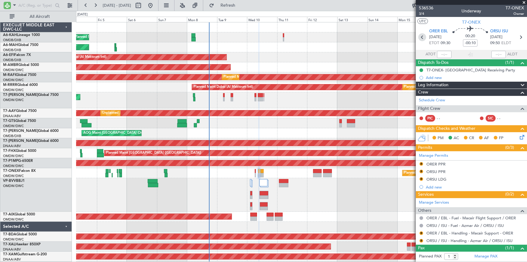
click at [421, 38] on icon at bounding box center [423, 37] width 8 height 8
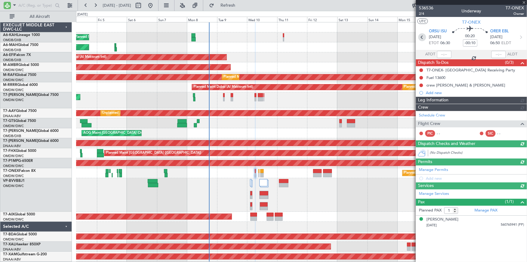
type input "Dherander Fithani (DHF)"
type input "7233"
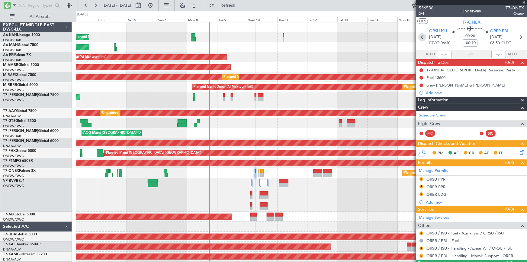
click at [421, 36] on icon at bounding box center [423, 37] width 8 height 8
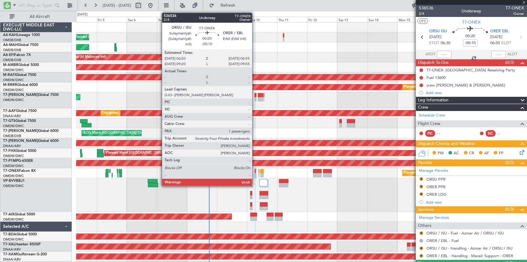
type input "+00:20"
type input "06:24"
type input "08:33"
type input "10"
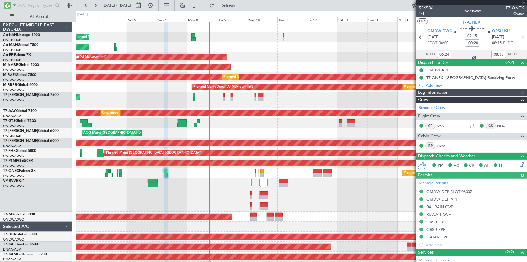
type input "Anita Mani (ANI)"
type input "7225"
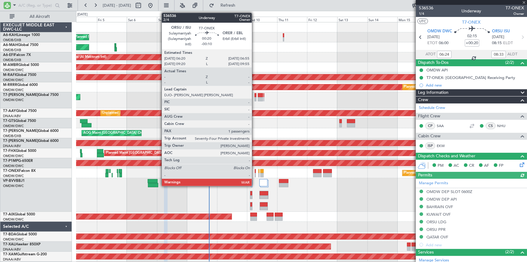
click at [255, 169] on div at bounding box center [255, 171] width 1 height 4
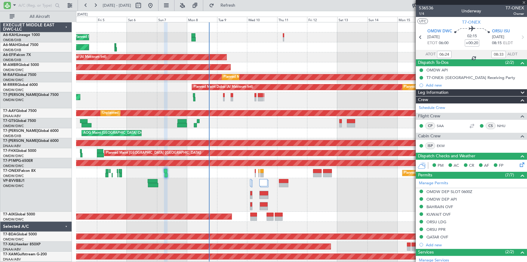
type input "-00:10"
type input "1"
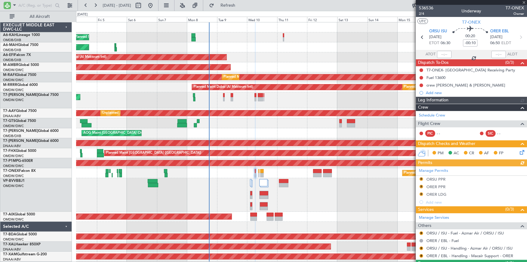
type input "Dherander Fithani (DHF)"
type input "7233"
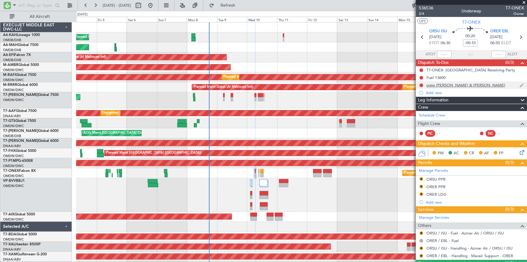
click at [520, 84] on img at bounding box center [522, 85] width 5 height 5
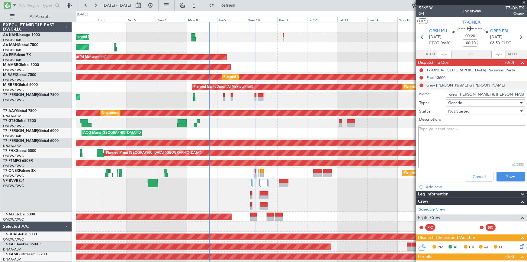
drag, startPoint x: 505, startPoint y: 93, endPoint x: 466, endPoint y: 93, distance: 39.0
click at [466, 93] on input "crew Simon, Nigel & Emma" at bounding box center [485, 94] width 79 height 7
click at [476, 102] on div "Generic" at bounding box center [484, 102] width 70 height 9
click at [458, 93] on div at bounding box center [263, 131] width 527 height 262
drag, startPoint x: 457, startPoint y: 93, endPoint x: 497, endPoint y: 94, distance: 39.6
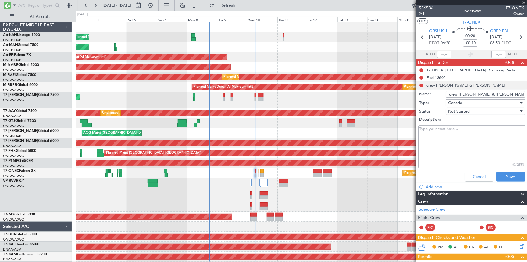
click at [497, 94] on input "crew Simon, Nigel & Emma" at bounding box center [485, 94] width 79 height 7
paste input "Nash Huddlestone Wilford"
type input "crew Nash Huddlestone Wilford"
click at [505, 173] on button "Save" at bounding box center [511, 177] width 29 height 10
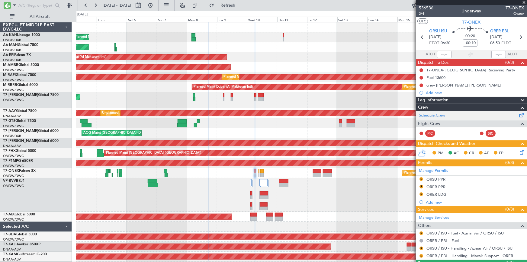
click at [435, 115] on link "Schedule Crew" at bounding box center [432, 115] width 26 height 6
type input "Dherander Fithani (DHF)"
type input "7233"
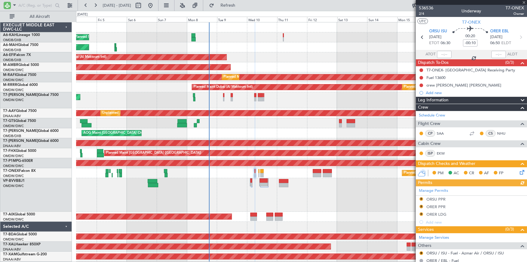
type input "Dherander Fithani (DHF)"
type input "7233"
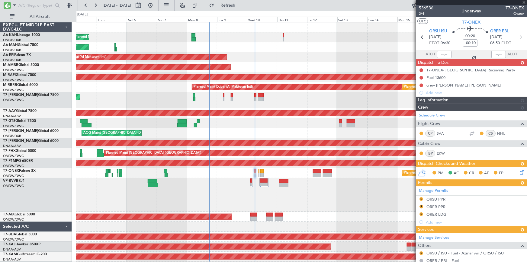
type input "Dherander Fithani (DHF)"
type input "7233"
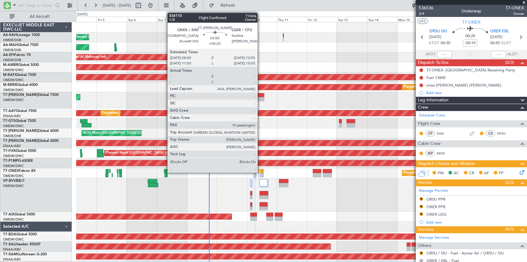
click at [261, 94] on div at bounding box center [260, 95] width 5 height 4
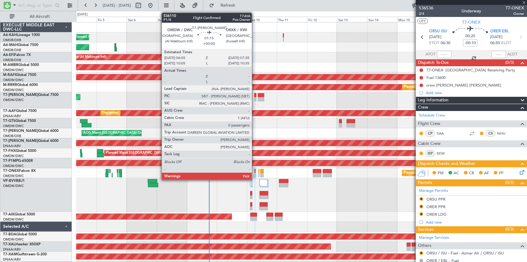
type input "+00:20"
type input "10"
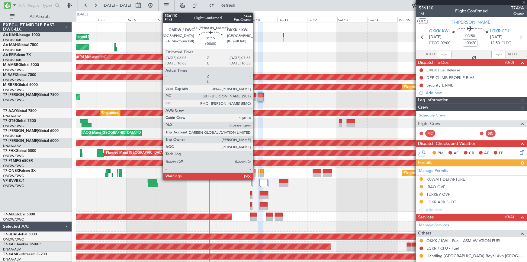
click at [256, 96] on div at bounding box center [255, 95] width 2 height 4
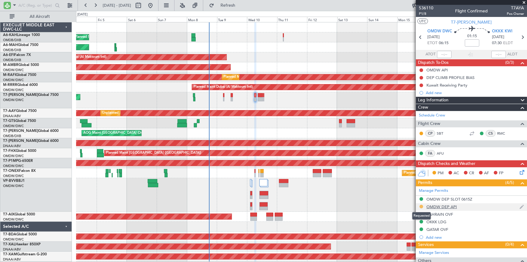
click at [423, 205] on button at bounding box center [422, 207] width 4 height 4
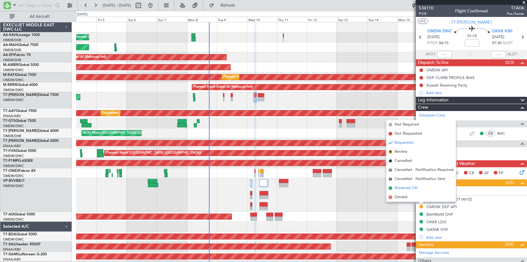
click at [411, 187] on span "Received OK" at bounding box center [406, 188] width 23 height 6
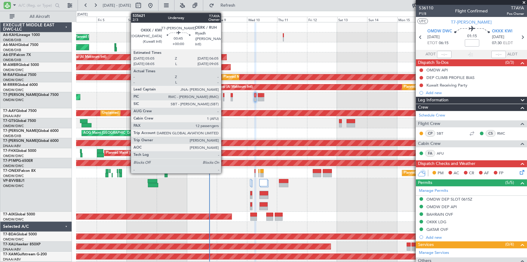
click at [224, 96] on div at bounding box center [224, 95] width 2 height 4
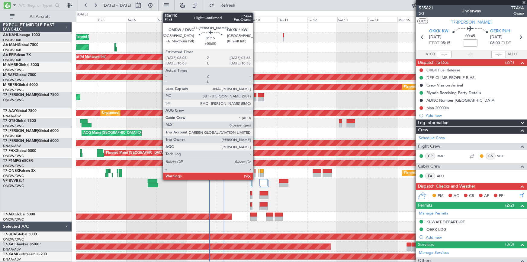
click at [256, 95] on div at bounding box center [255, 95] width 2 height 4
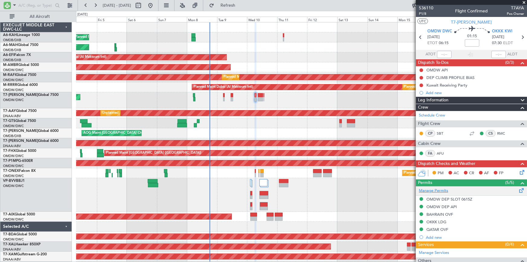
scroll to position [49, 0]
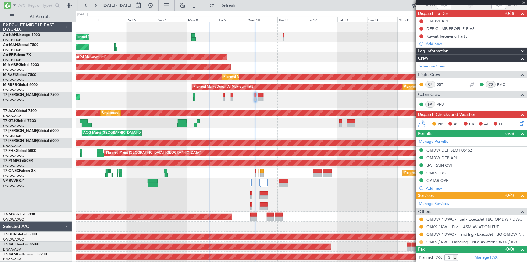
click at [422, 241] on button at bounding box center [422, 242] width 4 height 4
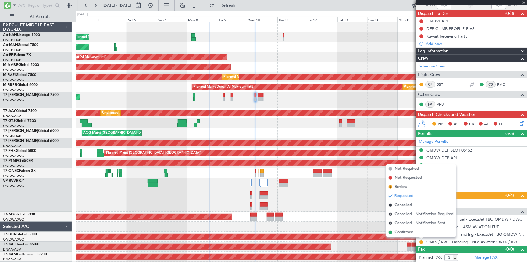
click at [355, 215] on div "AOG Maint" at bounding box center [301, 217] width 451 height 10
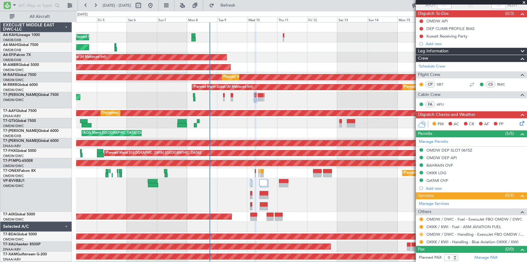
click at [422, 234] on button at bounding box center [422, 234] width 4 height 4
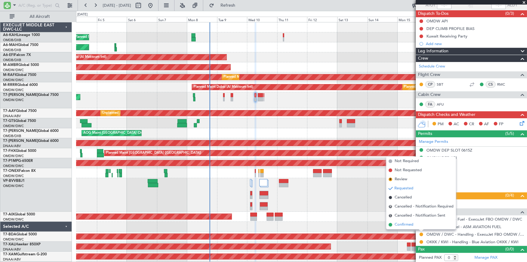
click at [404, 224] on span "Confirmed" at bounding box center [404, 225] width 19 height 6
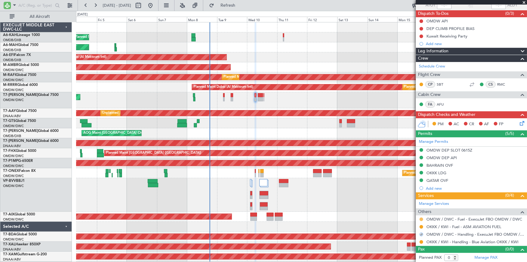
click at [423, 218] on button at bounding box center [422, 219] width 4 height 4
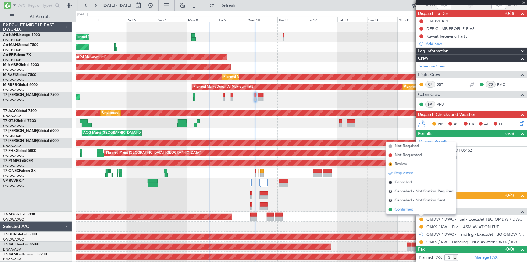
click at [407, 210] on span "Confirmed" at bounding box center [404, 209] width 19 height 6
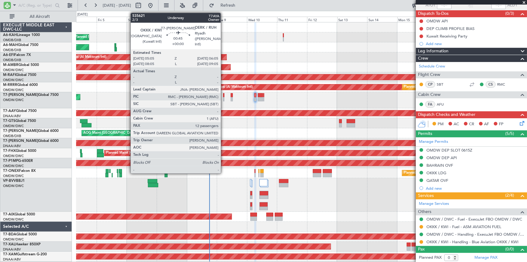
click at [224, 94] on div at bounding box center [224, 95] width 2 height 4
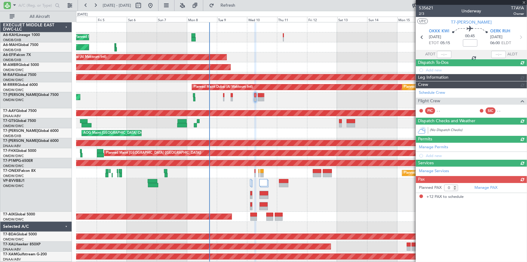
type input "12"
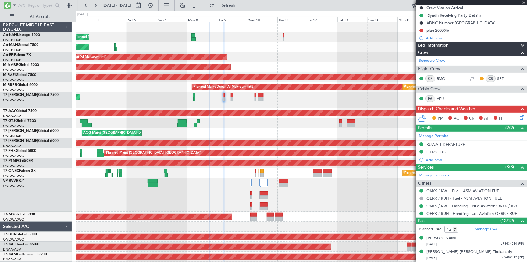
scroll to position [0, 0]
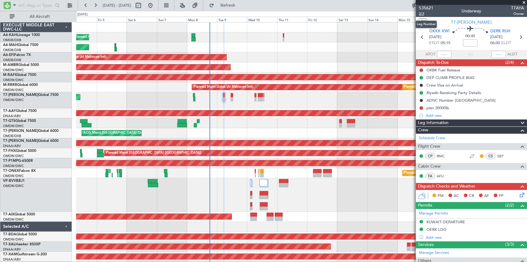
click at [422, 12] on span "2/3" at bounding box center [426, 13] width 15 height 5
click at [421, 13] on span "2/3" at bounding box center [426, 13] width 15 height 5
click at [469, 42] on input at bounding box center [470, 42] width 15 height 7
type input "+00:05"
click at [420, 47] on section "OKKK KWI [DATE] ETOT 05:15 00:45 +00:05 OERK RUH [DATE] 06:00 ELDT" at bounding box center [471, 38] width 111 height 24
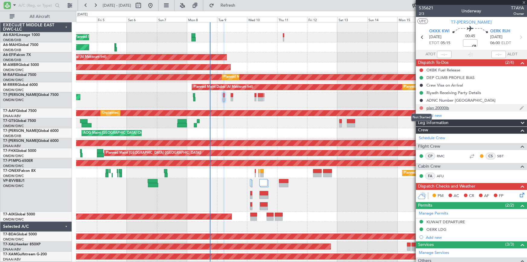
click at [422, 108] on button at bounding box center [422, 108] width 4 height 4
click at [425, 135] on span "Completed" at bounding box center [424, 134] width 20 height 6
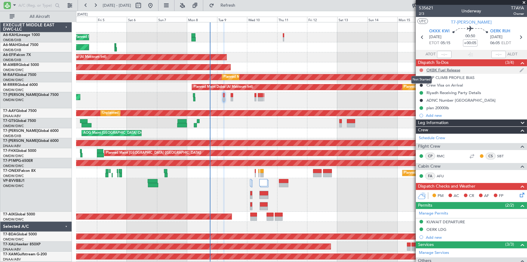
click at [421, 70] on button at bounding box center [422, 70] width 4 height 4
click at [417, 96] on span "Completed" at bounding box center [424, 97] width 20 height 6
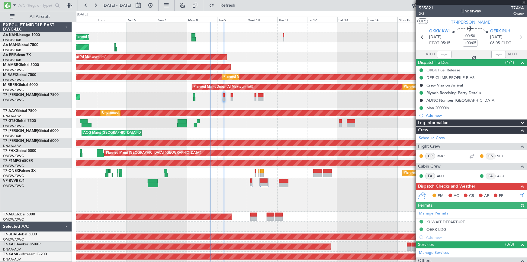
type input "Dherander Fithani (DHF)"
type input "7121"
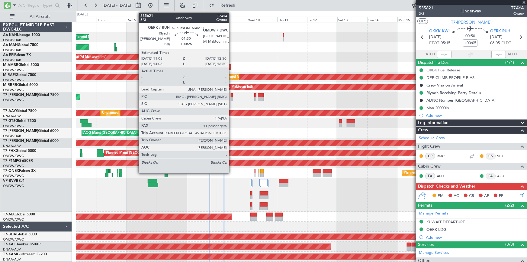
click at [232, 95] on div at bounding box center [232, 95] width 2 height 4
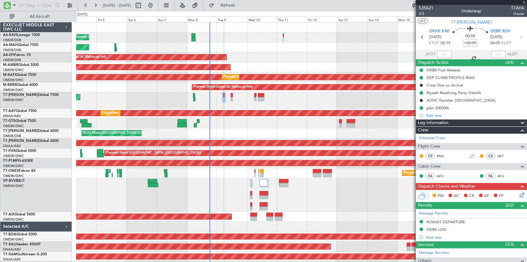
type input "+00:25"
type input "11"
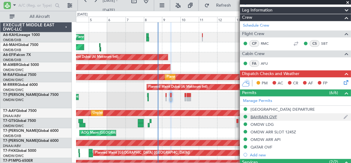
scroll to position [137, 0]
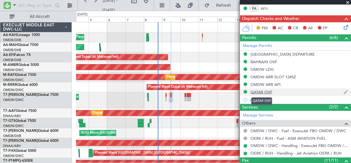
click at [260, 89] on div "QATAR OVF" at bounding box center [262, 91] width 22 height 5
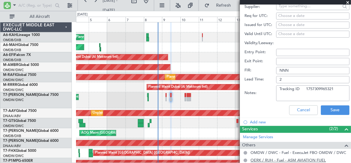
scroll to position [329, 0]
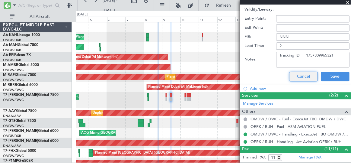
click at [296, 76] on button "Cancel" at bounding box center [304, 77] width 29 height 10
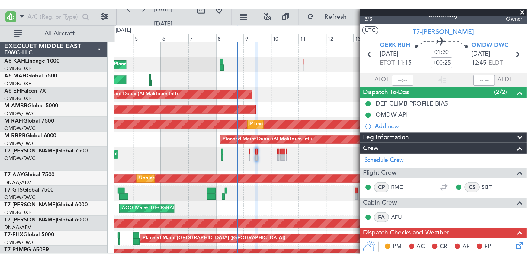
scroll to position [0, 0]
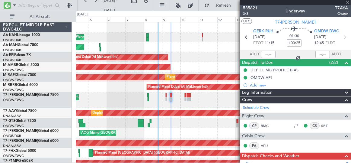
type input "Dherander Fithani (DHF)"
type input "7122"
type input "Dherander Fithani (DHF)"
type input "7122"
type input "Dherander Fithani (DHF)"
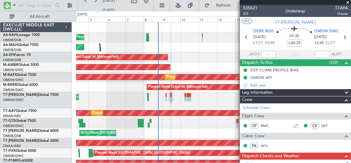
type input "7122"
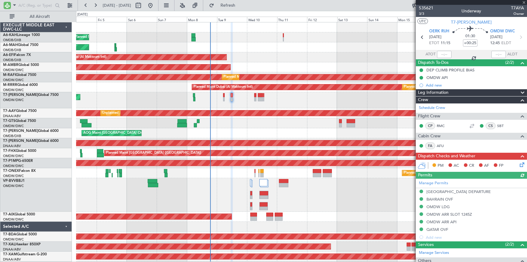
type input "Dherander Fithani (DHF)"
type input "7122"
click at [423, 37] on icon at bounding box center [423, 37] width 8 height 8
type input "+00:05"
type input "12"
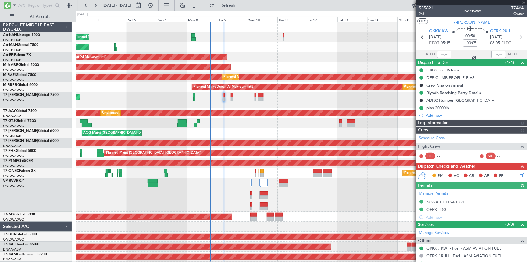
type input "Dherander Fithani (DHF)"
type input "7121"
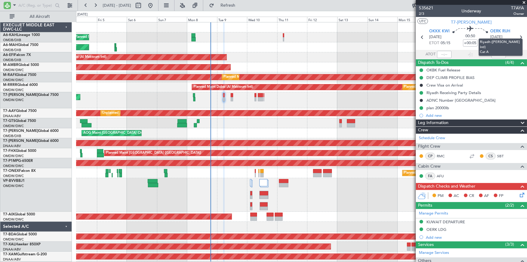
click at [519, 35] on mat-tooltip-component "Riyadh ([PERSON_NAME] Intl) Cat A" at bounding box center [501, 47] width 53 height 26
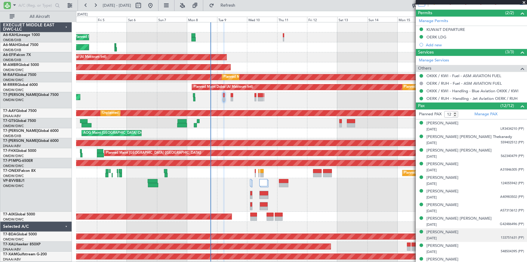
scroll to position [212, 0]
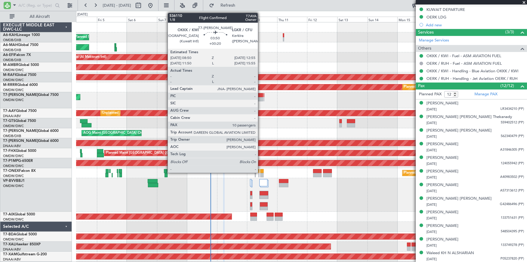
click at [261, 94] on div at bounding box center [260, 95] width 5 height 4
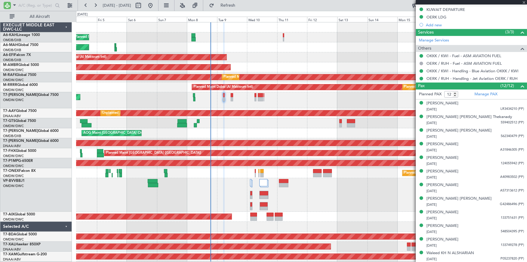
type input "+00:20"
type input "10"
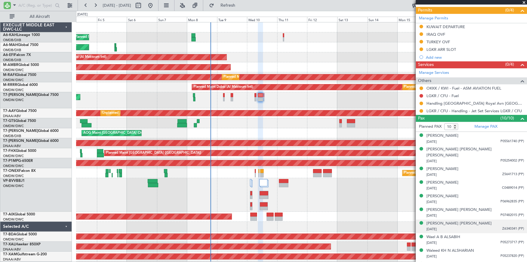
scroll to position [157, 0]
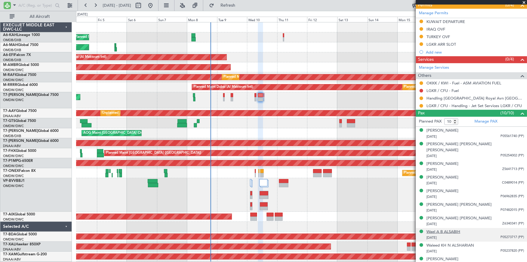
click at [456, 229] on div "Wael A B ALSABIH" at bounding box center [444, 232] width 34 height 6
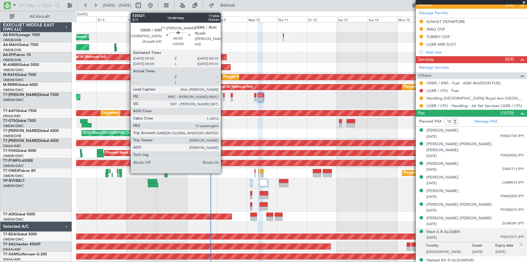
click at [224, 95] on div at bounding box center [224, 95] width 2 height 4
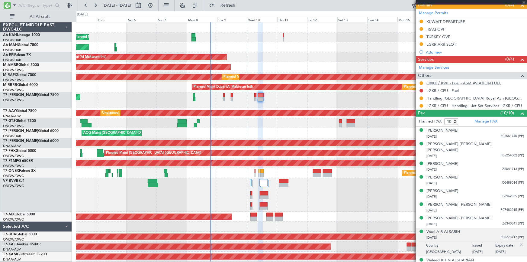
type input "+00:05"
type input "12"
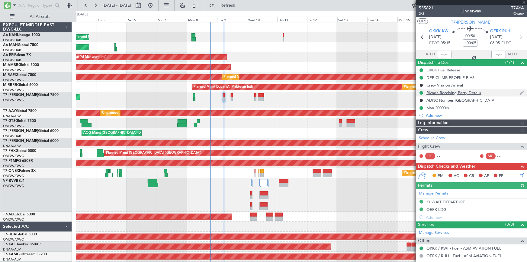
type input "Dherander Fithani (DHF)"
type input "7121"
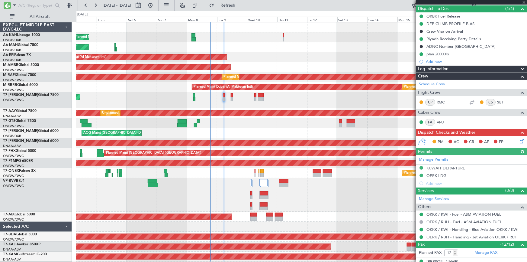
scroll to position [82, 0]
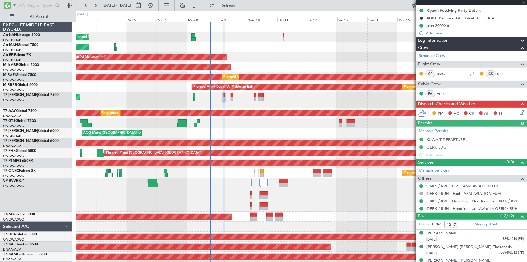
click at [519, 113] on icon at bounding box center [521, 111] width 5 height 5
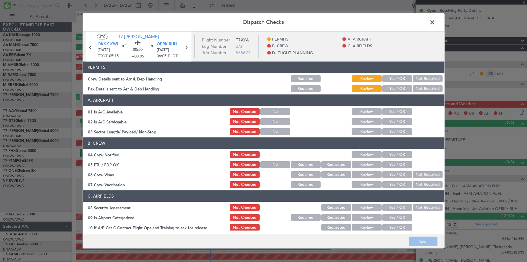
click at [384, 77] on button "Yes / OK" at bounding box center [398, 79] width 30 height 7
click at [391, 86] on button "Yes / OK" at bounding box center [398, 89] width 30 height 7
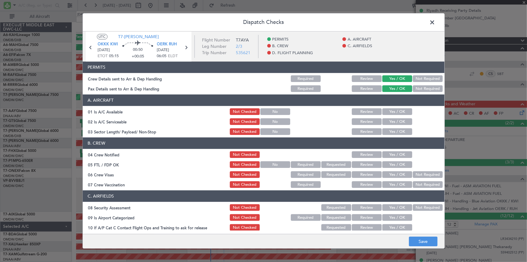
click at [389, 111] on button "Yes / OK" at bounding box center [398, 111] width 30 height 7
click at [390, 124] on button "Yes / OK" at bounding box center [398, 121] width 30 height 7
click at [392, 131] on button "Yes / OK" at bounding box center [398, 131] width 30 height 7
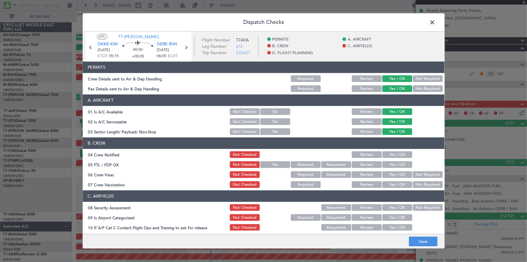
click at [390, 154] on button "Yes / OK" at bounding box center [398, 154] width 30 height 7
click at [393, 164] on button "Yes / OK" at bounding box center [398, 164] width 30 height 7
click at [399, 174] on button "Yes / OK" at bounding box center [398, 174] width 30 height 7
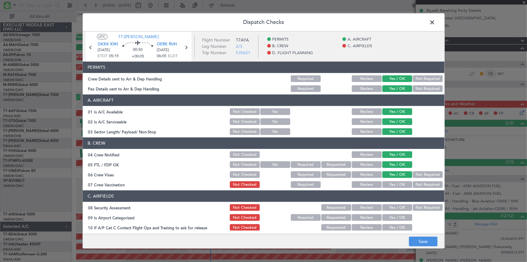
click at [413, 184] on button "Not Required" at bounding box center [428, 184] width 30 height 7
click at [390, 206] on button "Yes / OK" at bounding box center [398, 207] width 30 height 7
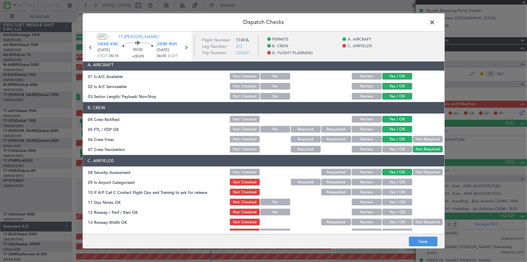
scroll to position [55, 0]
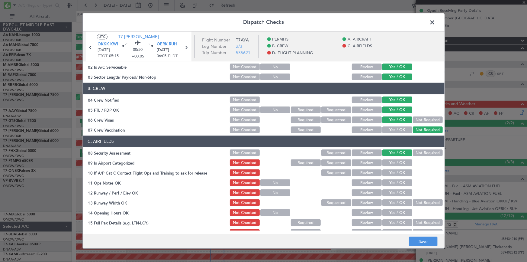
click at [417, 118] on button "Not Required" at bounding box center [428, 120] width 30 height 7
click at [396, 162] on button "Yes / OK" at bounding box center [398, 163] width 30 height 7
click at [393, 176] on div "Yes / OK" at bounding box center [397, 173] width 31 height 8
click at [395, 184] on button "Yes / OK" at bounding box center [398, 183] width 30 height 7
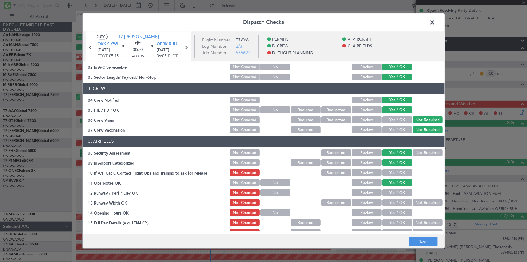
click at [394, 175] on button "Yes / OK" at bounding box center [398, 173] width 30 height 7
click at [394, 195] on button "Yes / OK" at bounding box center [398, 192] width 30 height 7
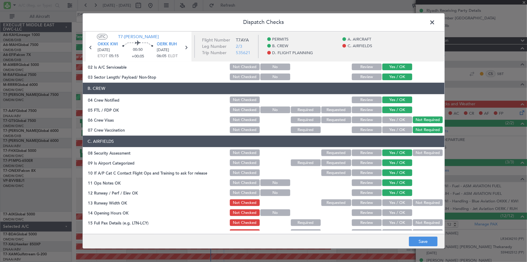
click at [392, 202] on button "Yes / OK" at bounding box center [398, 202] width 30 height 7
click at [393, 211] on button "Yes / OK" at bounding box center [398, 212] width 30 height 7
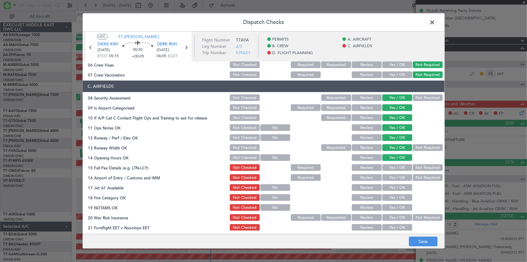
click at [393, 167] on button "Yes / OK" at bounding box center [398, 167] width 30 height 7
click at [392, 176] on button "Yes / OK" at bounding box center [398, 177] width 30 height 7
click at [398, 187] on button "Yes / OK" at bounding box center [398, 187] width 30 height 7
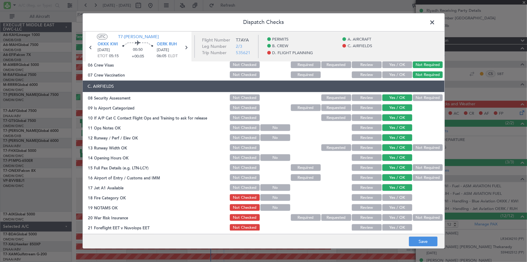
click at [385, 201] on div "Yes / OK" at bounding box center [397, 197] width 31 height 8
click at [393, 197] on button "Yes / OK" at bounding box center [398, 197] width 30 height 7
click at [392, 210] on button "Yes / OK" at bounding box center [398, 207] width 30 height 7
click at [417, 98] on button "Not Required" at bounding box center [428, 98] width 30 height 7
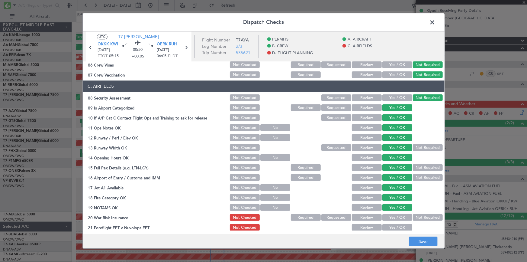
click at [413, 216] on button "Not Required" at bounding box center [428, 217] width 30 height 7
click at [393, 224] on button "Yes / OK" at bounding box center [398, 227] width 30 height 7
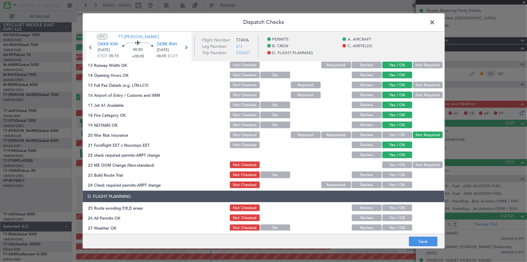
click at [396, 165] on button "Yes / OK" at bounding box center [398, 165] width 30 height 7
click at [391, 174] on button "Yes / OK" at bounding box center [398, 175] width 30 height 7
drag, startPoint x: 390, startPoint y: 184, endPoint x: 392, endPoint y: 182, distance: 3.3
click at [390, 184] on button "Yes / OK" at bounding box center [398, 185] width 30 height 7
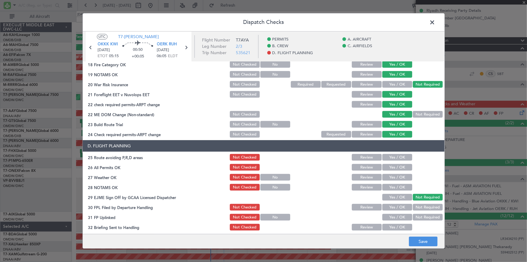
scroll to position [275, 0]
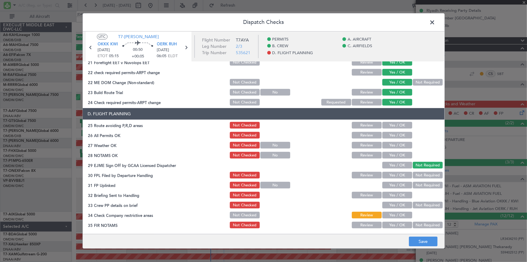
click at [392, 122] on button "Yes / OK" at bounding box center [398, 125] width 30 height 7
click at [391, 134] on button "Yes / OK" at bounding box center [398, 135] width 30 height 7
click at [392, 146] on button "Yes / OK" at bounding box center [398, 145] width 30 height 7
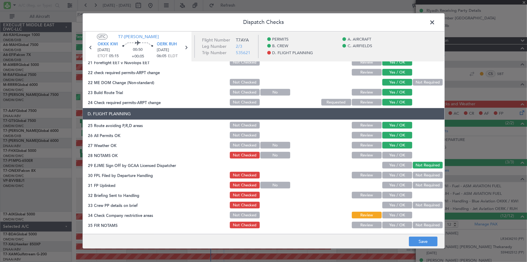
click at [390, 155] on button "Yes / OK" at bounding box center [398, 155] width 30 height 7
click at [393, 175] on button "Yes / OK" at bounding box center [398, 175] width 30 height 7
click at [396, 183] on button "Yes / OK" at bounding box center [398, 185] width 30 height 7
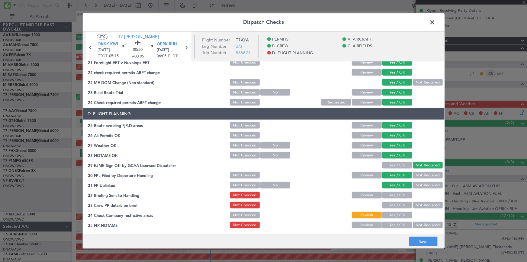
click at [396, 195] on button "Yes / OK" at bounding box center [398, 195] width 30 height 7
click at [397, 202] on button "Yes / OK" at bounding box center [398, 205] width 30 height 7
click at [394, 212] on button "Yes / OK" at bounding box center [398, 215] width 30 height 7
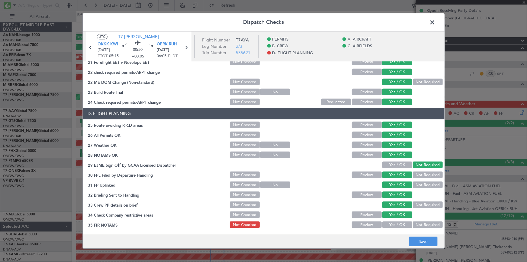
click at [392, 228] on div "Yes / OK" at bounding box center [397, 225] width 31 height 8
click at [397, 225] on button "Yes / OK" at bounding box center [398, 225] width 30 height 7
click at [422, 244] on button "Save" at bounding box center [423, 242] width 29 height 10
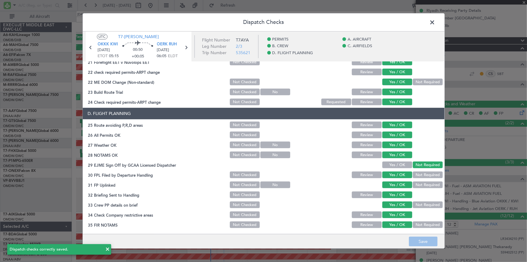
click at [436, 21] on span at bounding box center [436, 24] width 0 height 12
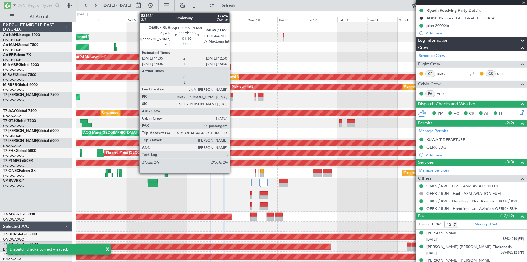
click at [232, 94] on div at bounding box center [232, 95] width 2 height 4
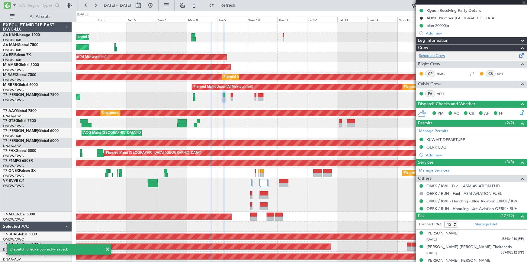
type input "+00:25"
type input "11"
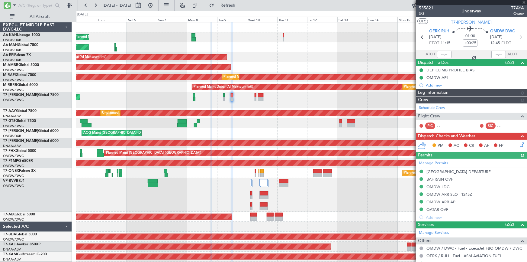
type input "Dherander Fithani (DHF)"
type input "7122"
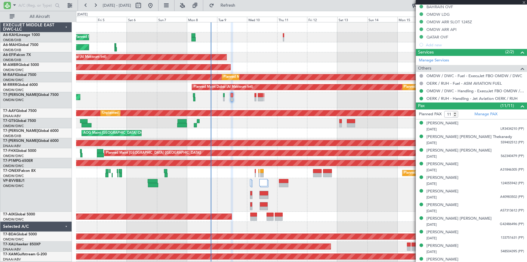
scroll to position [82, 0]
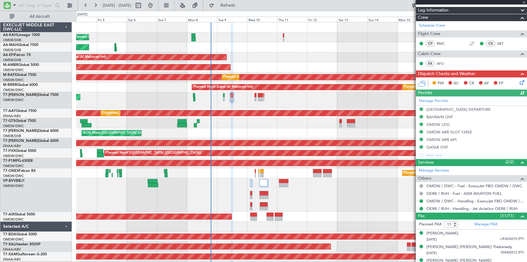
click at [519, 83] on icon at bounding box center [521, 81] width 5 height 5
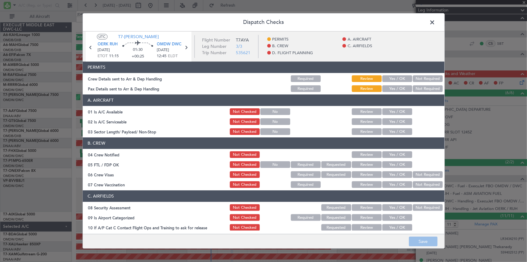
click at [393, 77] on button "Yes / OK" at bounding box center [398, 79] width 30 height 7
click at [392, 88] on button "Yes / OK" at bounding box center [398, 89] width 30 height 7
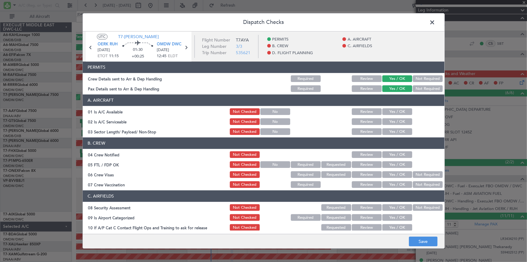
click at [390, 110] on button "Yes / OK" at bounding box center [398, 111] width 30 height 7
click at [393, 120] on button "Yes / OK" at bounding box center [398, 121] width 30 height 7
click at [394, 134] on button "Yes / OK" at bounding box center [398, 131] width 30 height 7
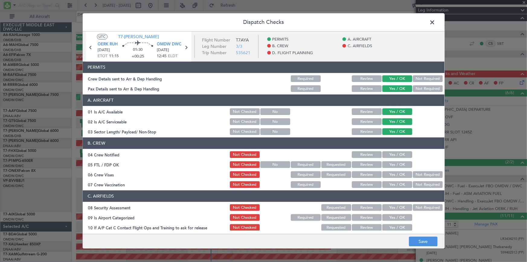
scroll to position [55, 0]
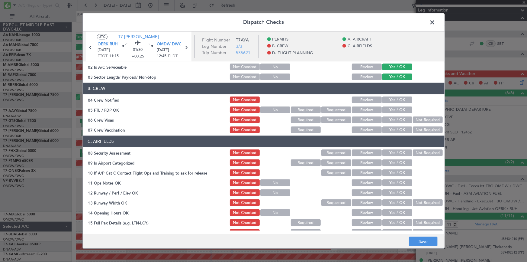
click at [390, 100] on button "Yes / OK" at bounding box center [398, 100] width 30 height 7
click at [387, 107] on button "Yes / OK" at bounding box center [398, 110] width 30 height 7
click at [393, 120] on button "Yes / OK" at bounding box center [398, 120] width 30 height 7
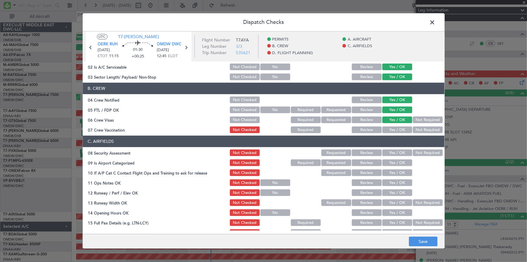
click at [426, 118] on button "Not Required" at bounding box center [428, 120] width 30 height 7
click at [397, 122] on button "Yes / OK" at bounding box center [398, 120] width 30 height 7
click at [423, 116] on div "Not Required" at bounding box center [427, 120] width 31 height 8
click at [419, 121] on button "Not Required" at bounding box center [428, 120] width 30 height 7
click at [394, 131] on button "Yes / OK" at bounding box center [398, 130] width 30 height 7
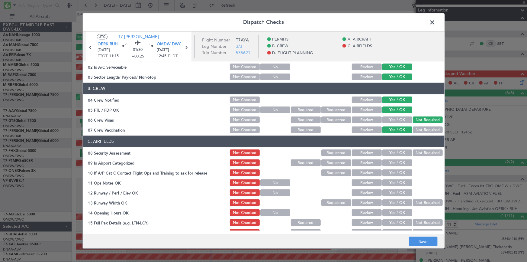
click at [426, 129] on button "Not Required" at bounding box center [428, 130] width 30 height 7
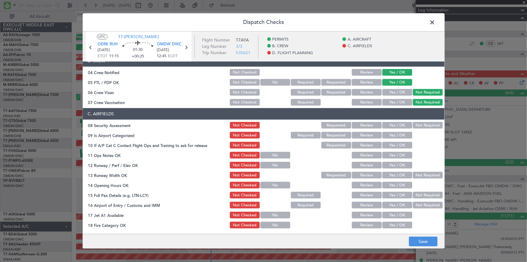
click at [392, 126] on button "Yes / OK" at bounding box center [398, 125] width 30 height 7
click at [393, 136] on button "Yes / OK" at bounding box center [398, 135] width 30 height 7
drag, startPoint x: 422, startPoint y: 124, endPoint x: 408, endPoint y: 134, distance: 17.0
click at [421, 124] on button "Not Required" at bounding box center [428, 125] width 30 height 7
click at [396, 142] on button "Yes / OK" at bounding box center [398, 145] width 30 height 7
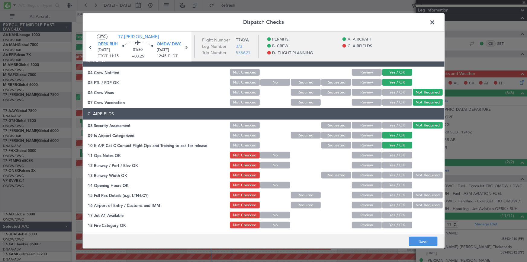
click at [391, 155] on button "Yes / OK" at bounding box center [398, 155] width 30 height 7
click at [396, 165] on button "Yes / OK" at bounding box center [398, 165] width 30 height 7
click at [390, 175] on button "Yes / OK" at bounding box center [398, 175] width 30 height 7
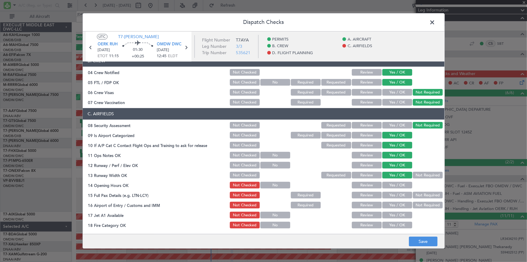
click at [393, 183] on button "Yes / OK" at bounding box center [398, 185] width 30 height 7
click at [391, 196] on button "Yes / OK" at bounding box center [398, 195] width 30 height 7
click at [390, 205] on button "Yes / OK" at bounding box center [398, 205] width 30 height 7
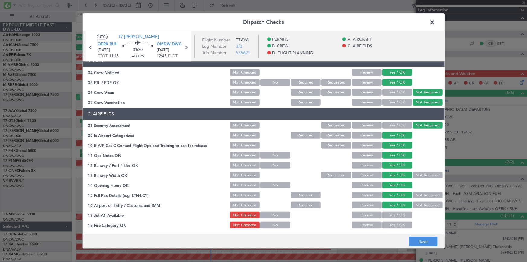
drag, startPoint x: 390, startPoint y: 213, endPoint x: 395, endPoint y: 223, distance: 11.6
click at [390, 213] on button "Yes / OK" at bounding box center [398, 215] width 30 height 7
drag, startPoint x: 394, startPoint y: 224, endPoint x: 393, endPoint y: 220, distance: 3.4
click at [394, 223] on button "Yes / OK" at bounding box center [398, 225] width 30 height 7
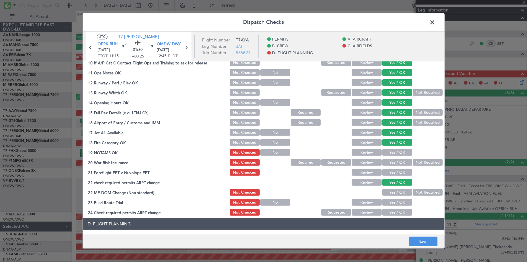
click at [395, 150] on button "Yes / OK" at bounding box center [398, 152] width 30 height 7
click at [393, 160] on button "Yes / OK" at bounding box center [398, 162] width 30 height 7
click at [392, 170] on button "Yes / OK" at bounding box center [398, 172] width 30 height 7
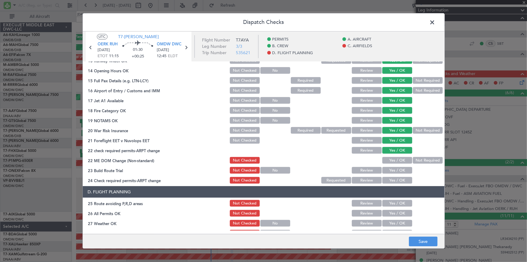
scroll to position [220, 0]
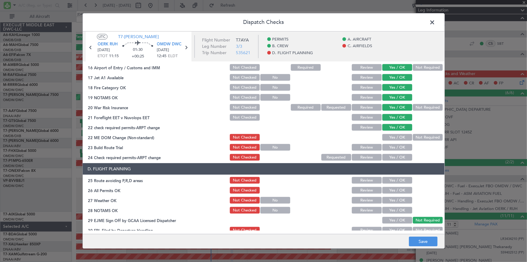
click at [390, 134] on button "Yes / OK" at bounding box center [398, 137] width 30 height 7
click at [393, 143] on div "Yes / OK" at bounding box center [397, 147] width 31 height 8
click at [399, 147] on button "Yes / OK" at bounding box center [398, 147] width 30 height 7
click at [400, 158] on button "Yes / OK" at bounding box center [398, 157] width 30 height 7
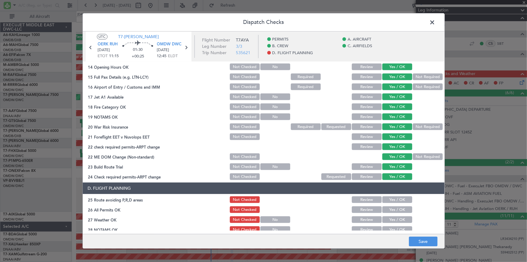
scroll to position [192, 0]
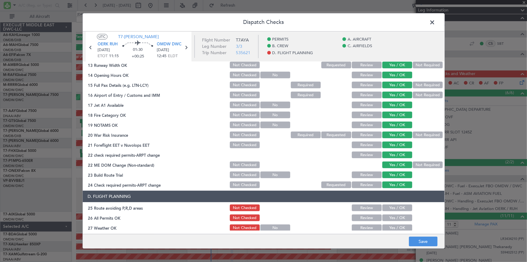
click at [421, 135] on button "Not Required" at bounding box center [428, 135] width 30 height 7
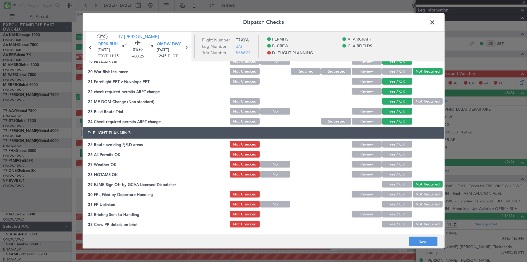
scroll to position [275, 0]
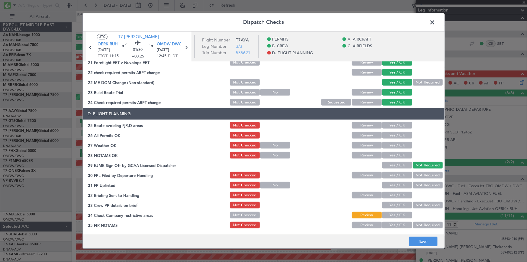
click at [393, 126] on button "Yes / OK" at bounding box center [398, 125] width 30 height 7
click at [391, 134] on button "Yes / OK" at bounding box center [398, 135] width 30 height 7
click at [393, 144] on button "Yes / OK" at bounding box center [398, 145] width 30 height 7
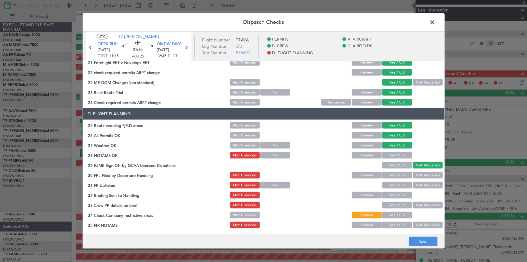
click at [394, 151] on div "Yes / OK" at bounding box center [397, 155] width 31 height 8
drag, startPoint x: 396, startPoint y: 154, endPoint x: 398, endPoint y: 164, distance: 11.1
click at [396, 154] on button "Yes / OK" at bounding box center [398, 155] width 30 height 7
click at [393, 172] on button "Yes / OK" at bounding box center [398, 175] width 30 height 7
click at [394, 186] on button "Yes / OK" at bounding box center [398, 185] width 30 height 7
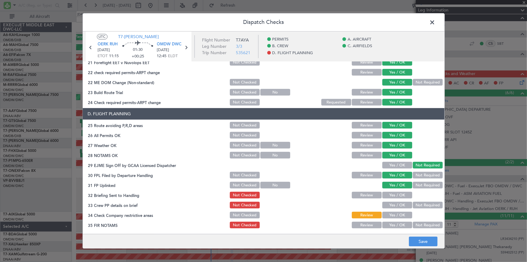
click at [395, 194] on button "Yes / OK" at bounding box center [398, 195] width 30 height 7
click at [394, 203] on button "Yes / OK" at bounding box center [398, 205] width 30 height 7
click at [396, 213] on button "Yes / OK" at bounding box center [398, 215] width 30 height 7
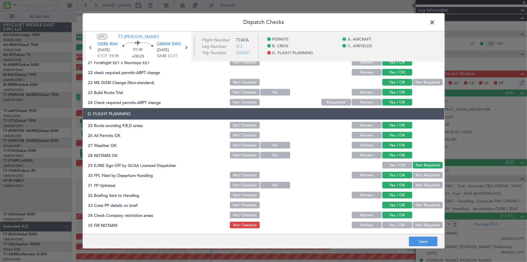
click at [399, 224] on button "Yes / OK" at bounding box center [398, 225] width 30 height 7
click at [423, 241] on button "Save" at bounding box center [423, 242] width 29 height 10
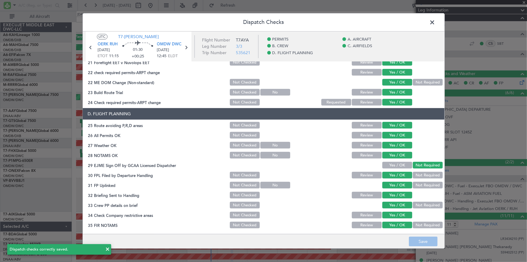
click at [436, 21] on span at bounding box center [436, 24] width 0 height 12
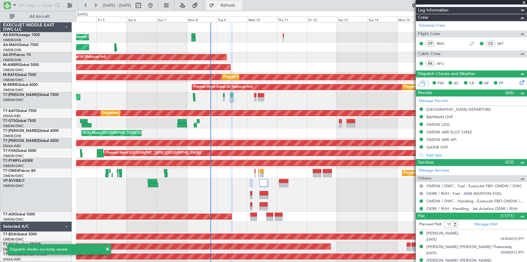
click at [233, 5] on button "Refresh" at bounding box center [224, 6] width 36 height 10
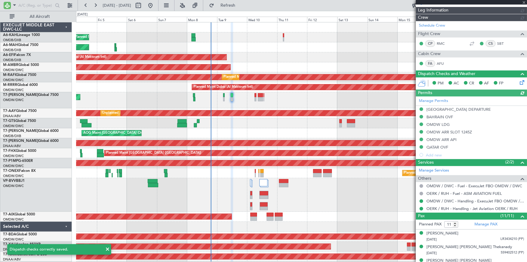
type input "Dherander Fithani (DHF)"
type input "7122"
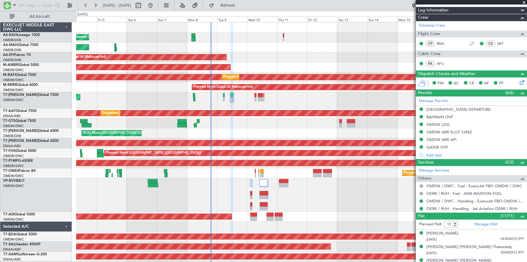
type input "Dherander Fithani (DHF)"
type input "7122"
type input "Dherander Fithani (DHF)"
type input "7122"
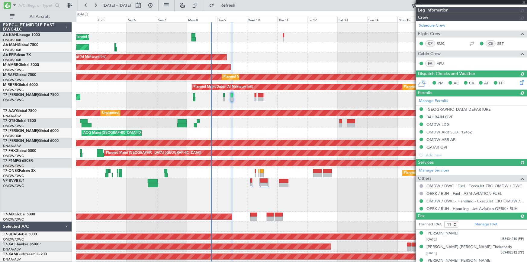
type input "Dherander Fithani (DHF)"
type input "7122"
type input "Dherander Fithani (DHF)"
type input "7122"
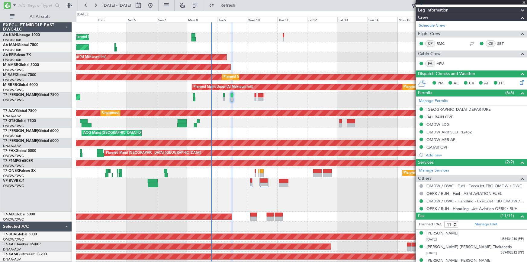
type input "Dherander Fithani (DHF)"
type input "7122"
